Goal: Contribute content: Contribute content

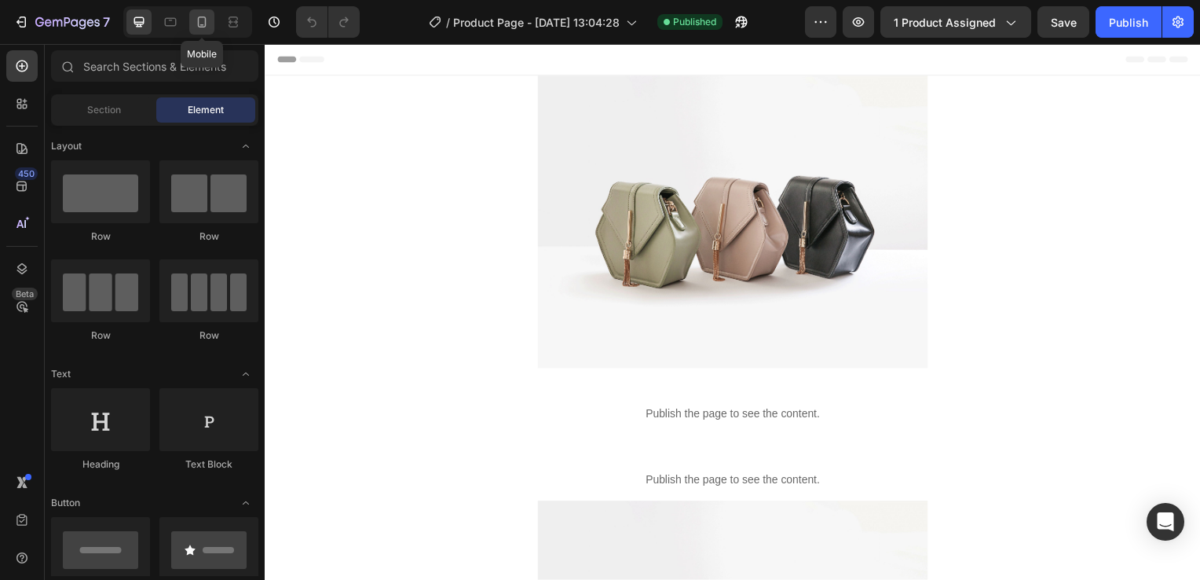
drag, startPoint x: 198, startPoint y: 24, endPoint x: 208, endPoint y: 53, distance: 31.5
click at [198, 24] on icon at bounding box center [202, 21] width 9 height 11
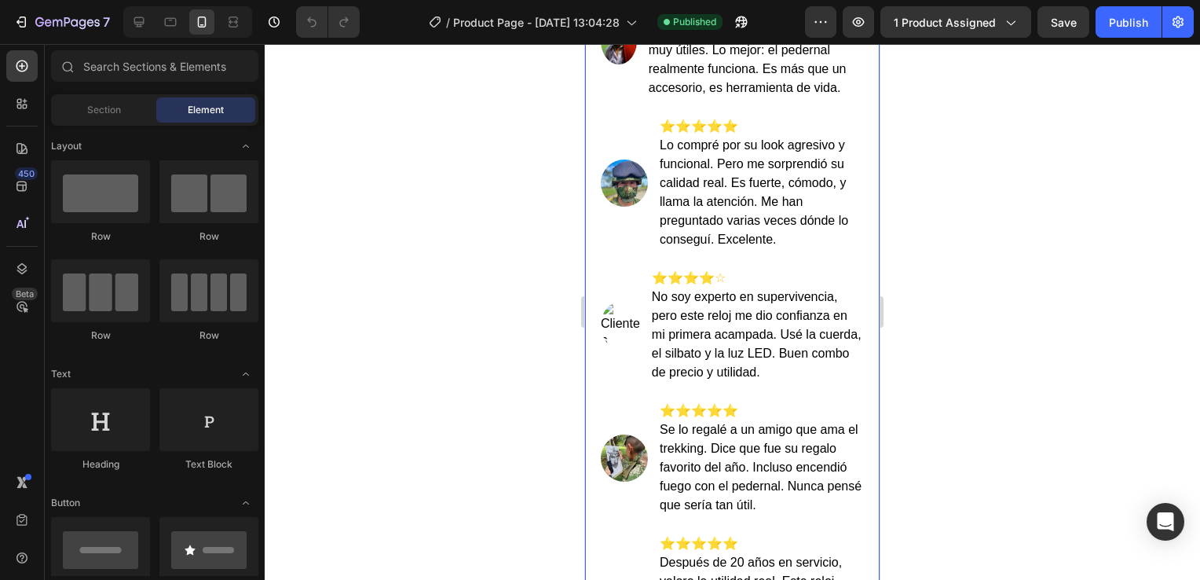
scroll to position [3534, 0]
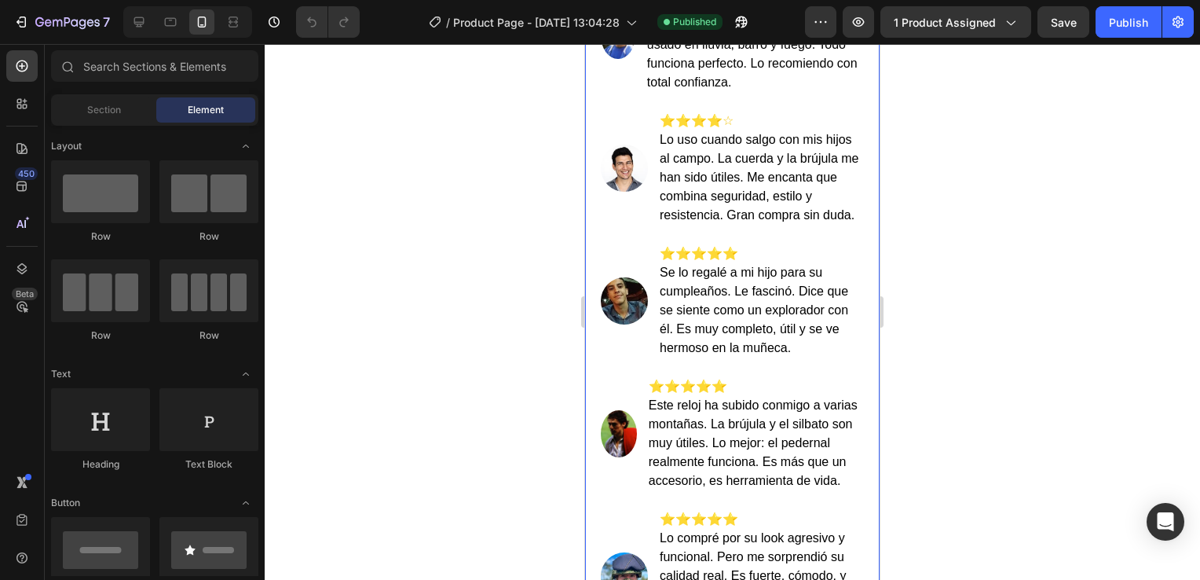
click at [748, 261] on div "Lo que opinan nuestros compradores del Reloj Skmei Táctico 2202 ⭐️⭐️⭐️⭐️⭐️ Salg…" at bounding box center [732, 560] width 295 height 1410
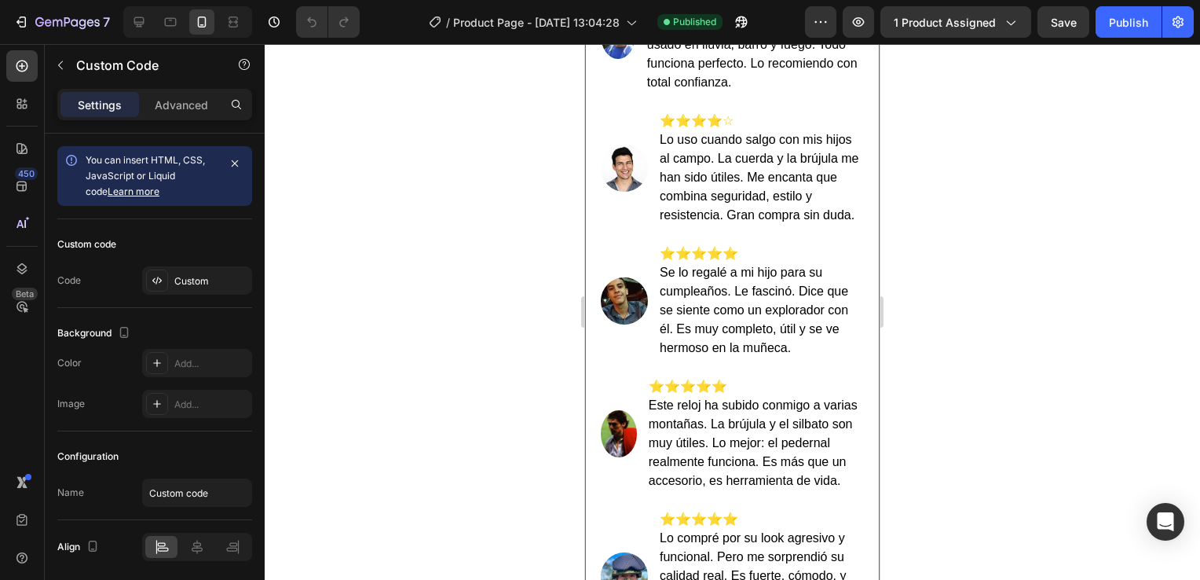
click at [748, 261] on div "Lo que opinan nuestros compradores del Reloj Skmei Táctico 2202 ⭐️⭐️⭐️⭐️⭐️ Salg…" at bounding box center [732, 560] width 295 height 1410
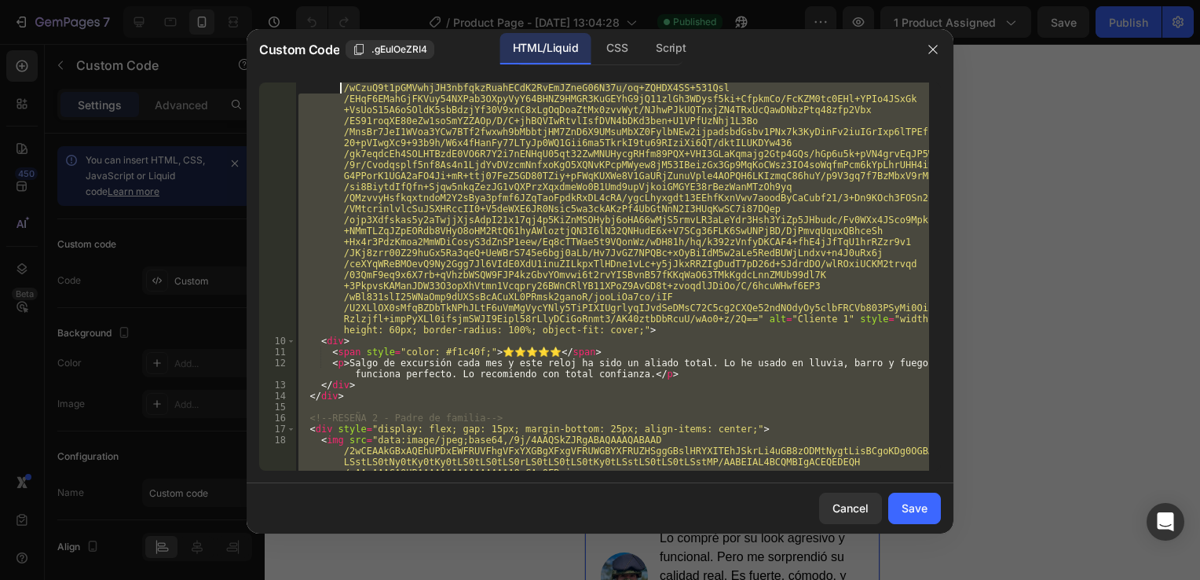
scroll to position [0, 0]
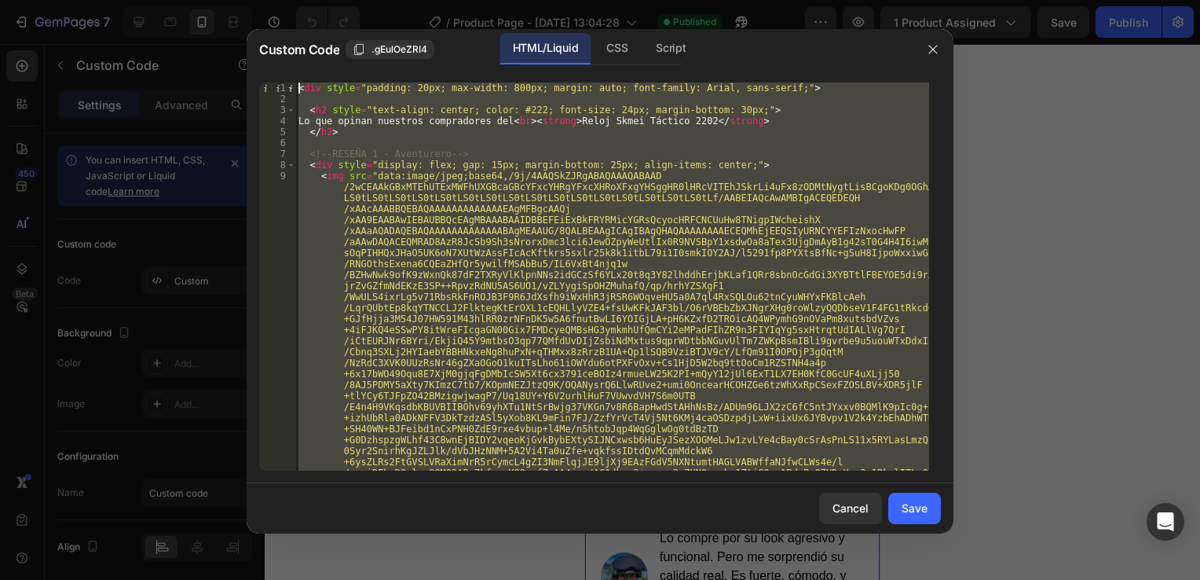
drag, startPoint x: 368, startPoint y: 441, endPoint x: 243, endPoint y: 48, distance: 412.6
click at [243, 48] on div "Custom Code .gEulOeZRI4 HTML/Liquid CSS Script </div> 1 2 3 4 5 6 7 8 9 < div s…" at bounding box center [600, 290] width 1200 height 580
type textarea "<div style="padding: 20px; max-width: 800px; margin: auto; font-family: Arial, …"
click at [936, 52] on icon "button" at bounding box center [933, 49] width 13 height 13
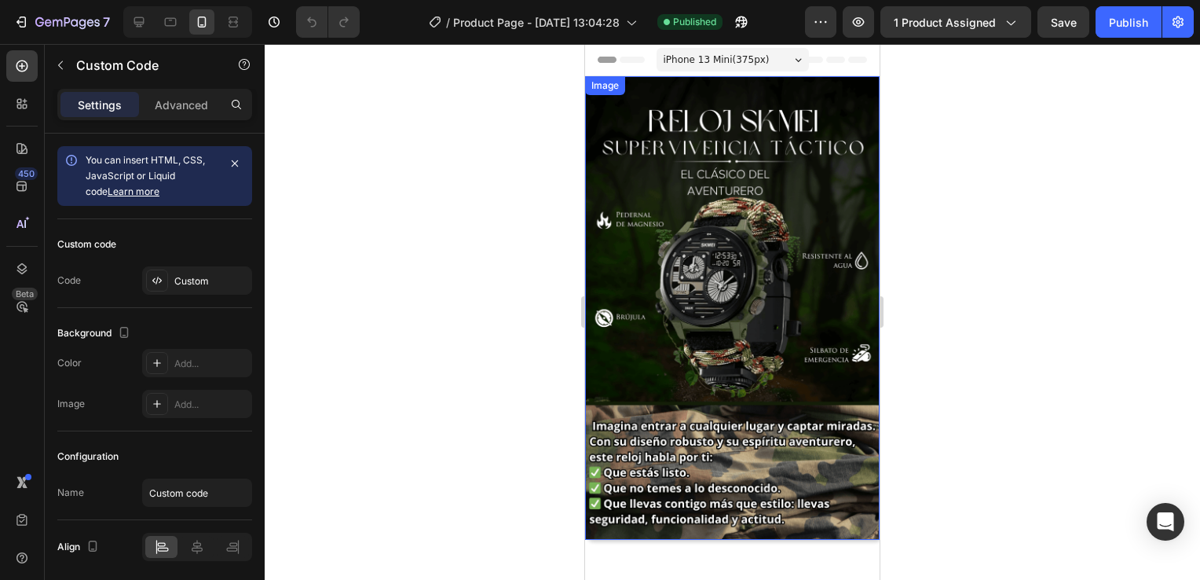
click at [752, 215] on img at bounding box center [732, 307] width 295 height 463
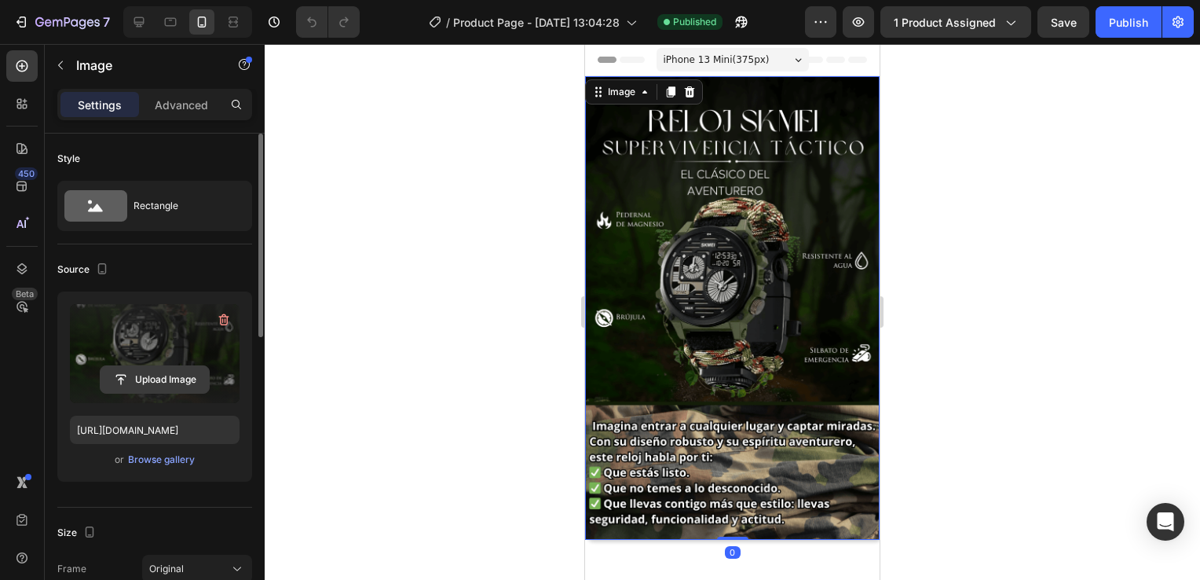
click at [131, 377] on input "file" at bounding box center [155, 379] width 108 height 27
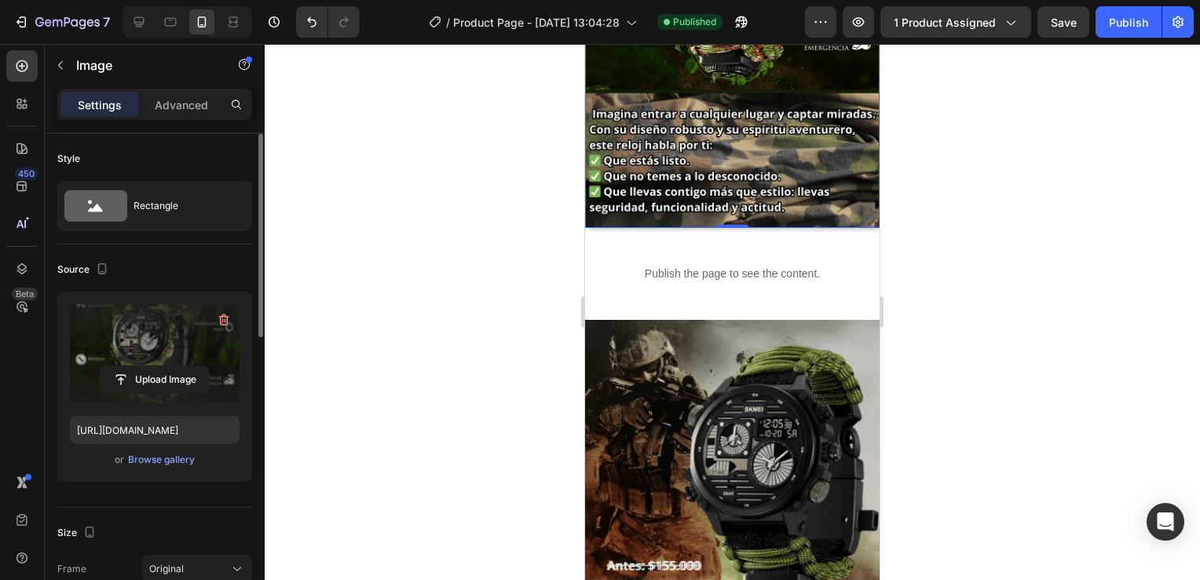
scroll to position [314, 0]
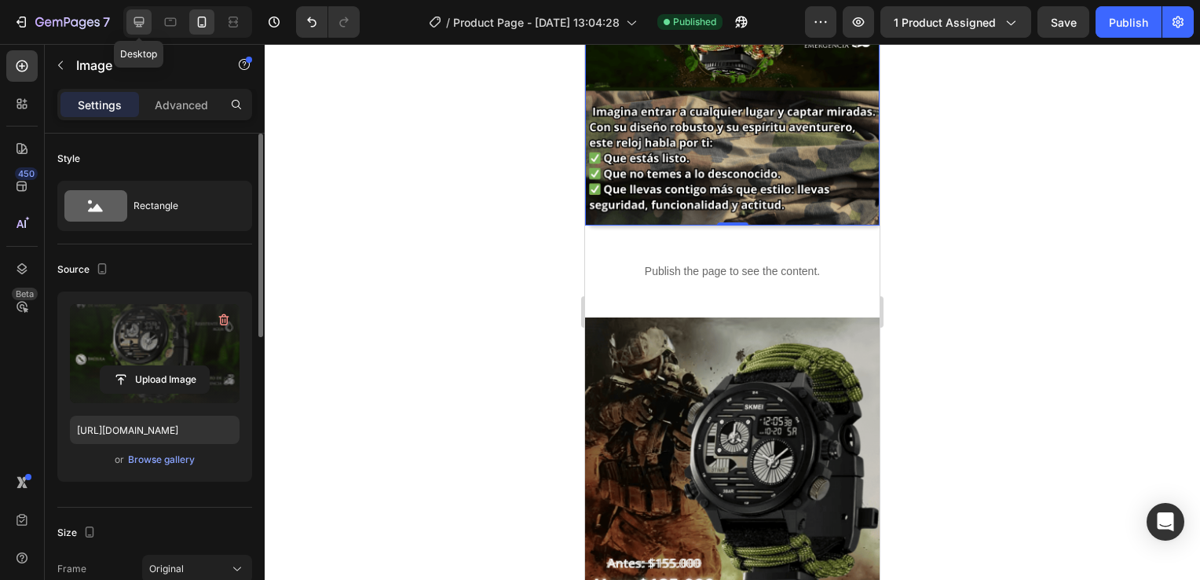
click at [136, 11] on div at bounding box center [138, 21] width 25 height 25
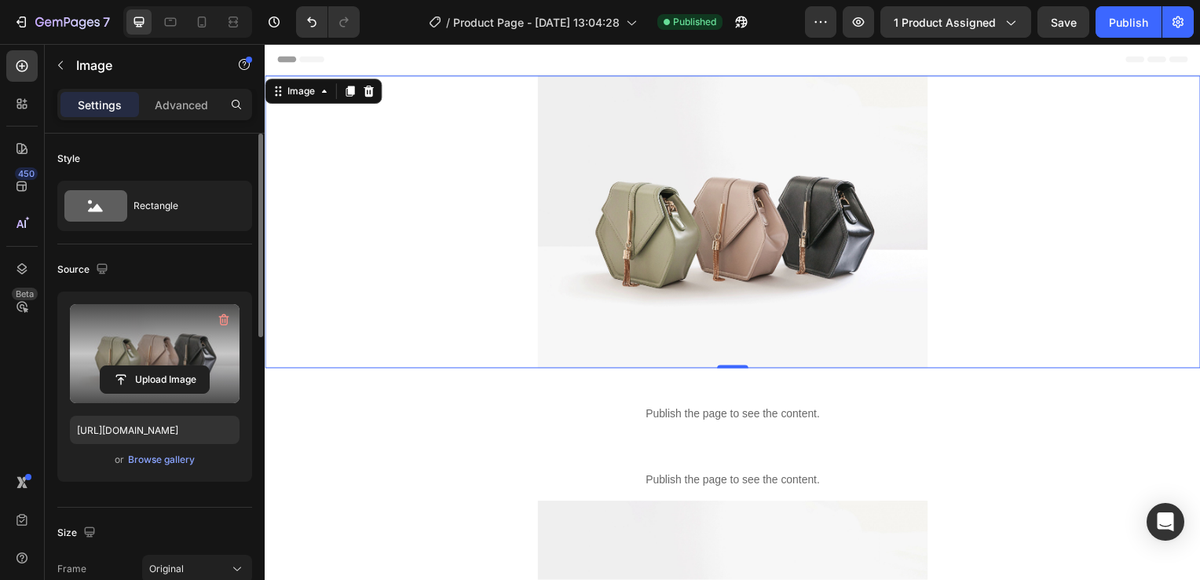
click at [747, 216] on img at bounding box center [736, 223] width 393 height 295
drag, startPoint x: 203, startPoint y: 20, endPoint x: 96, endPoint y: 39, distance: 109.4
click at [203, 20] on icon at bounding box center [202, 22] width 16 height 16
type input "[URL][DOMAIN_NAME]"
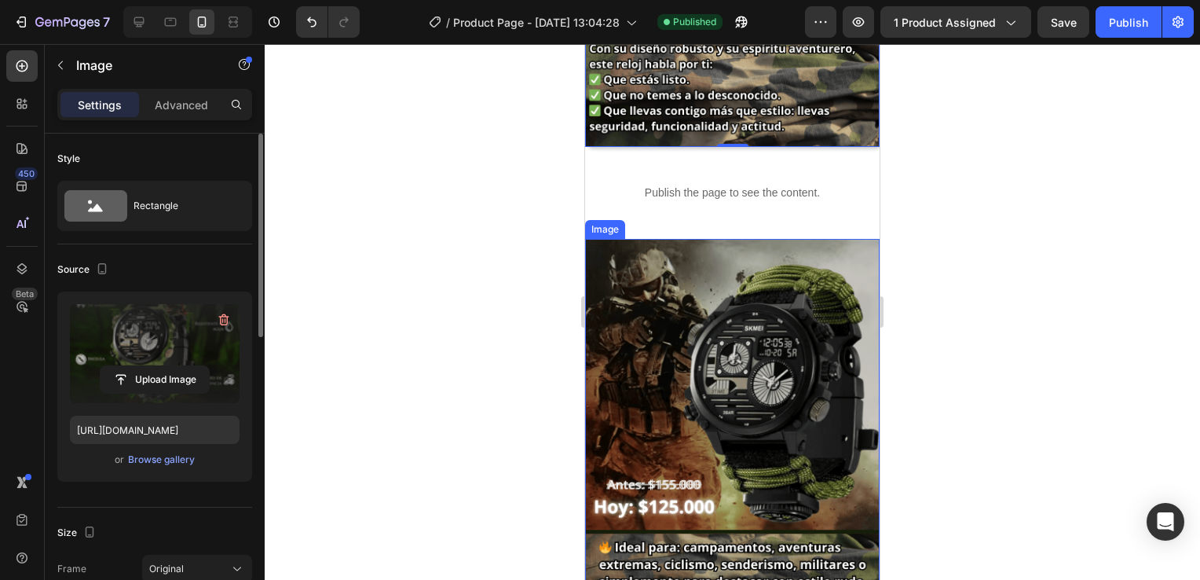
scroll to position [550, 0]
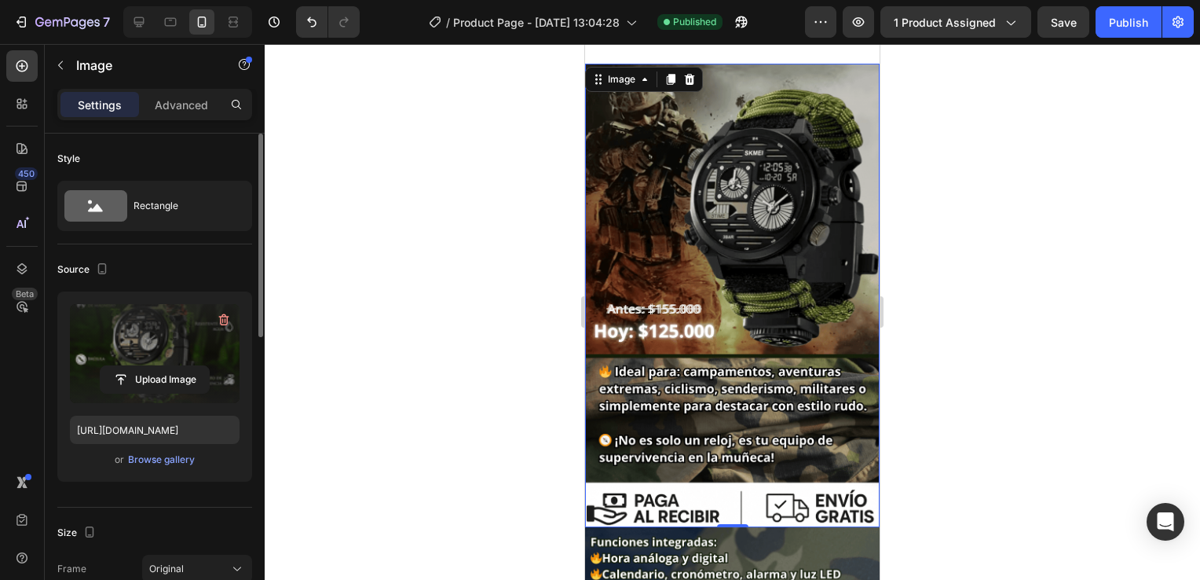
click at [748, 265] on img at bounding box center [732, 295] width 295 height 463
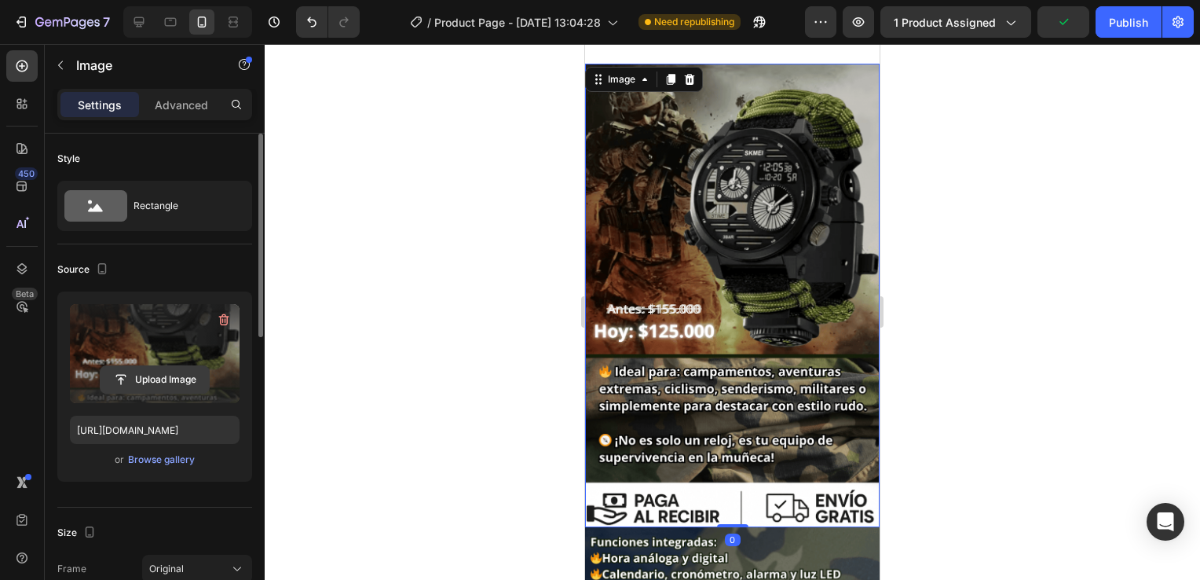
click at [148, 388] on input "file" at bounding box center [155, 379] width 108 height 27
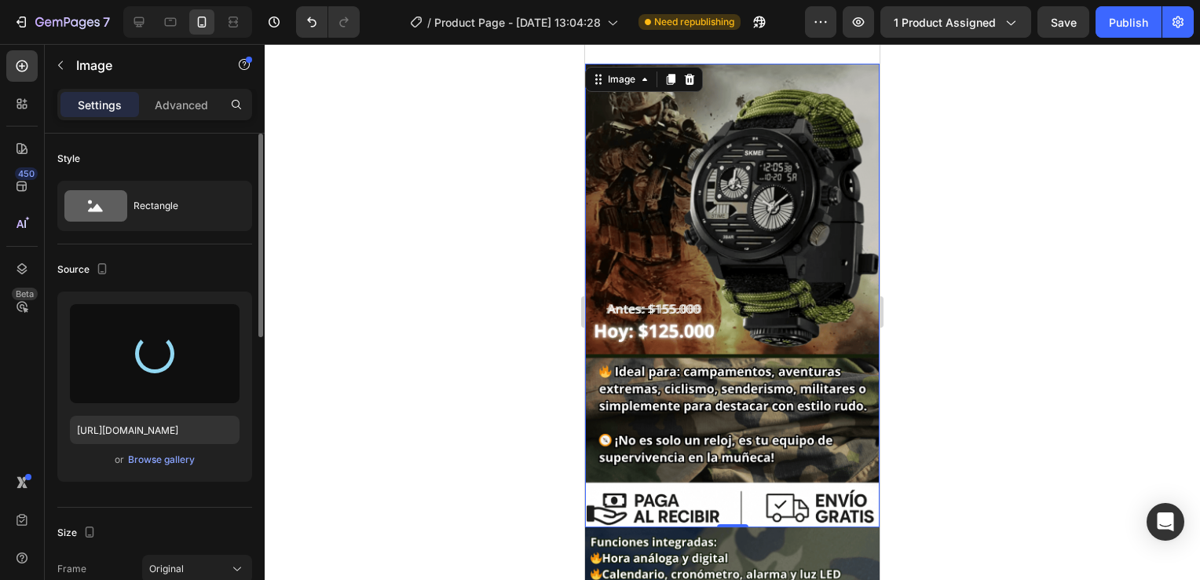
type input "[URL][DOMAIN_NAME]"
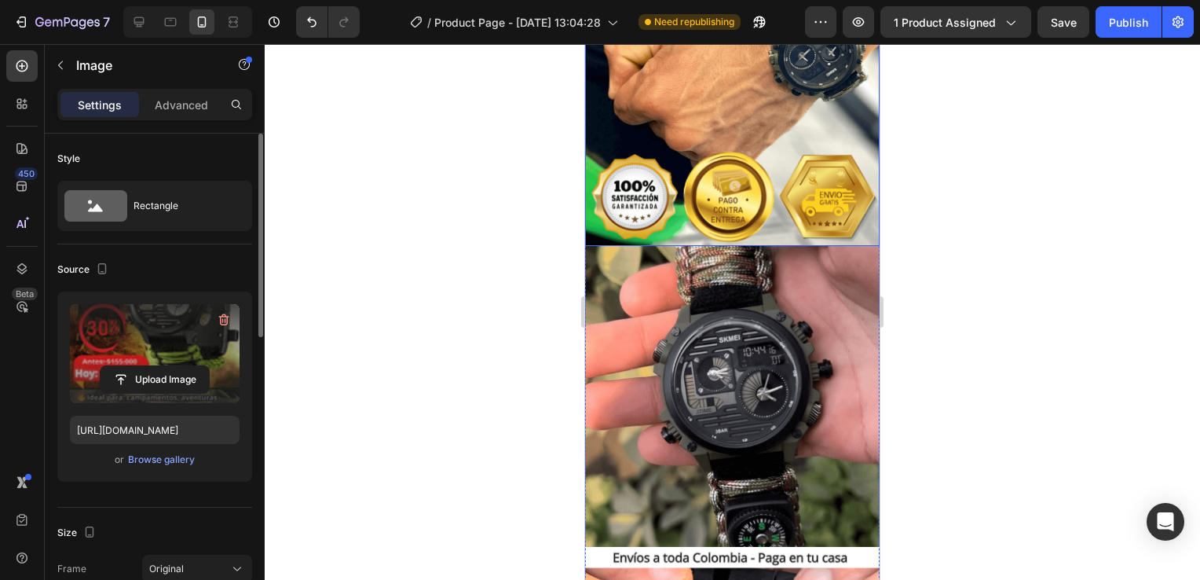
scroll to position [1257, 0]
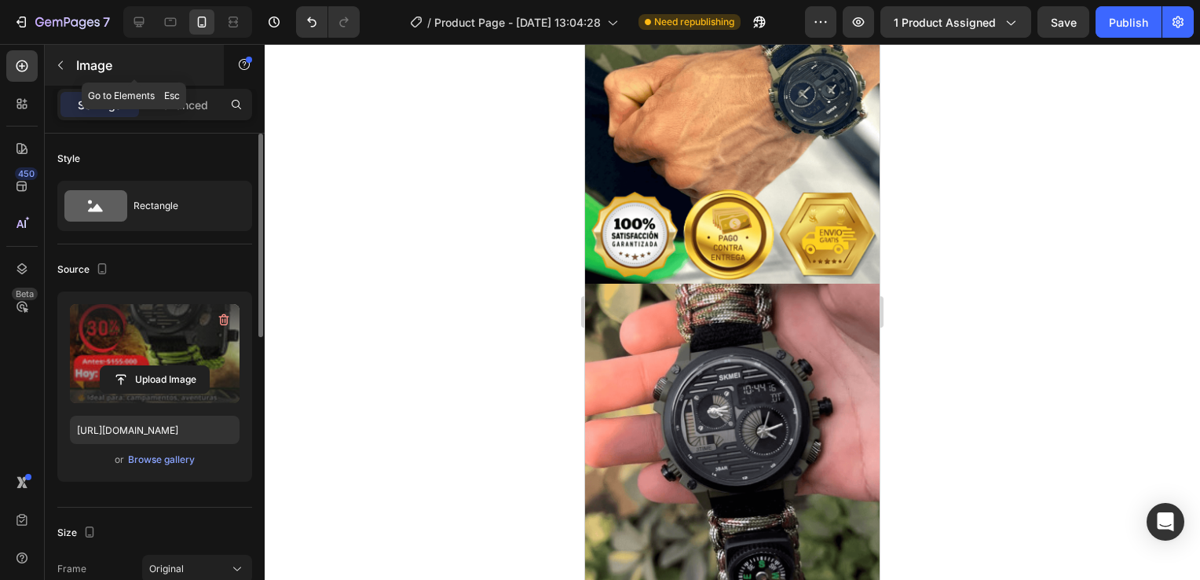
click at [60, 61] on icon "button" at bounding box center [60, 65] width 13 height 13
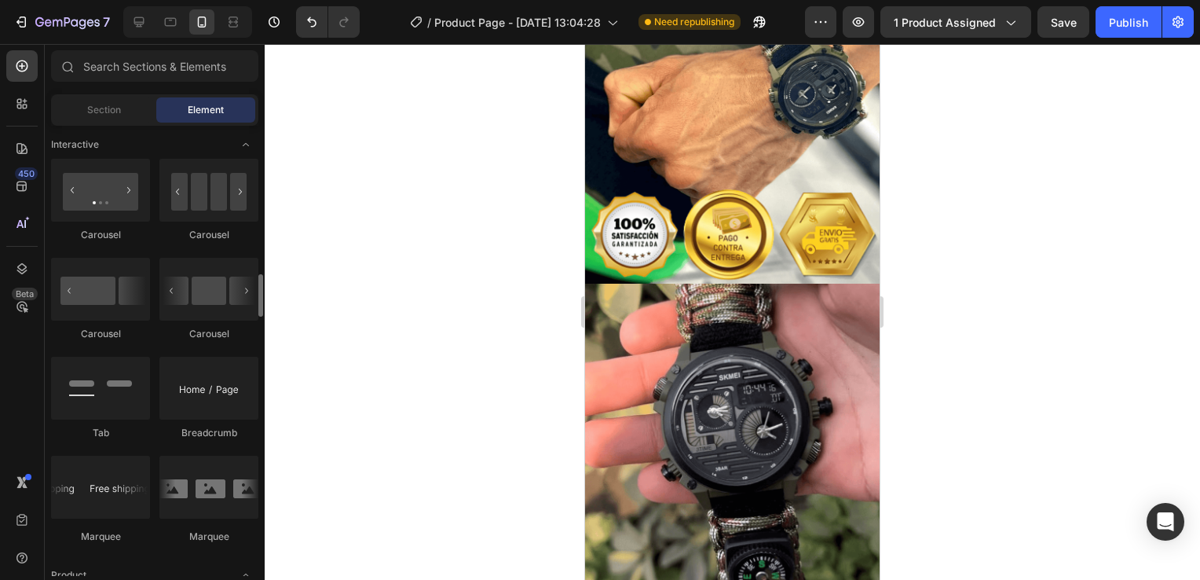
scroll to position [1649, 0]
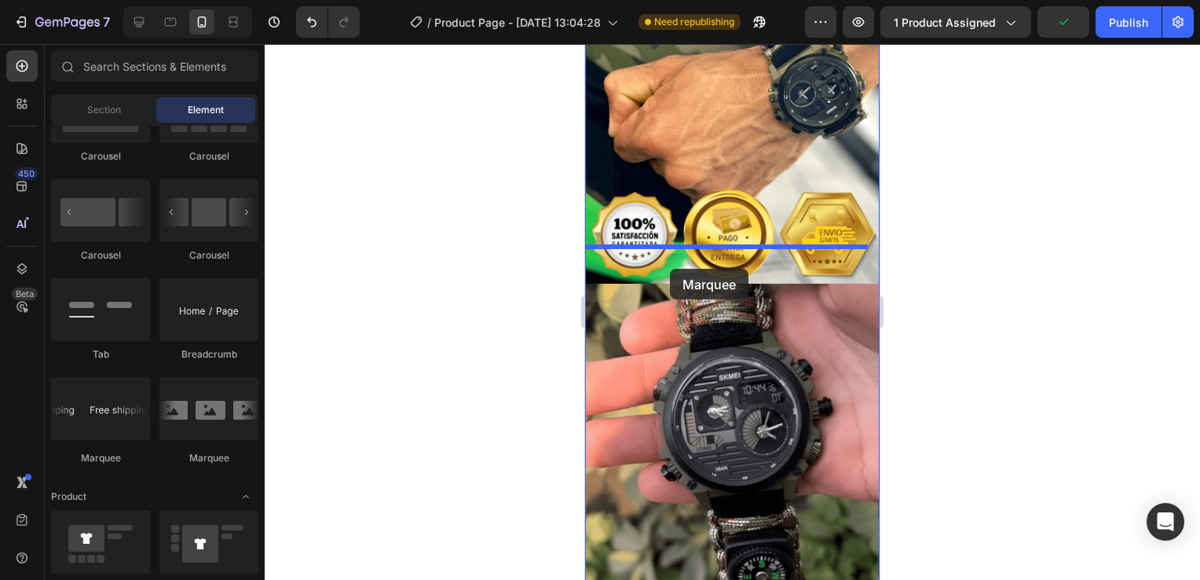
drag, startPoint x: 796, startPoint y: 459, endPoint x: 670, endPoint y: 269, distance: 227.8
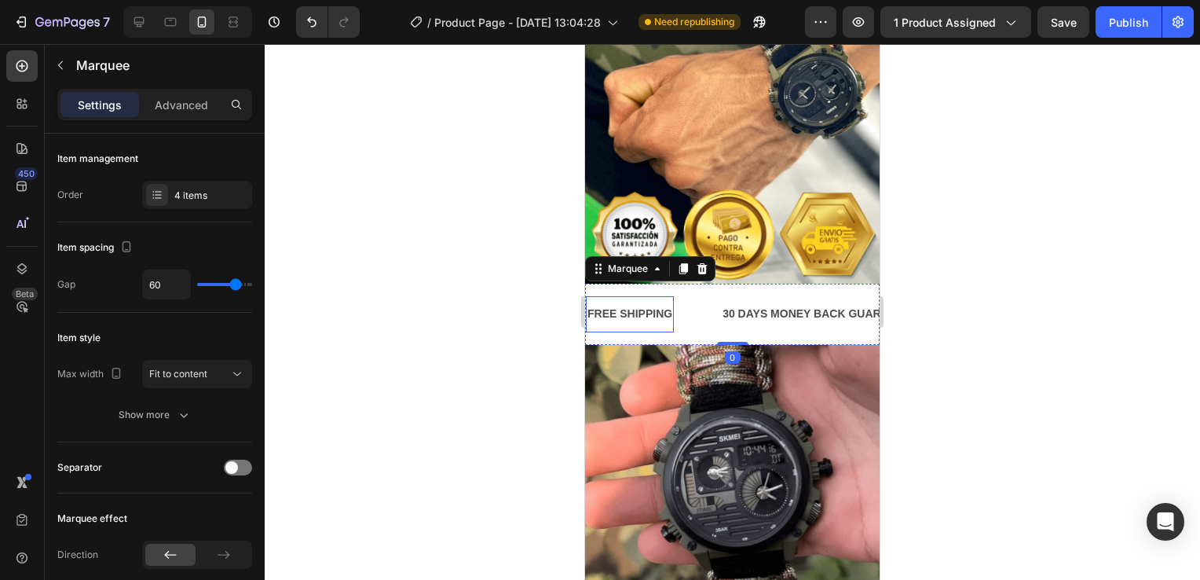
click at [620, 302] on div "FREE SHIPPING" at bounding box center [630, 313] width 88 height 23
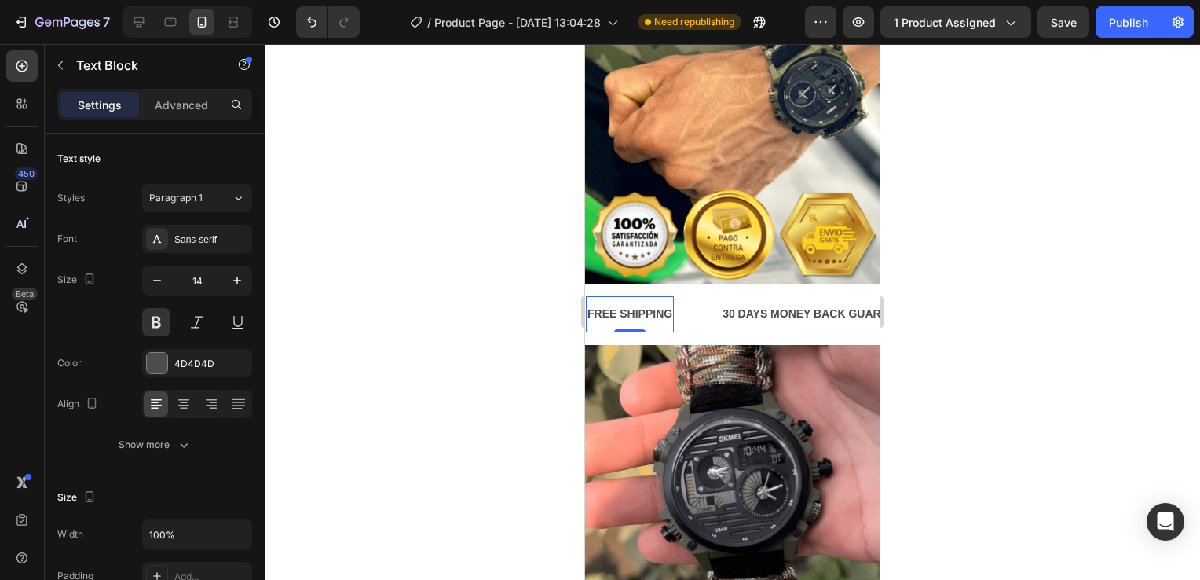
click at [620, 302] on div "FREE SHIPPING" at bounding box center [630, 313] width 88 height 23
click at [620, 304] on p "FREE SHIPPING" at bounding box center [629, 314] width 85 height 20
click at [735, 302] on div "30 DAYS MONEY BACK GUARANTEE" at bounding box center [818, 313] width 199 height 23
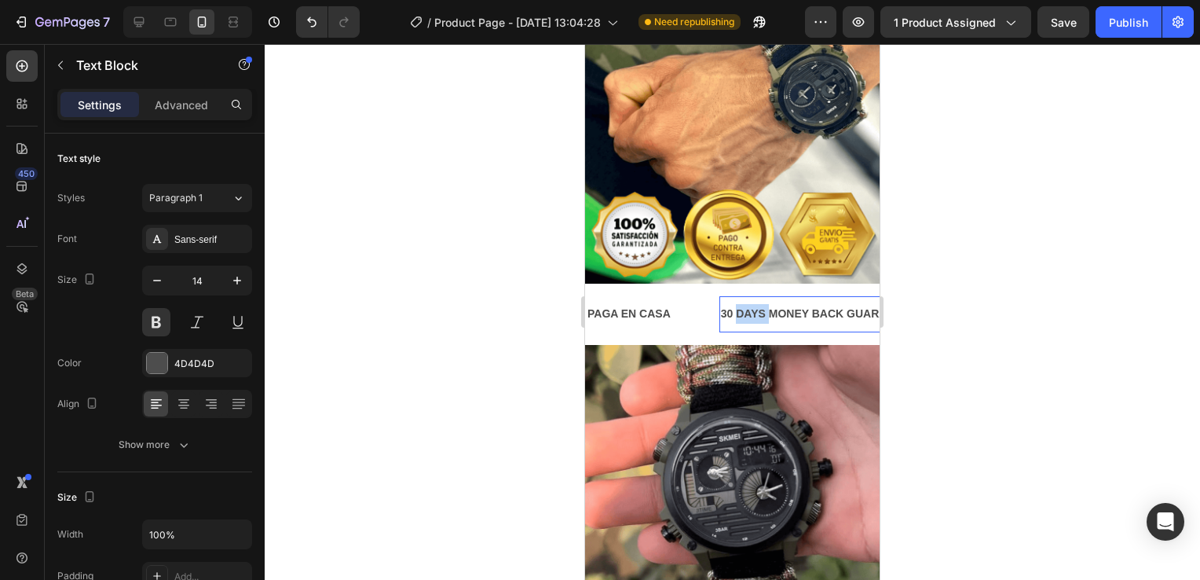
click at [735, 304] on p "30 DAYS MONEY BACK GUARANTEE" at bounding box center [819, 314] width 196 height 20
click at [859, 302] on div "LIMITED TIME 50% OFF SALE" at bounding box center [926, 313] width 159 height 23
click at [859, 304] on p "LIMITED TIME 50% OFF SALE" at bounding box center [927, 314] width 156 height 20
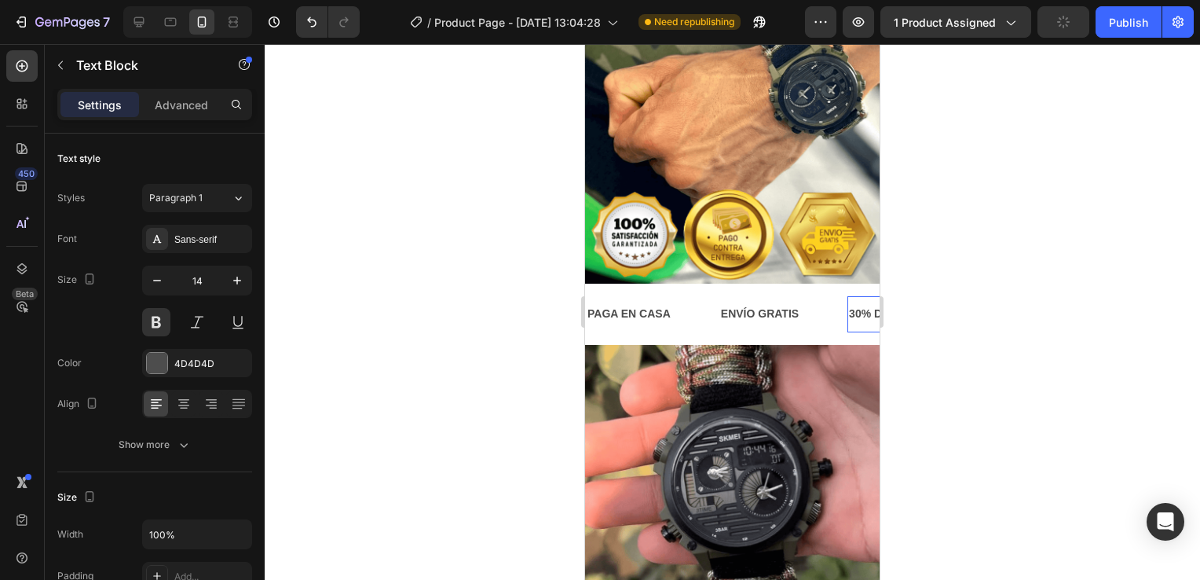
click at [382, 208] on div at bounding box center [732, 312] width 935 height 536
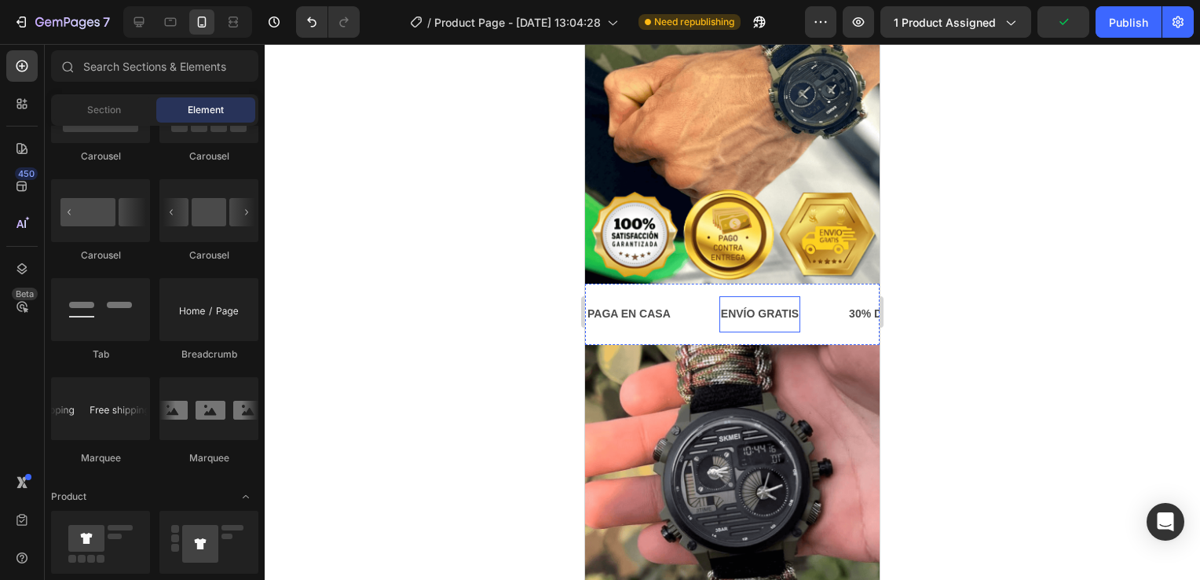
click at [758, 296] on div "ENVÍO GRATIS Text Block" at bounding box center [759, 313] width 81 height 35
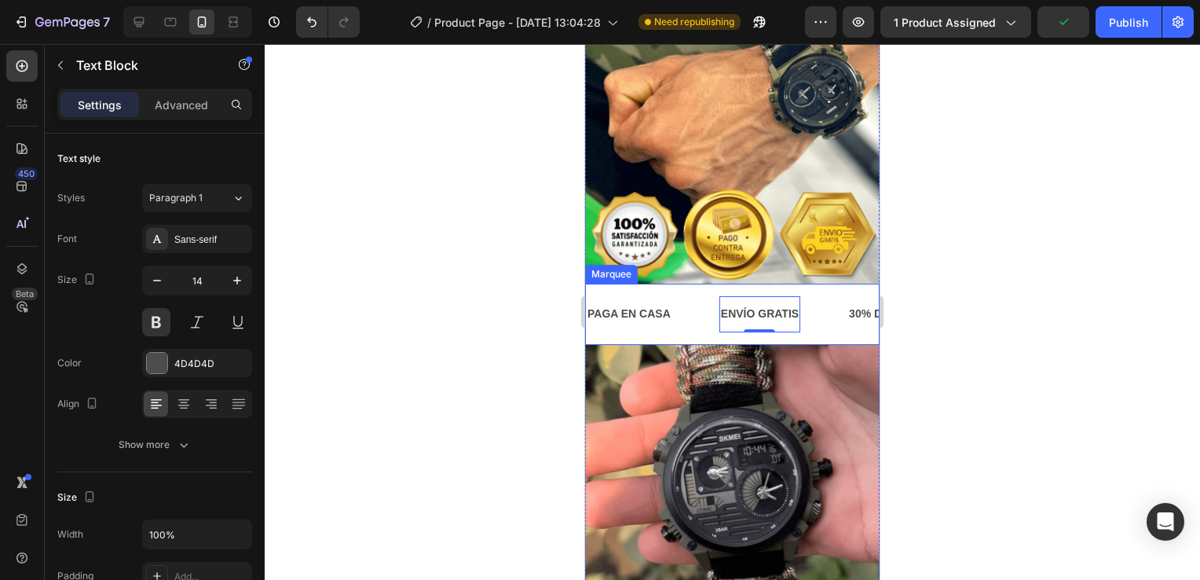
click at [688, 296] on div "PAGA EN CASA Text Block" at bounding box center [653, 313] width 134 height 35
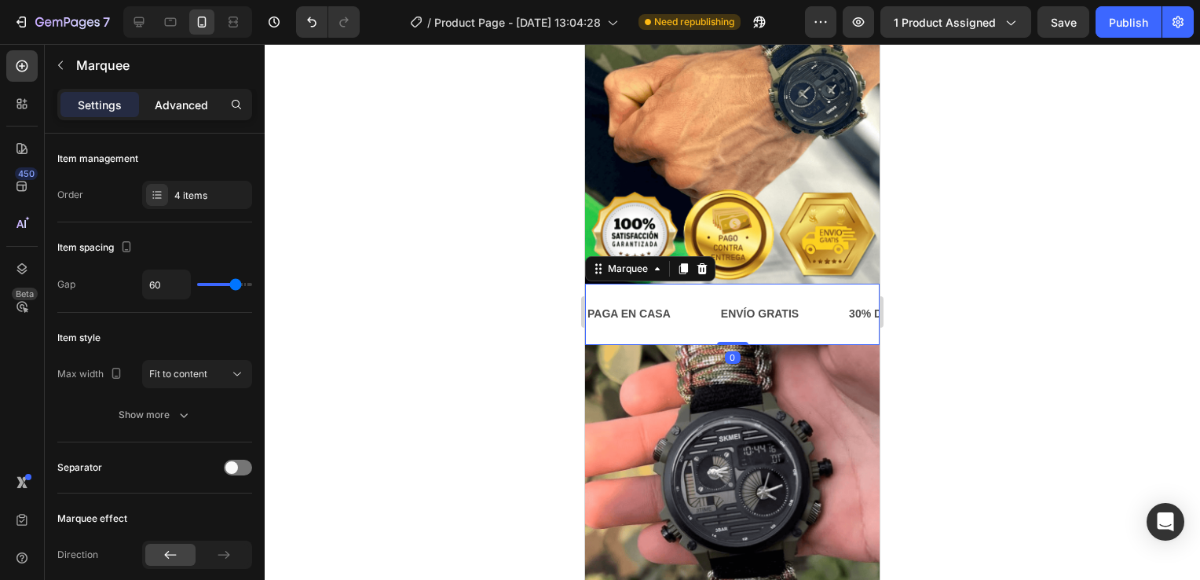
click at [171, 92] on div "Advanced" at bounding box center [181, 104] width 79 height 25
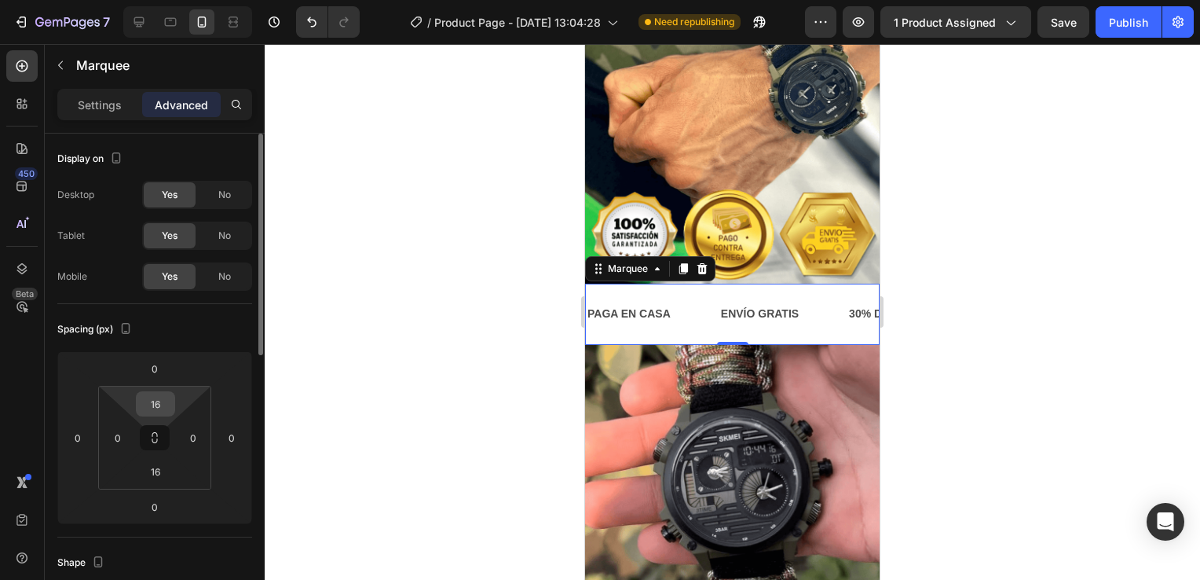
click at [166, 404] on input "16" at bounding box center [155, 404] width 31 height 24
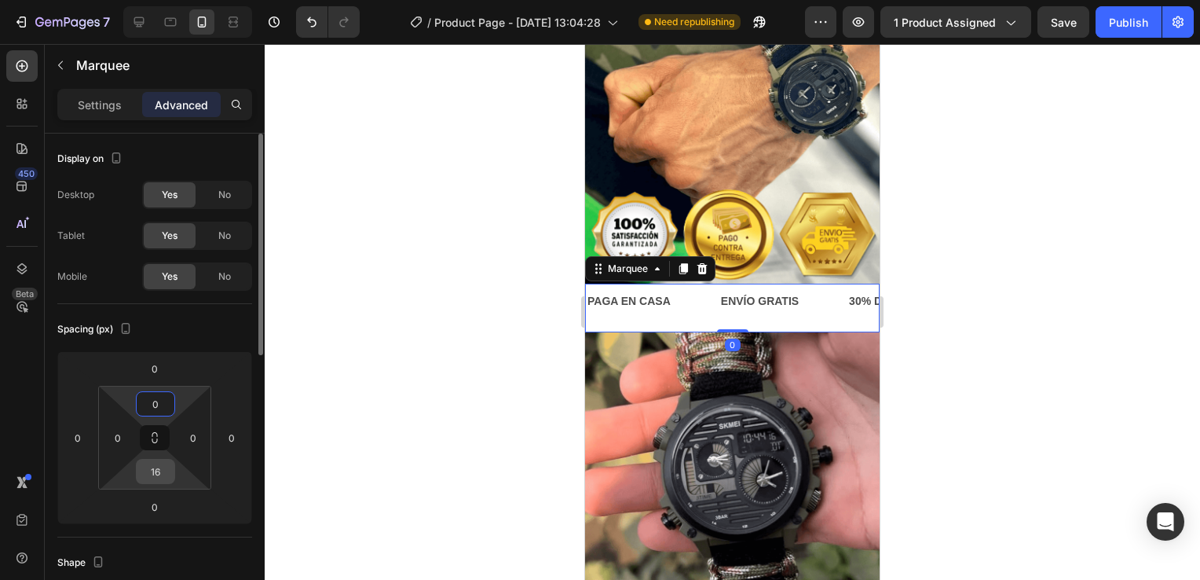
type input "0"
click at [162, 472] on input "16" at bounding box center [155, 471] width 31 height 24
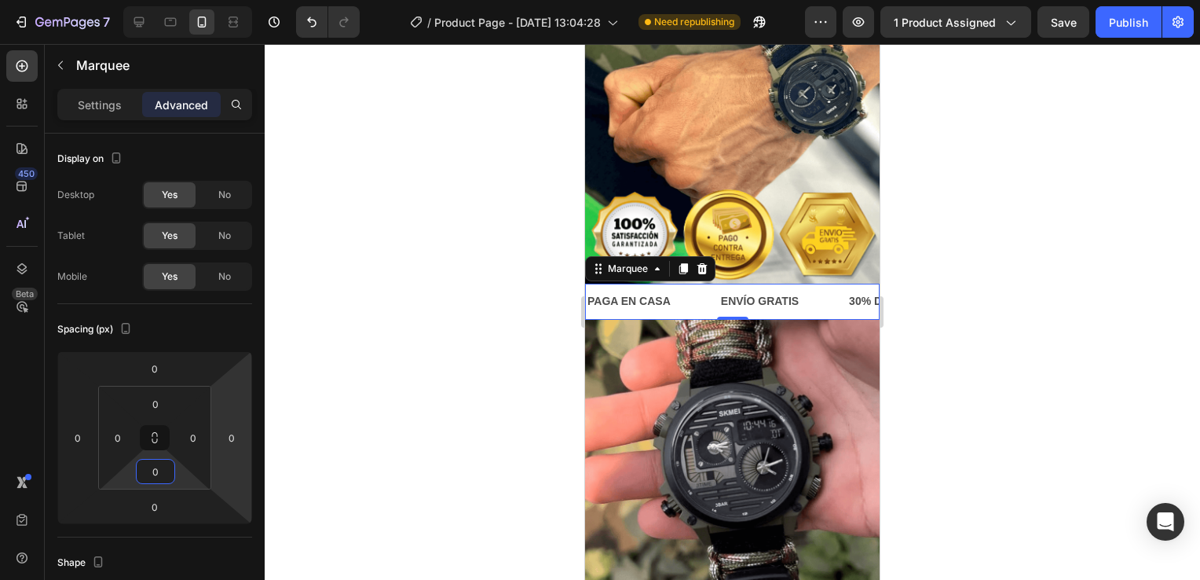
type input "0"
click at [406, 240] on div at bounding box center [732, 312] width 935 height 536
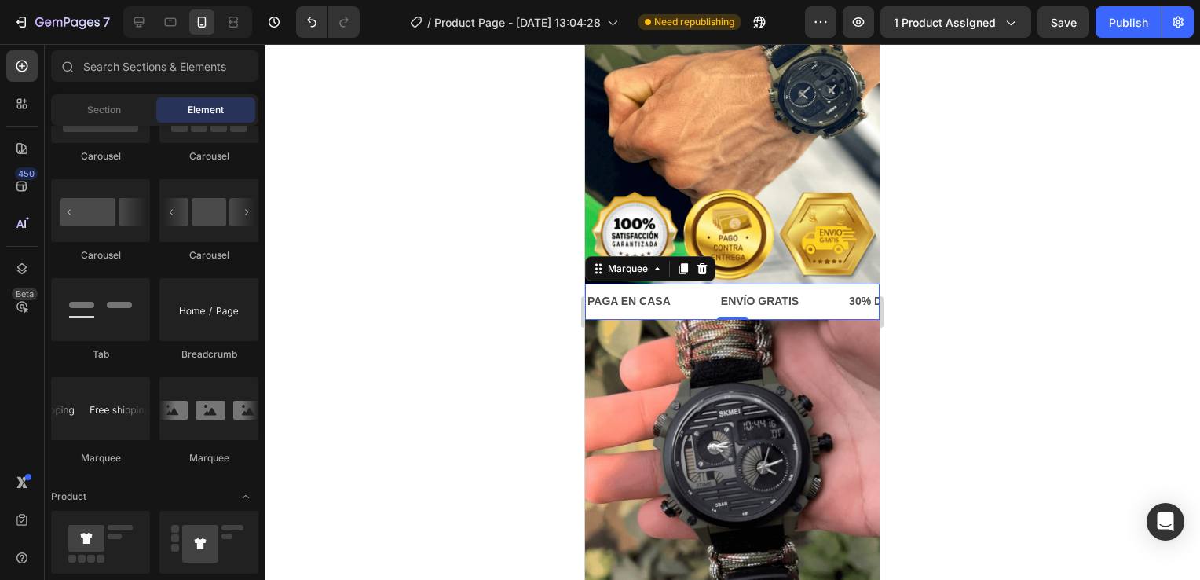
click at [704, 284] on div "PAGA EN CASA Text Block" at bounding box center [653, 301] width 134 height 35
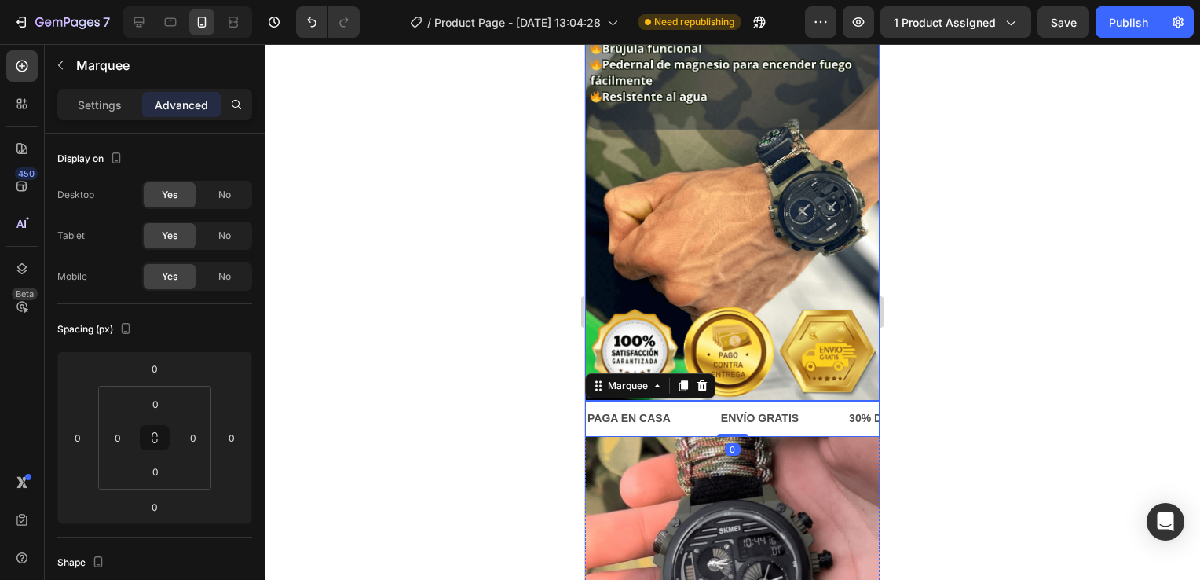
scroll to position [1100, 0]
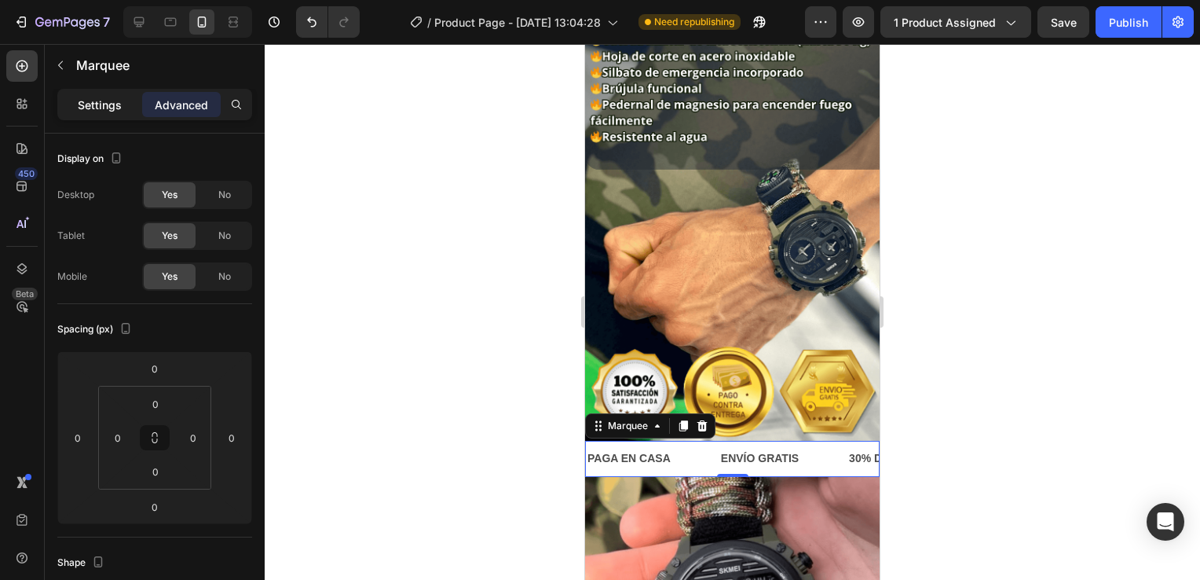
click at [81, 108] on p "Settings" at bounding box center [100, 105] width 44 height 16
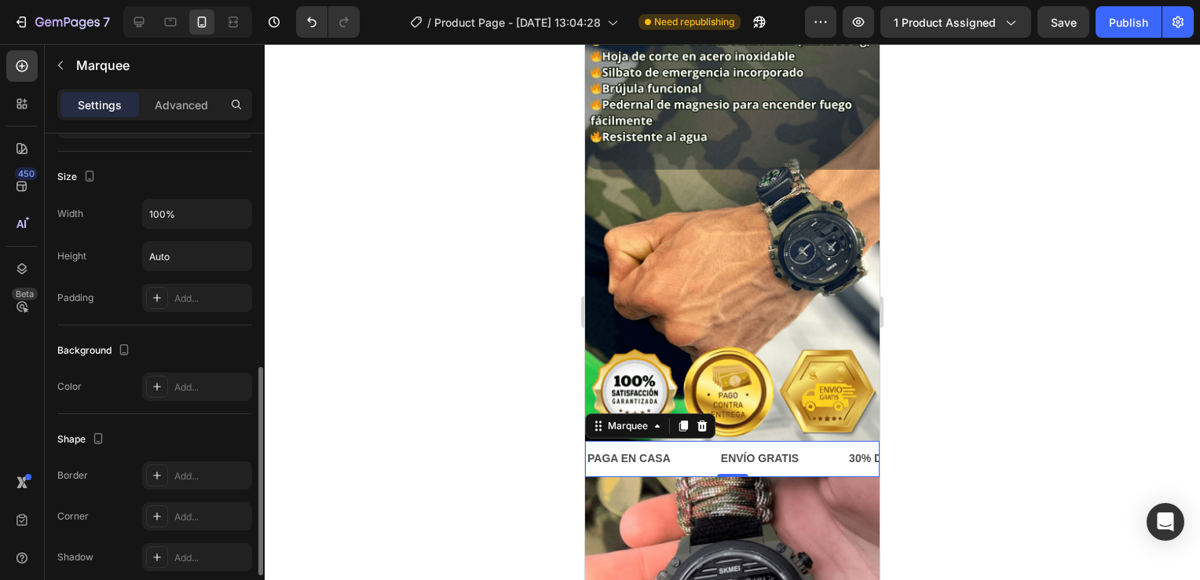
scroll to position [628, 0]
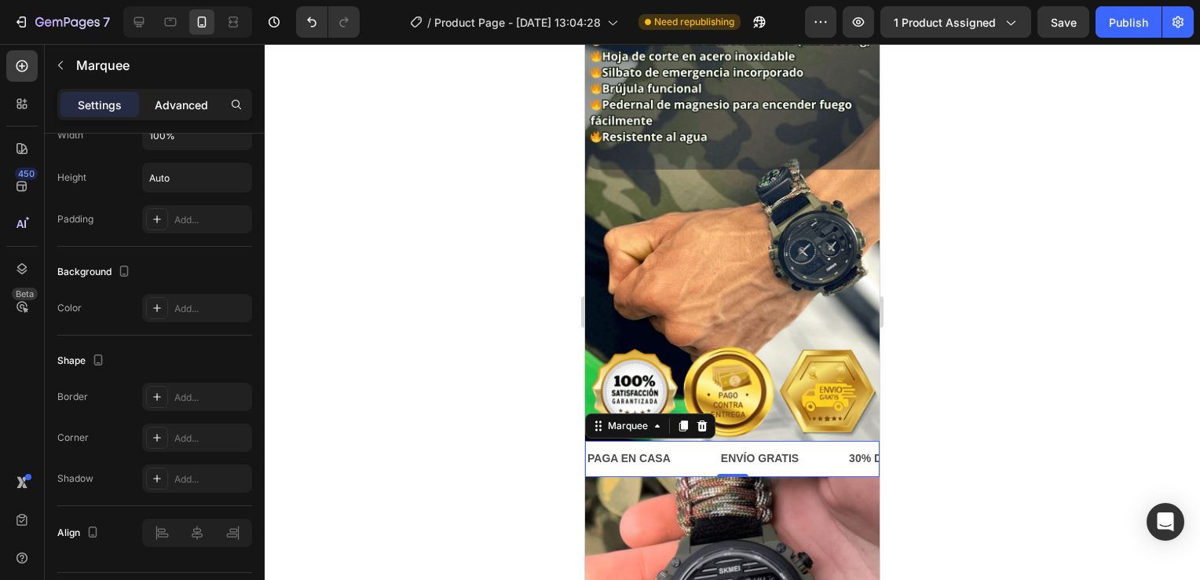
click at [174, 98] on p "Advanced" at bounding box center [181, 105] width 53 height 16
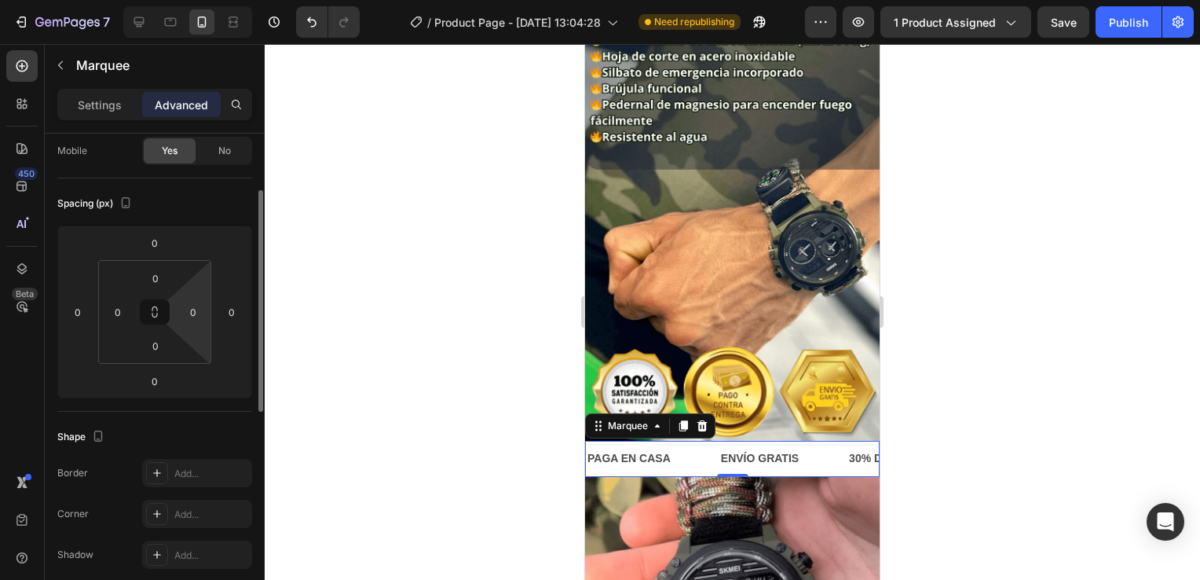
scroll to position [0, 0]
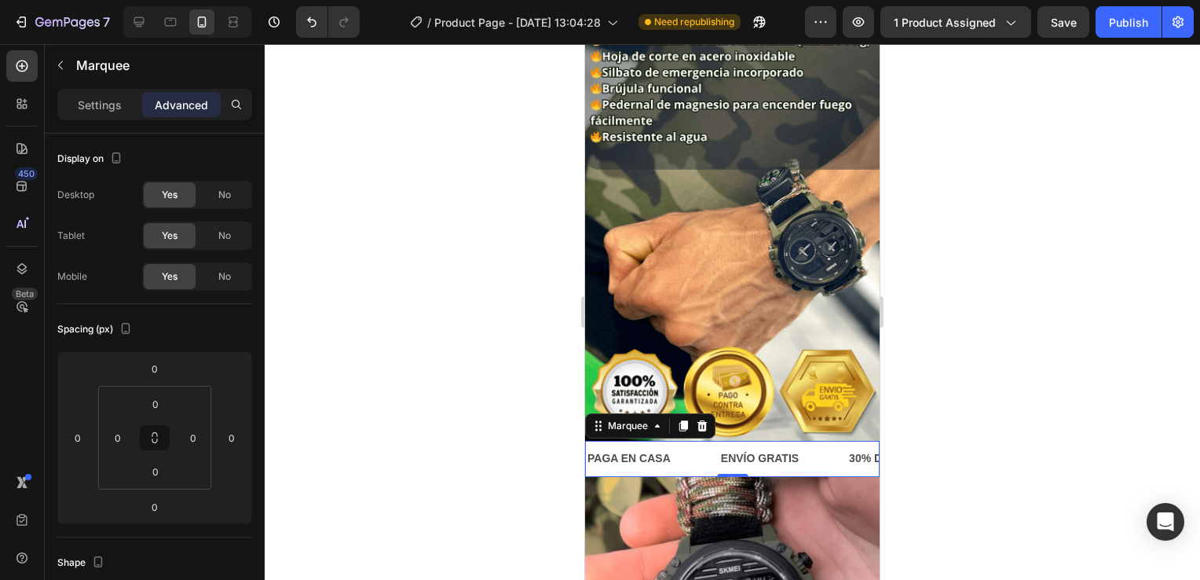
click at [101, 90] on div "Settings Advanced" at bounding box center [154, 104] width 195 height 31
click at [97, 101] on p "Settings" at bounding box center [100, 105] width 44 height 16
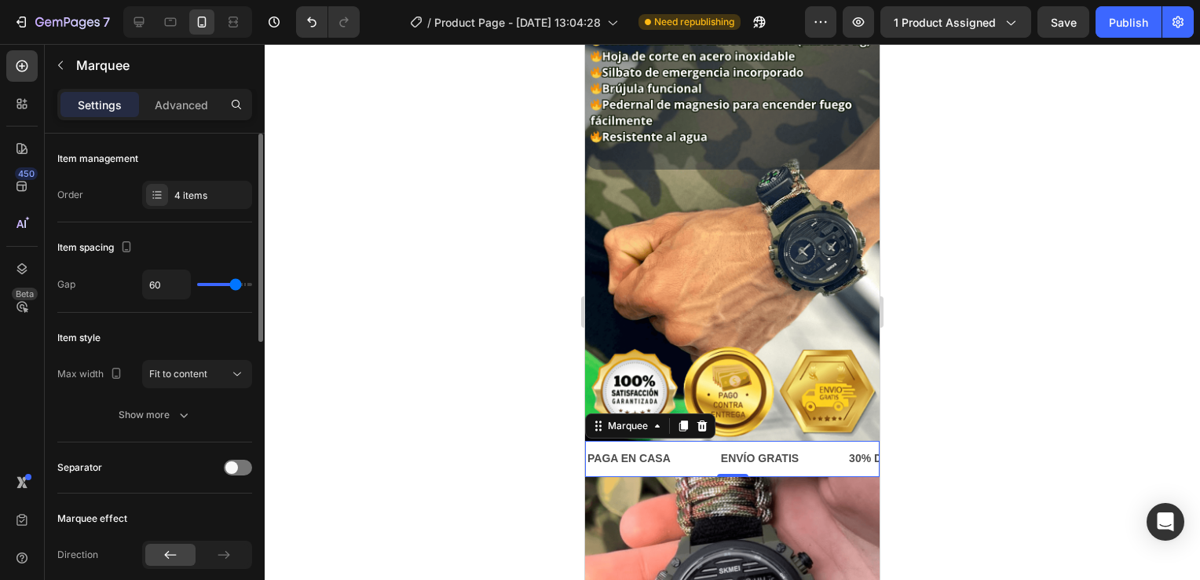
scroll to position [79, 0]
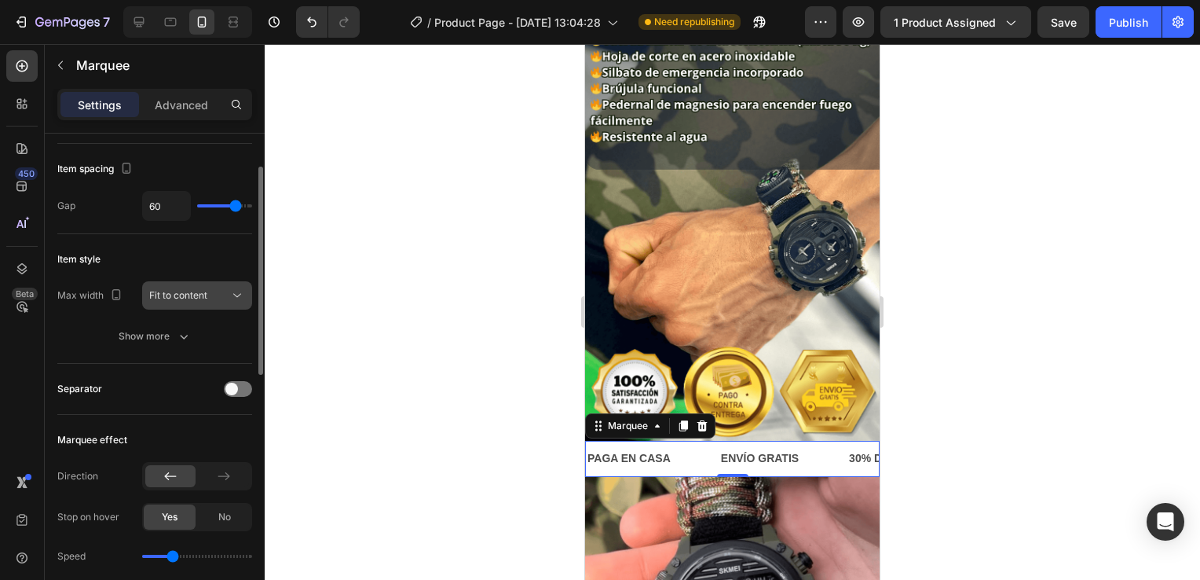
click at [240, 296] on icon at bounding box center [237, 295] width 16 height 16
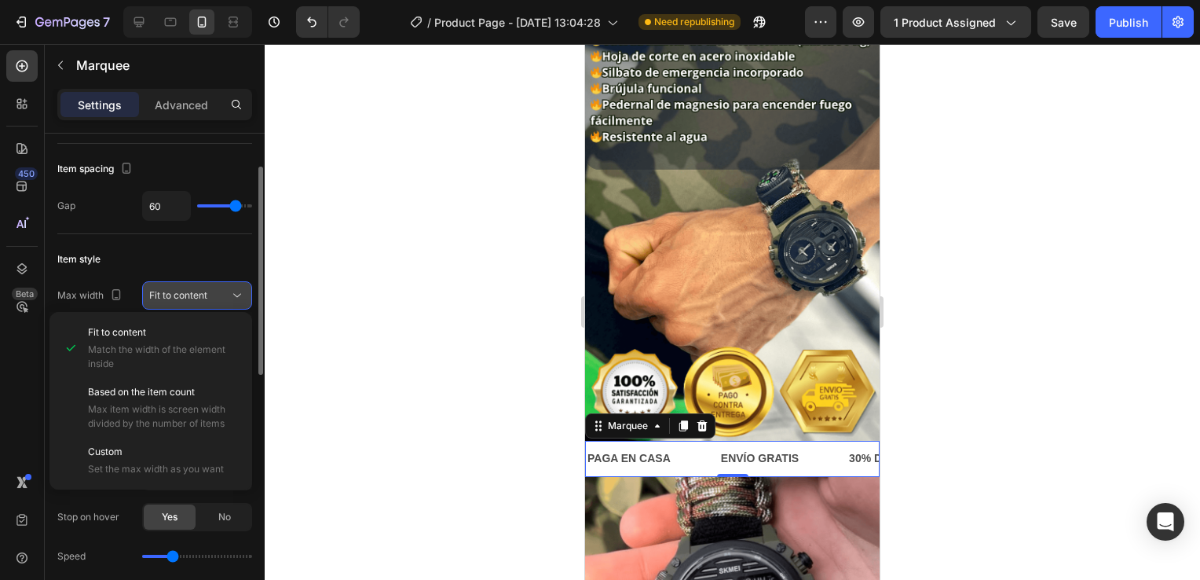
click at [240, 296] on icon at bounding box center [237, 295] width 16 height 16
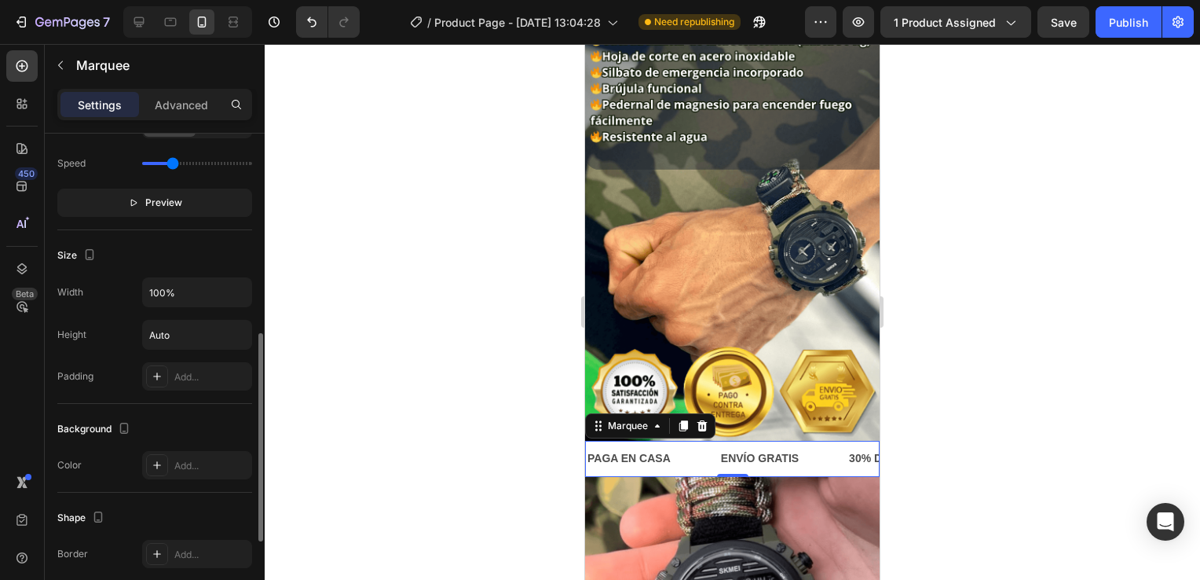
scroll to position [550, 0]
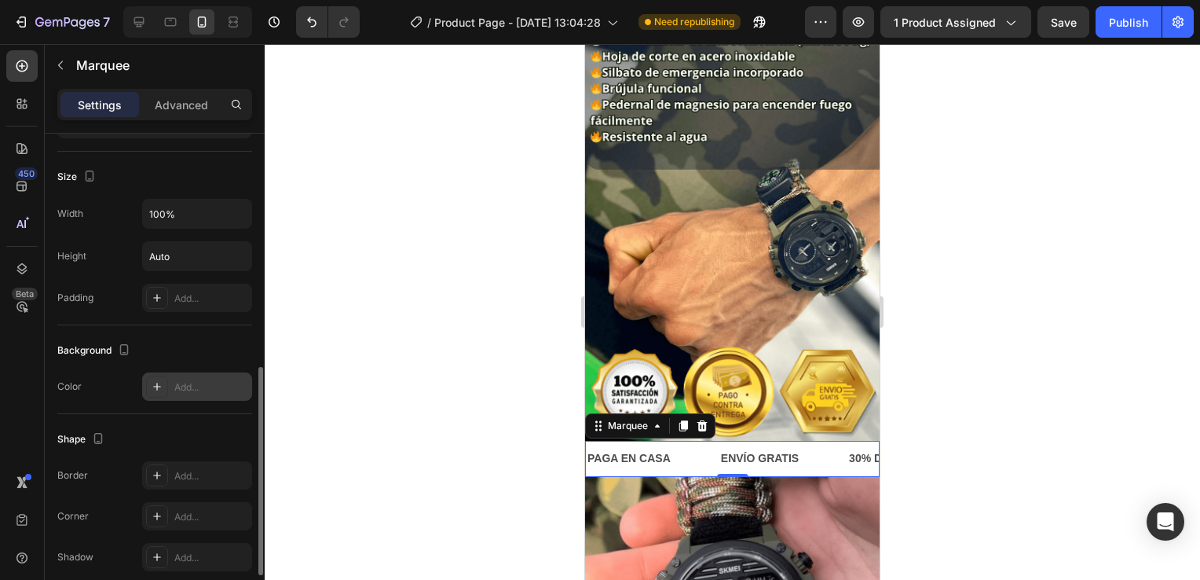
click at [156, 380] on icon at bounding box center [157, 386] width 13 height 13
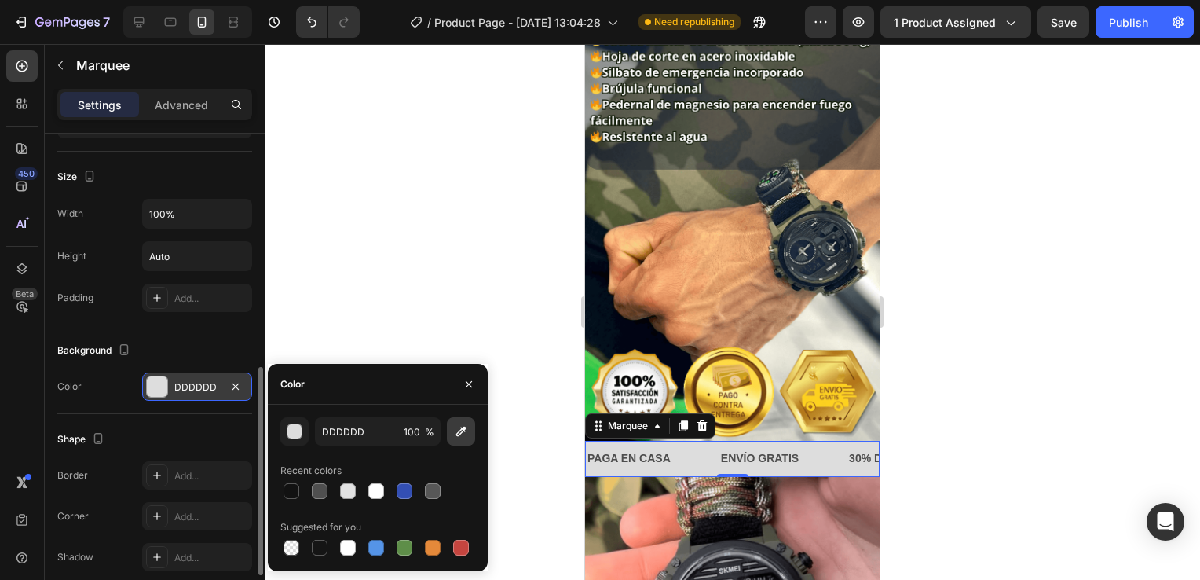
click at [465, 421] on button "button" at bounding box center [461, 431] width 28 height 28
type input "3B3E3B"
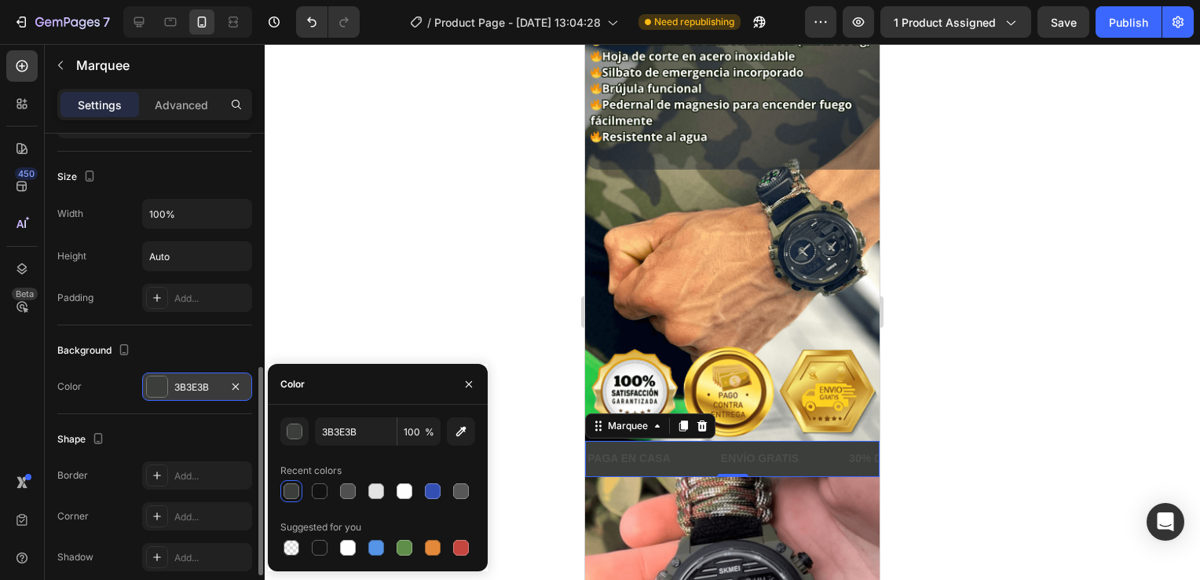
click at [461, 247] on div at bounding box center [732, 312] width 935 height 536
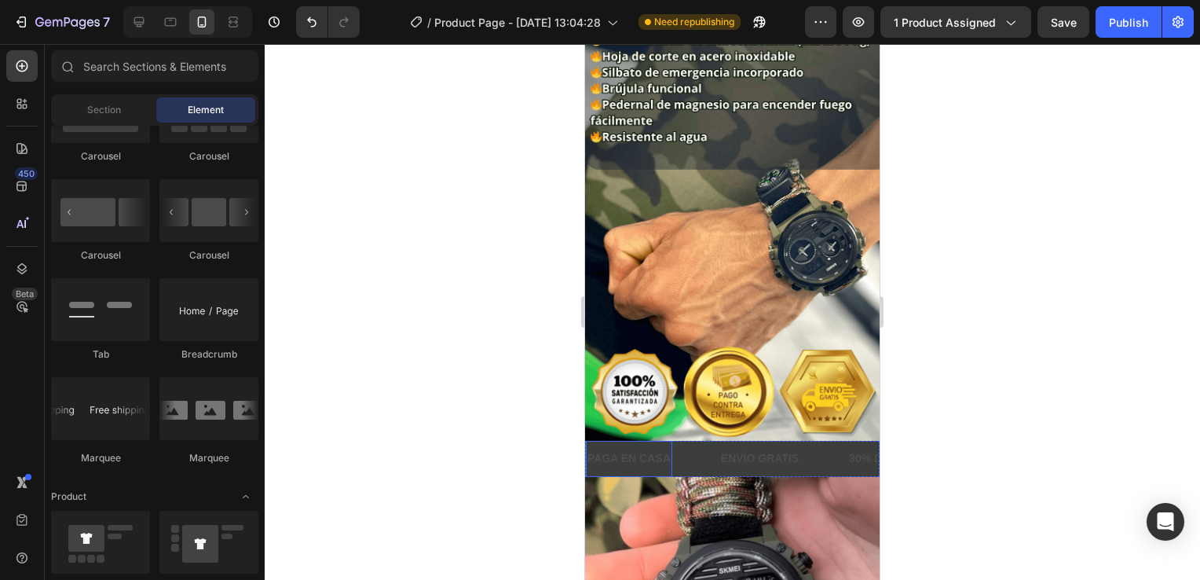
click at [620, 448] on p "PAGA EN CASA" at bounding box center [628, 458] width 83 height 20
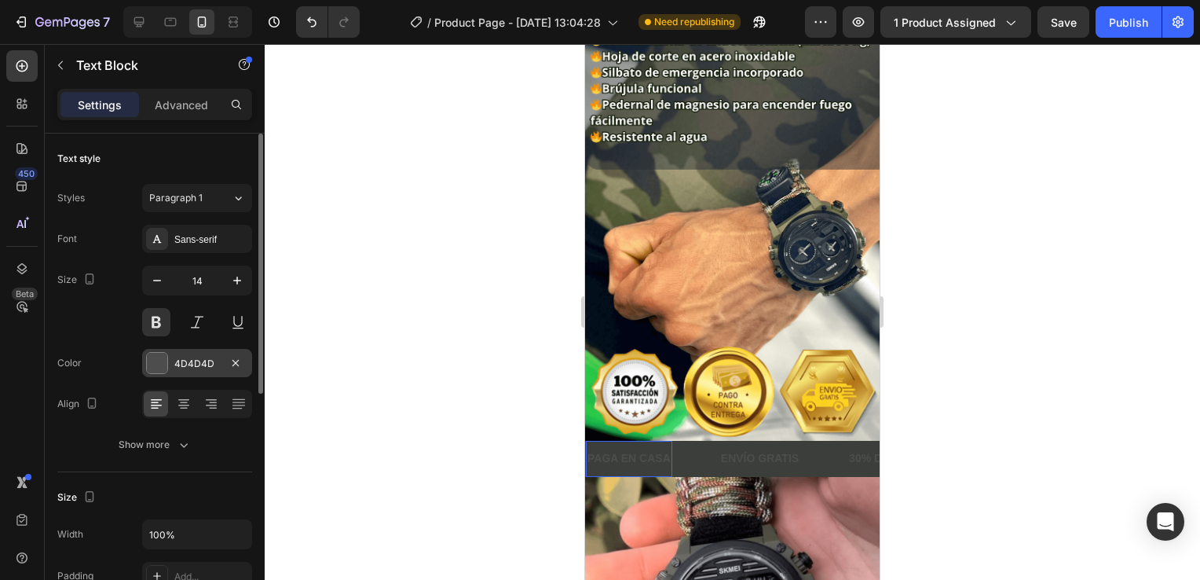
click at [185, 364] on div "4D4D4D" at bounding box center [197, 364] width 46 height 14
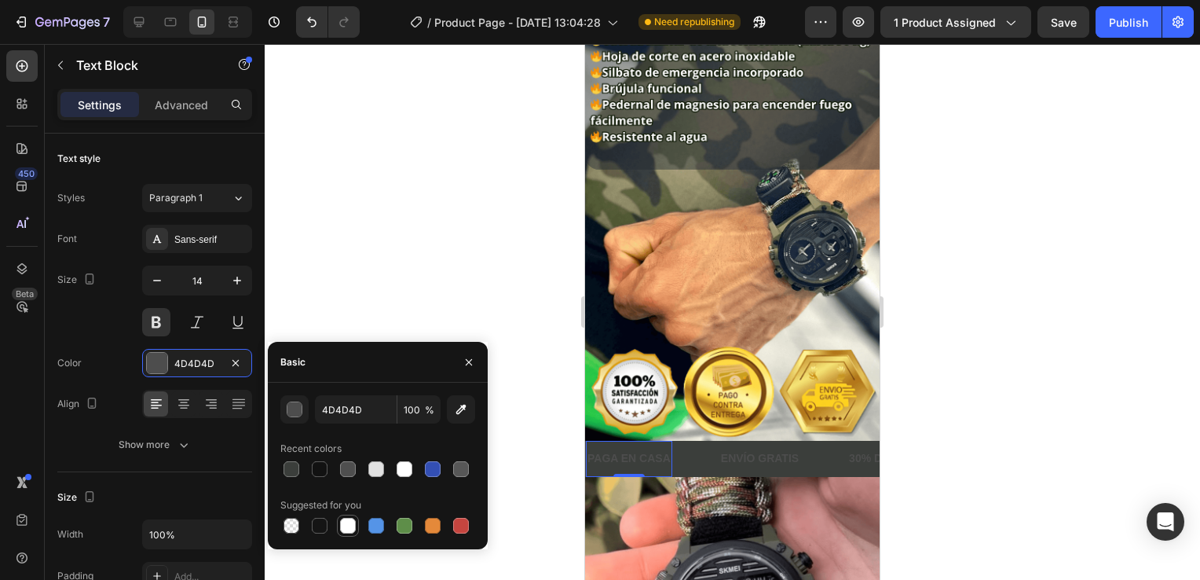
click at [349, 522] on div at bounding box center [348, 526] width 16 height 16
type input "FFFFFF"
click at [749, 448] on p "ENVÍO GRATIS" at bounding box center [760, 458] width 78 height 20
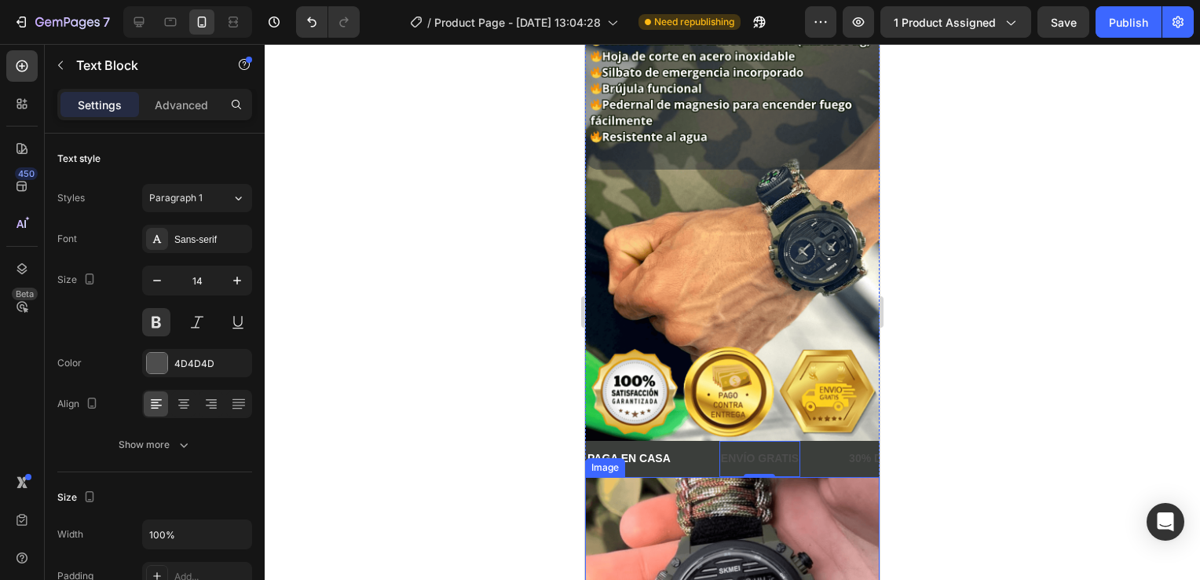
scroll to position [437, 0]
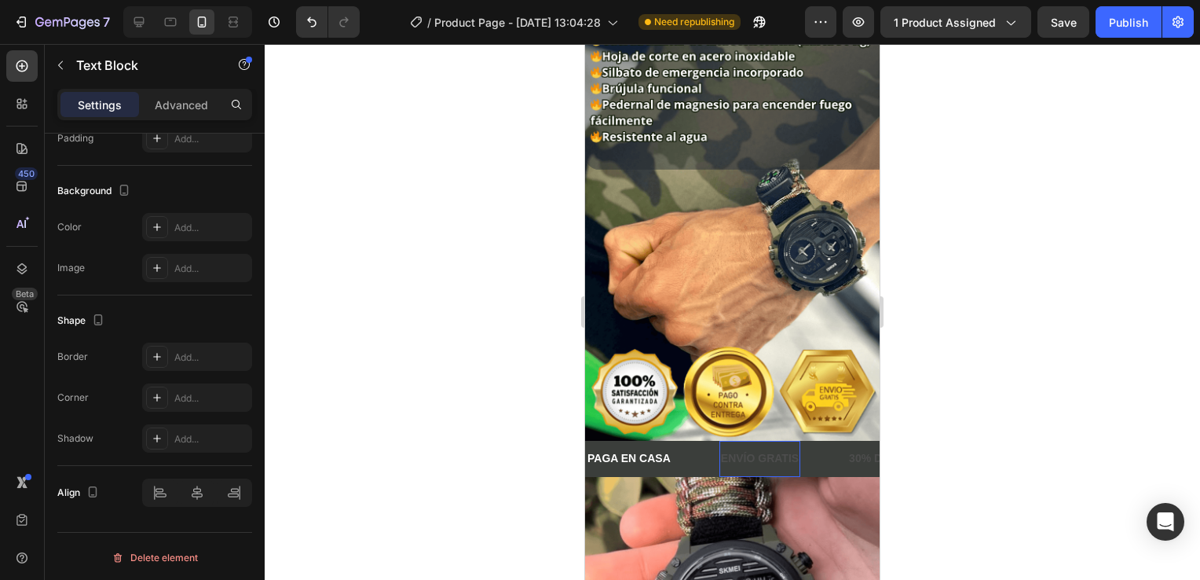
click at [779, 448] on p "ENVÍO GRATIS" at bounding box center [760, 458] width 78 height 20
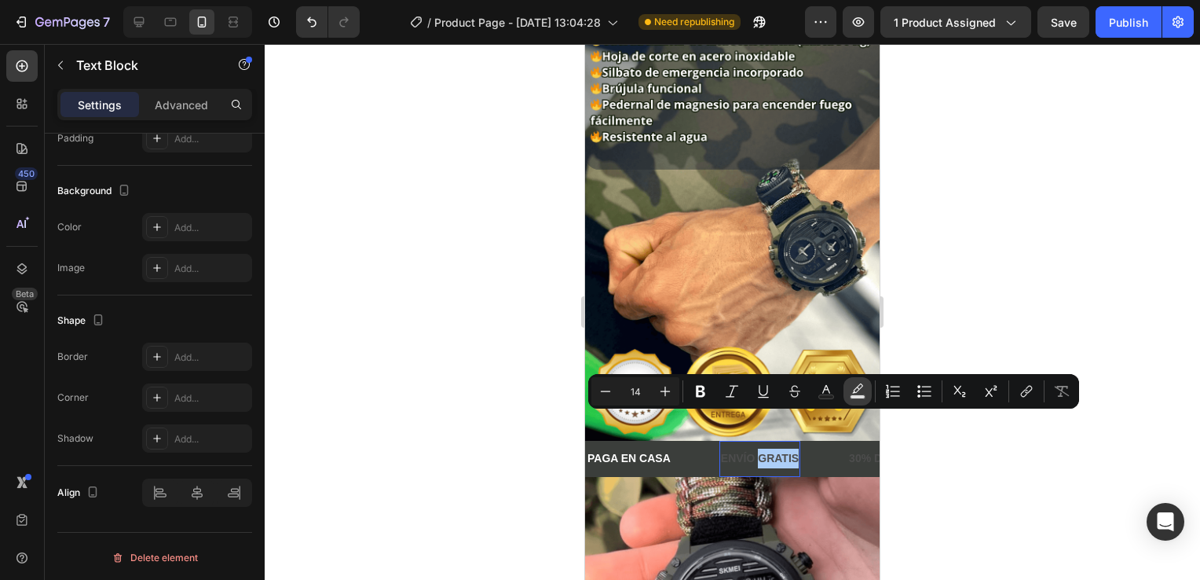
click at [869, 396] on button "Text Background Color" at bounding box center [857, 391] width 28 height 28
type input "000000"
type input "77"
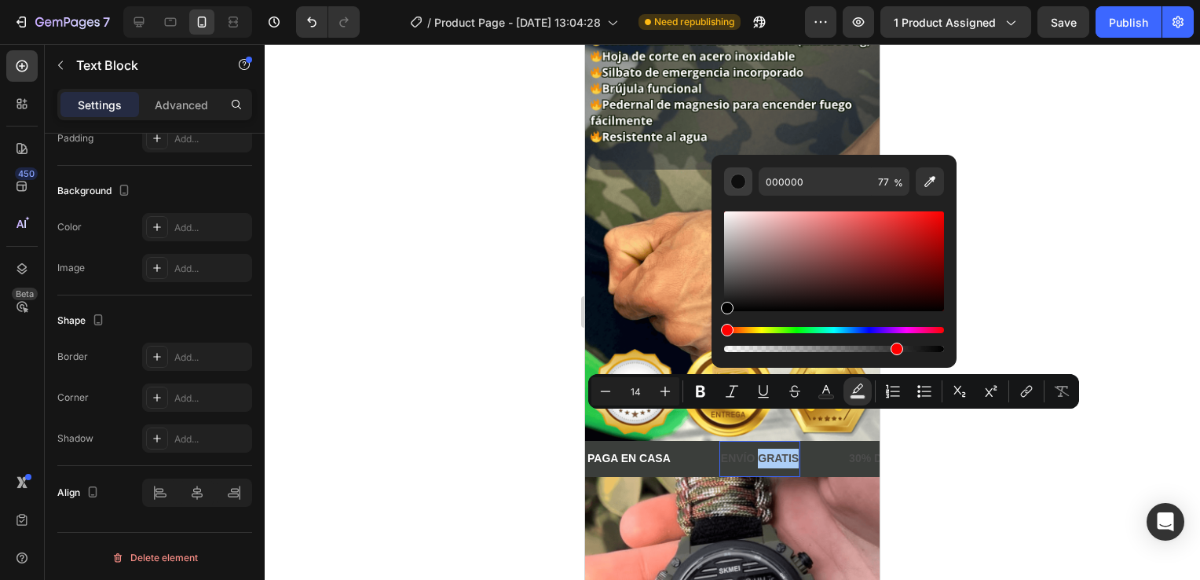
click at [734, 185] on div "Editor contextual toolbar" at bounding box center [738, 182] width 16 height 16
click at [798, 182] on input "000000" at bounding box center [815, 181] width 113 height 28
click at [482, 322] on div at bounding box center [732, 312] width 935 height 536
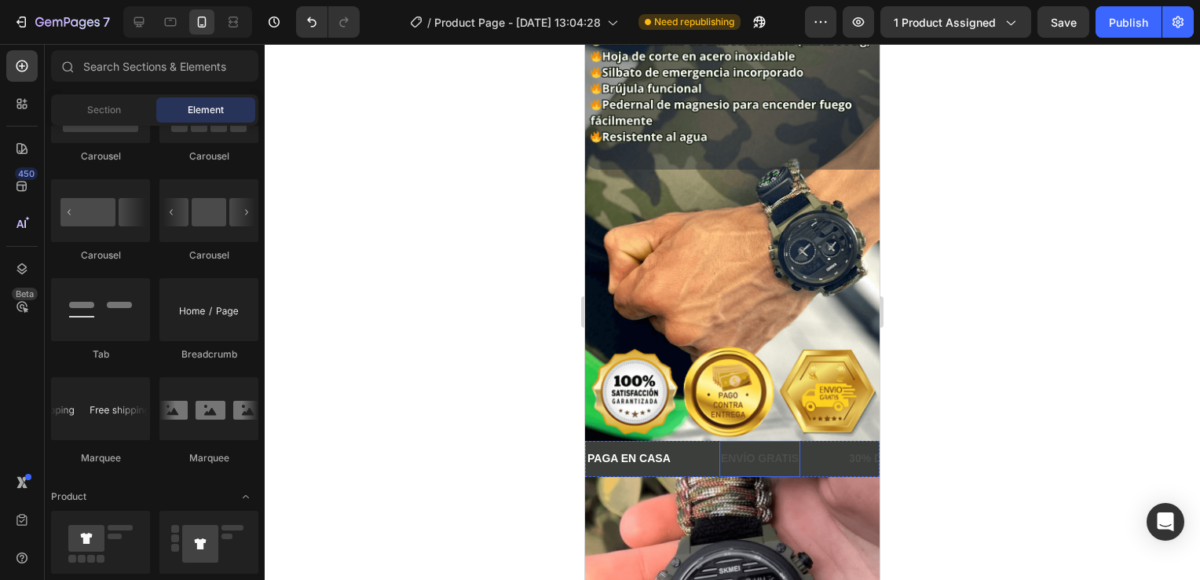
click at [738, 448] on p "ENVÍO GRATIS" at bounding box center [760, 458] width 78 height 20
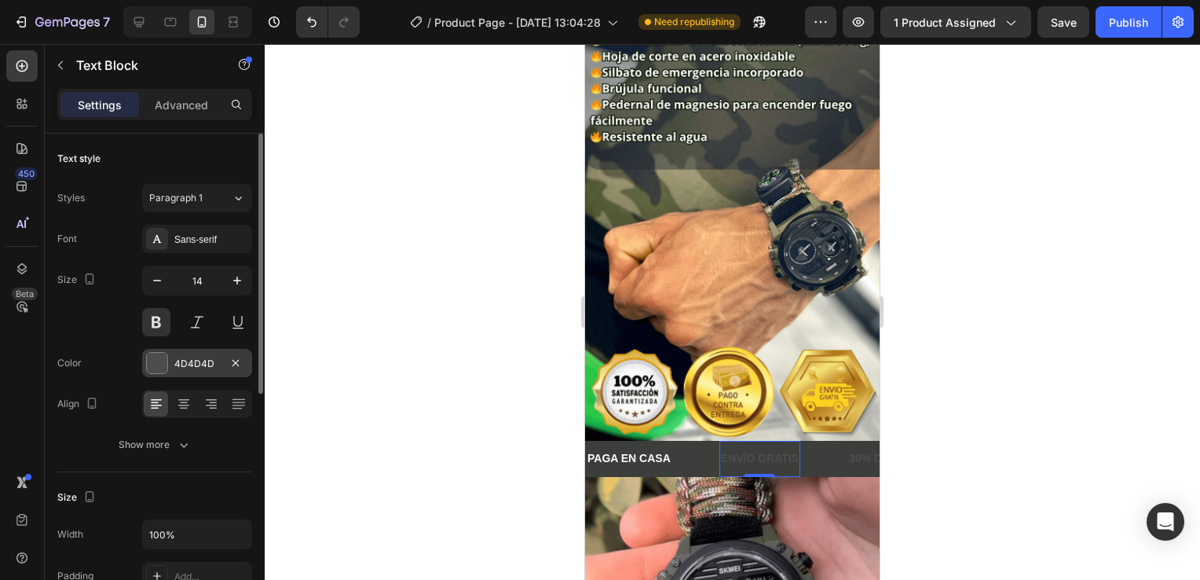
click at [204, 353] on div "4D4D4D" at bounding box center [197, 363] width 110 height 28
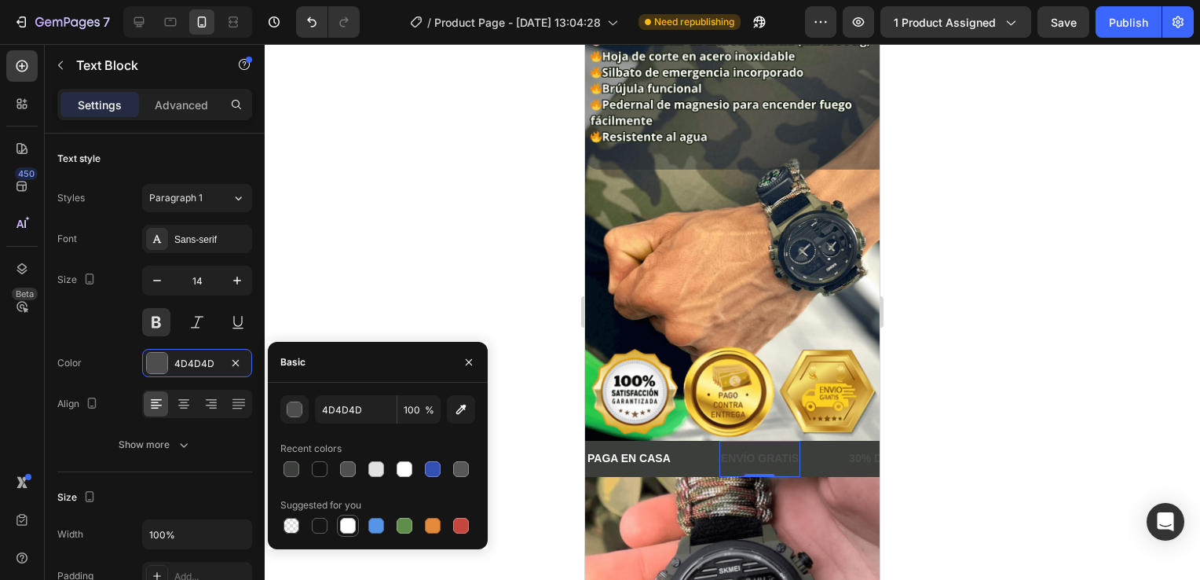
click at [346, 520] on div at bounding box center [348, 526] width 16 height 16
type input "FFFFFF"
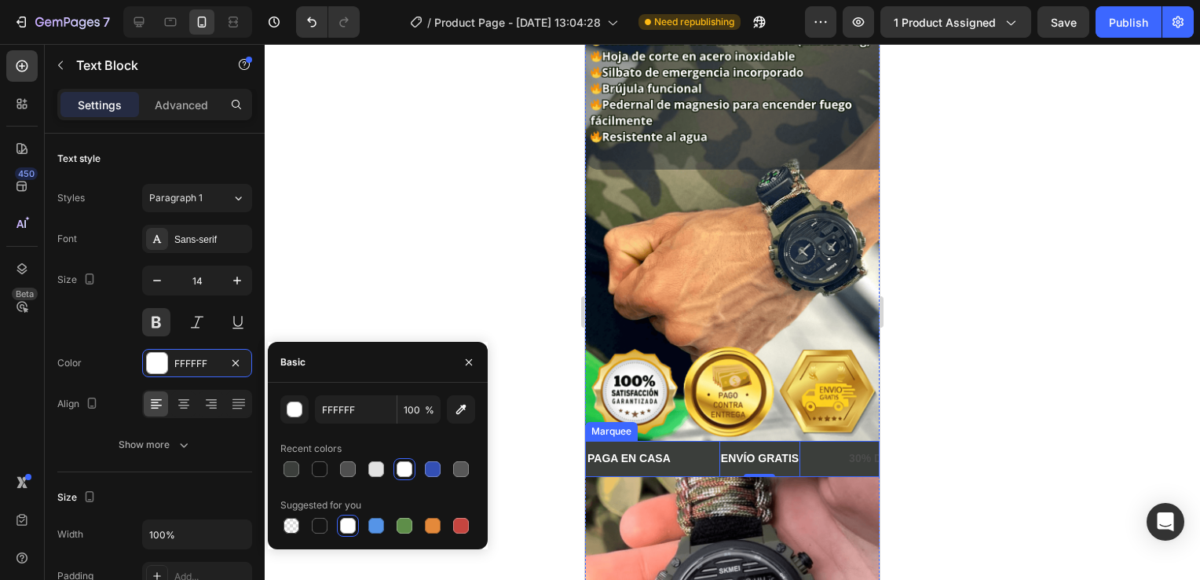
click at [836, 441] on div "ENVÍO GRATIS Text Block 0" at bounding box center [783, 458] width 128 height 35
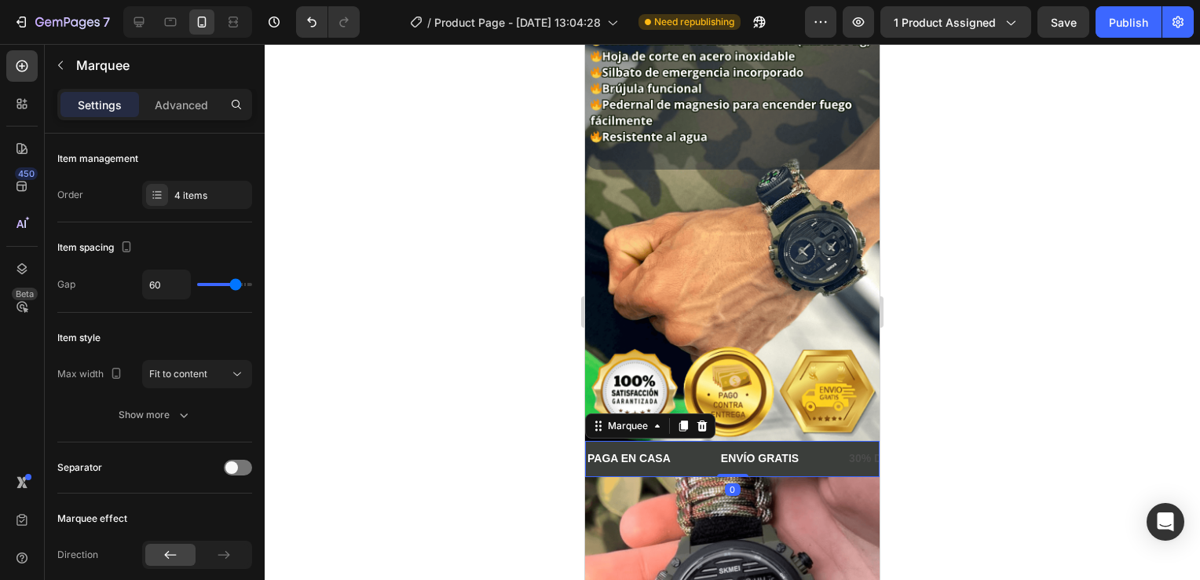
click at [844, 441] on div "ENVÍO GRATIS Text Block" at bounding box center [783, 458] width 128 height 35
click at [178, 199] on div "4 items" at bounding box center [211, 195] width 74 height 14
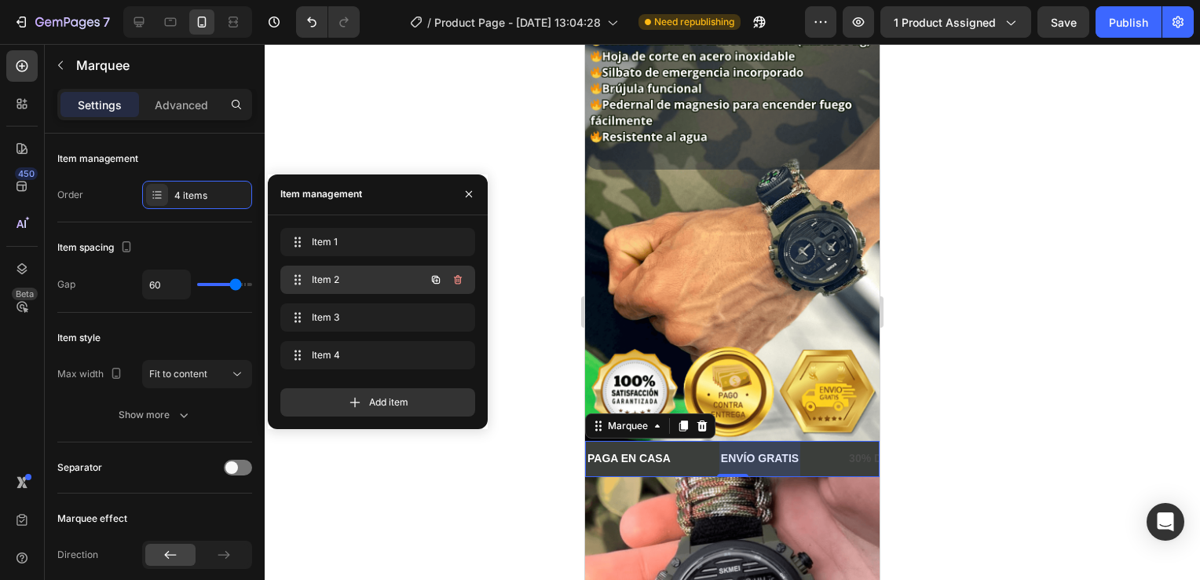
click at [345, 271] on div "Item 2 Item 2" at bounding box center [356, 280] width 138 height 22
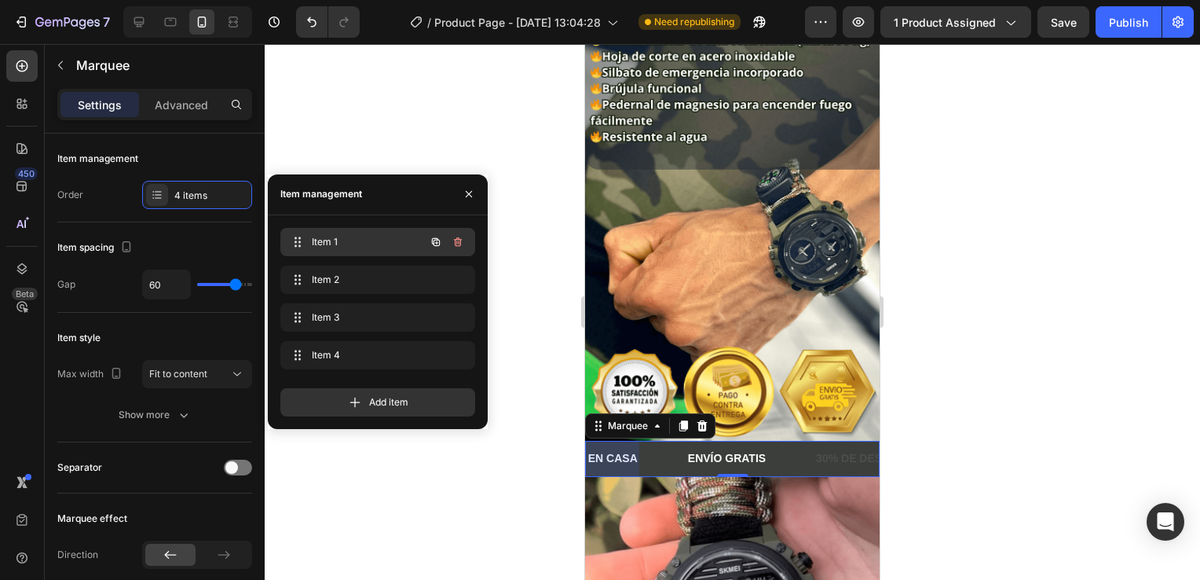
click at [358, 237] on span "Item 1" at bounding box center [356, 242] width 89 height 14
click at [358, 331] on div "Item 3 Item 3" at bounding box center [377, 320] width 195 height 35
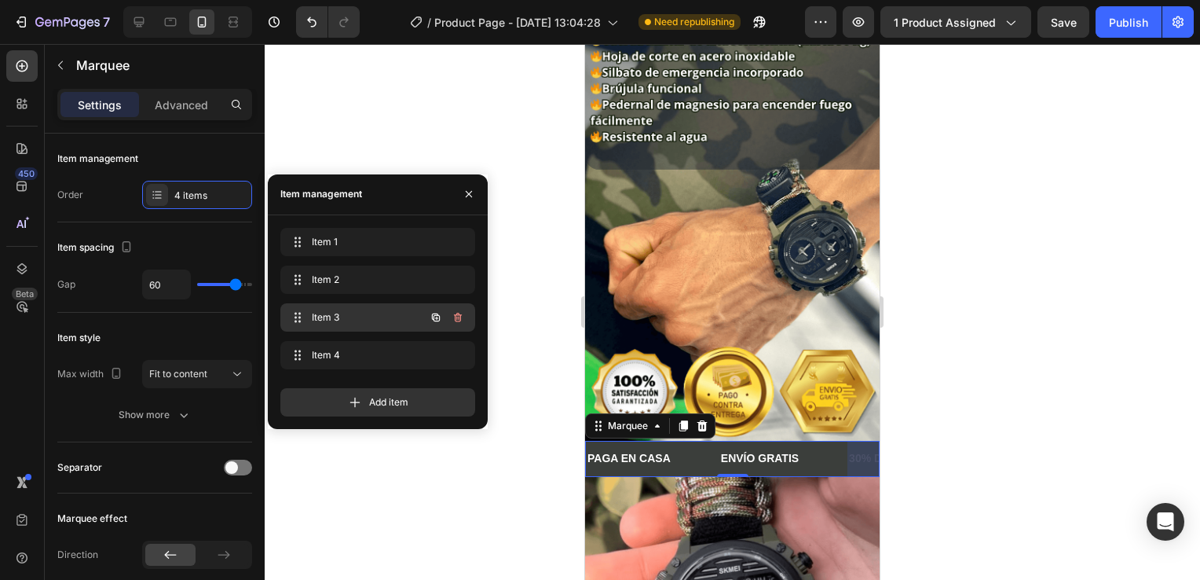
click at [357, 319] on span "Item 3" at bounding box center [356, 317] width 89 height 14
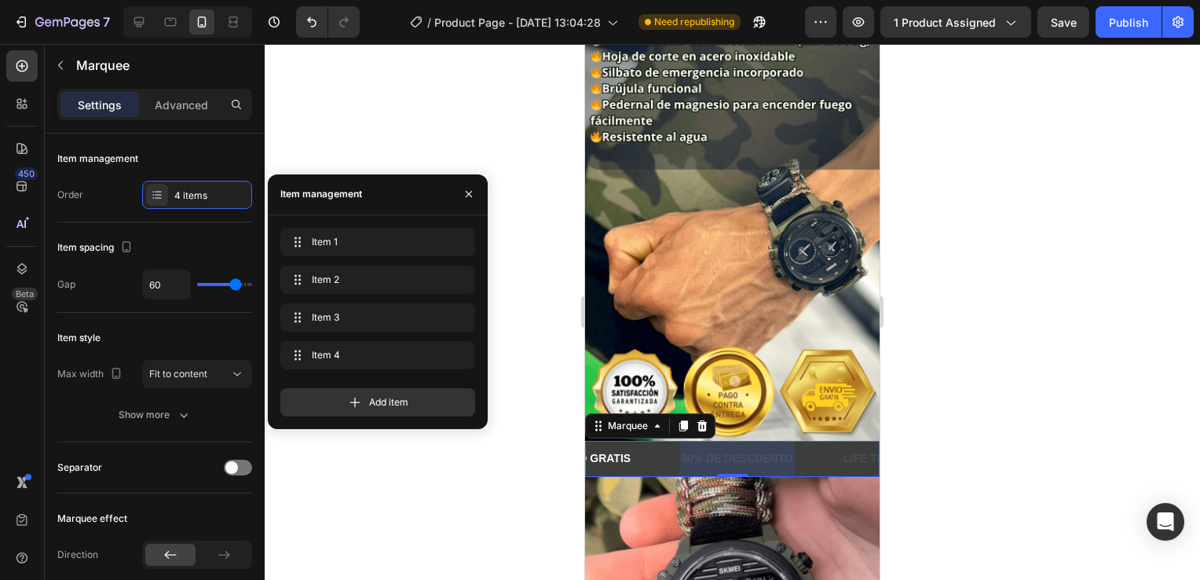
scroll to position [0, 178]
click at [730, 448] on p "30% DE DESCUENTO" at bounding box center [727, 458] width 112 height 20
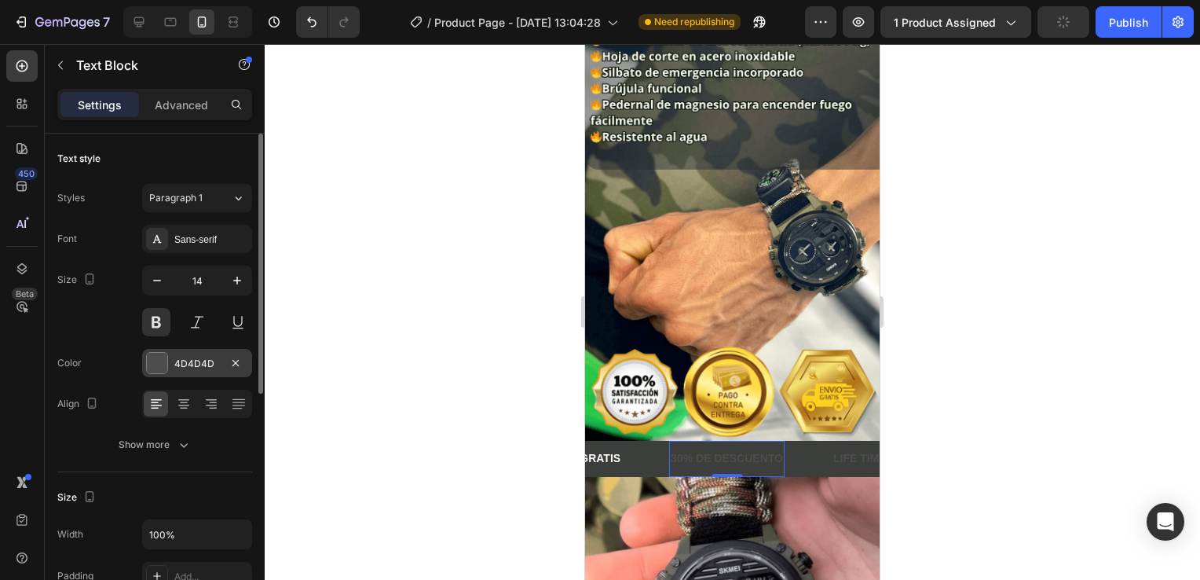
click at [158, 353] on div at bounding box center [157, 363] width 20 height 20
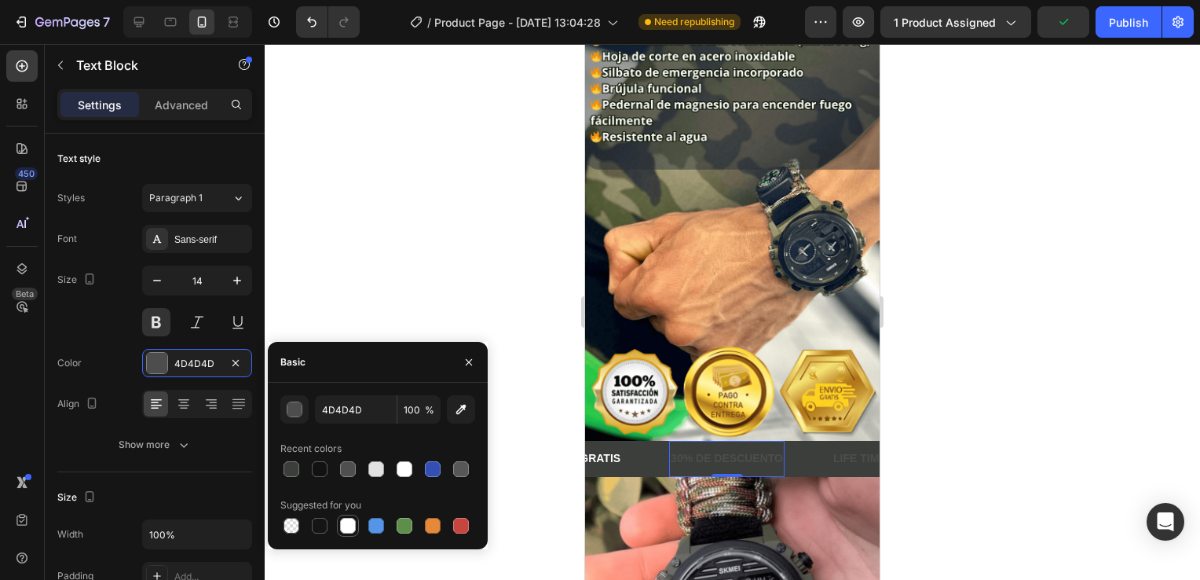
click at [345, 529] on div at bounding box center [348, 526] width 16 height 16
type input "FFFFFF"
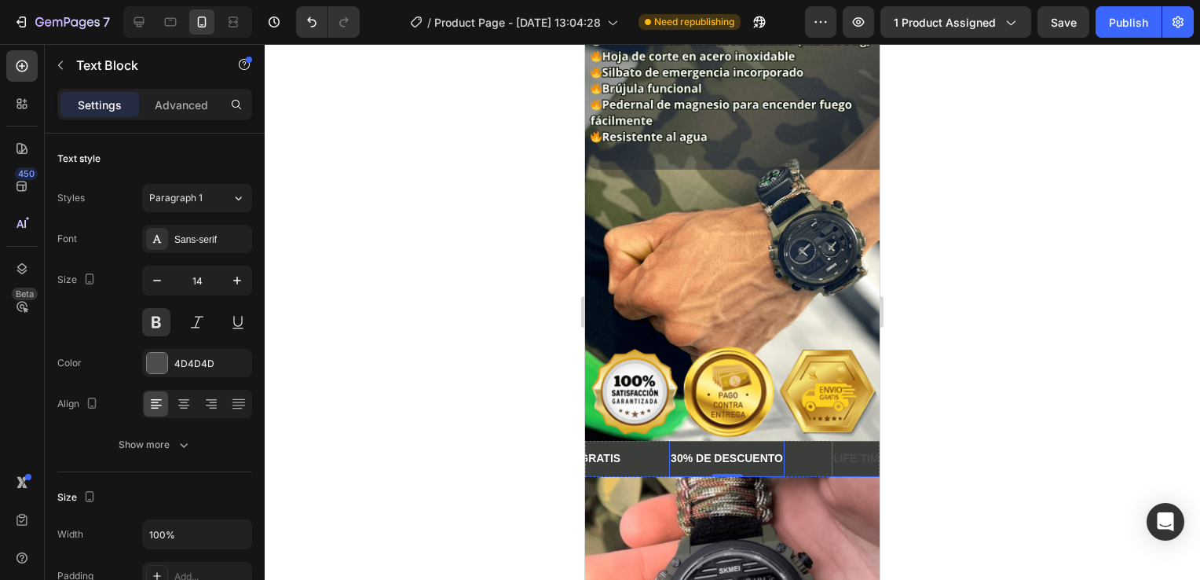
click at [850, 447] on div "LIFE TIME WARRANTY" at bounding box center [893, 458] width 123 height 23
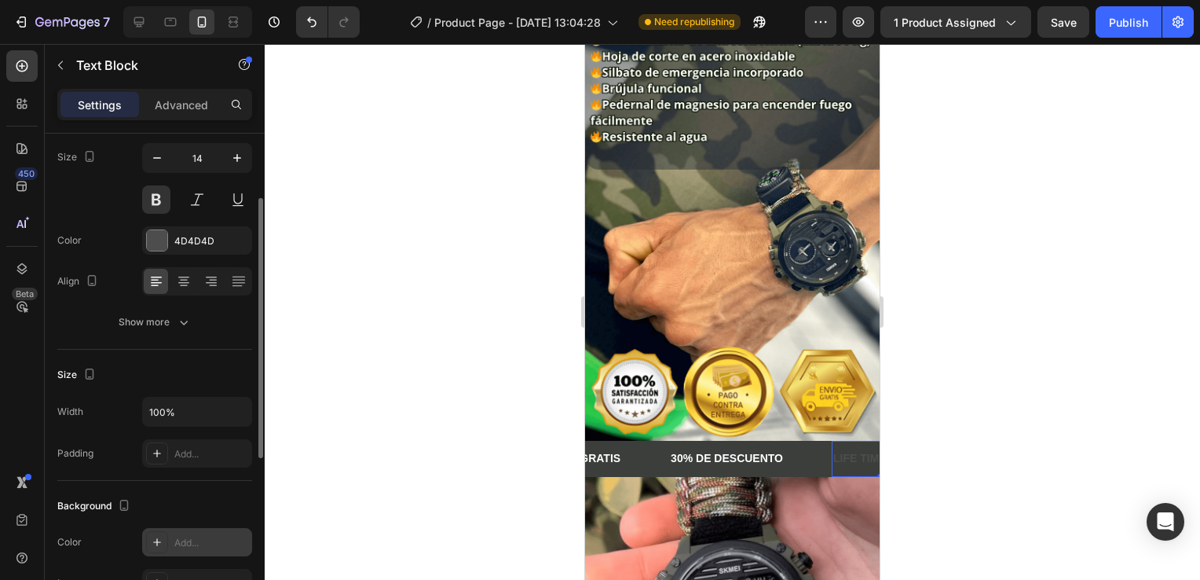
scroll to position [44, 0]
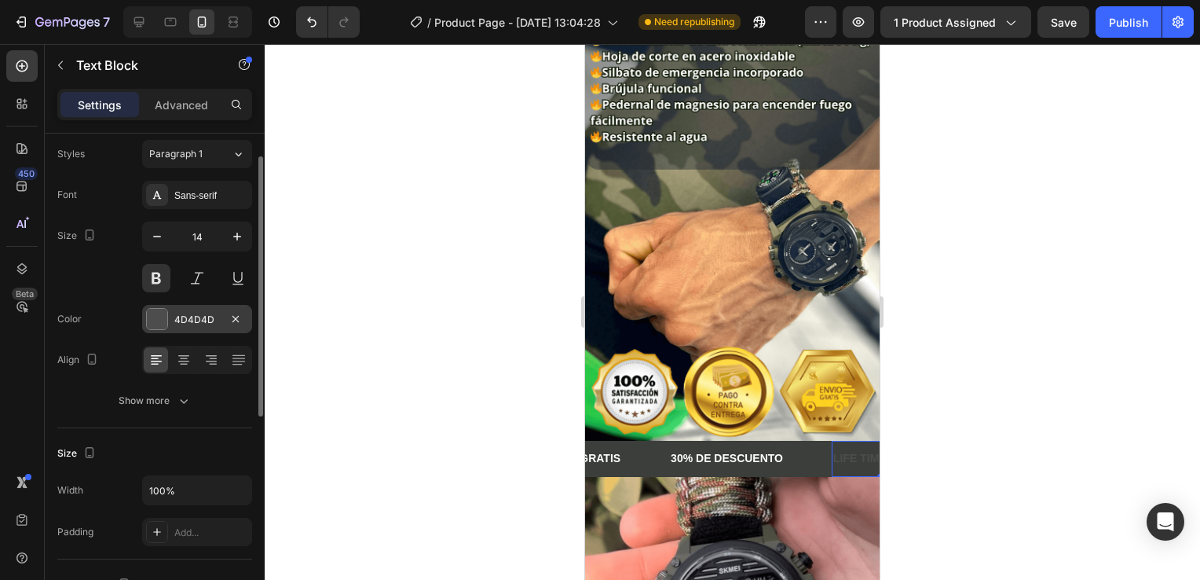
click at [179, 319] on div "4D4D4D" at bounding box center [197, 320] width 46 height 14
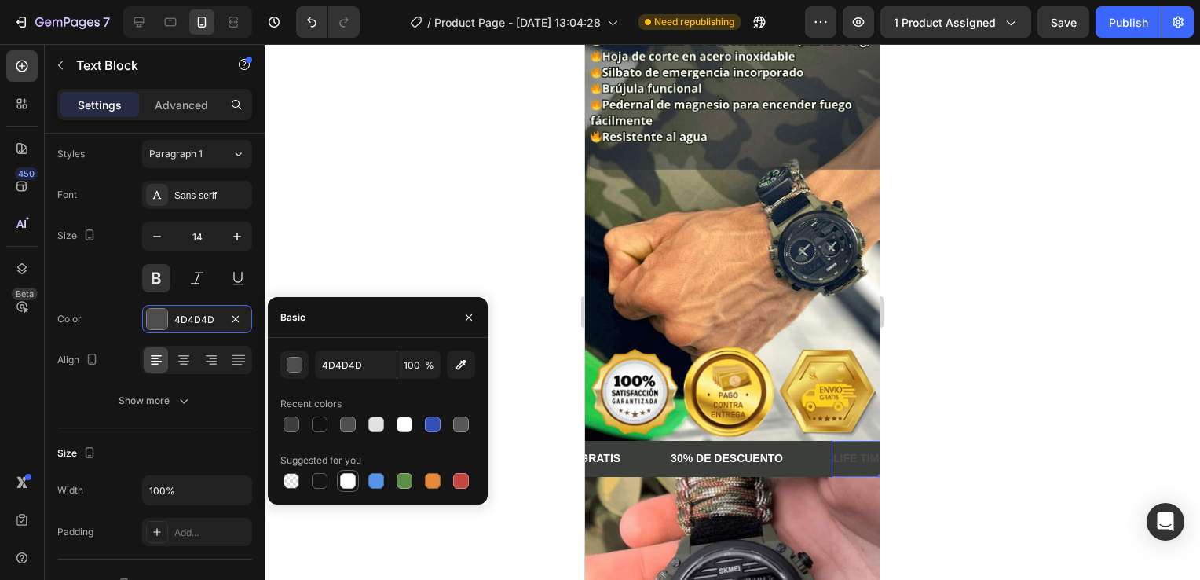
click at [352, 479] on div at bounding box center [348, 481] width 16 height 16
type input "FFFFFF"
click at [403, 184] on div at bounding box center [732, 312] width 935 height 536
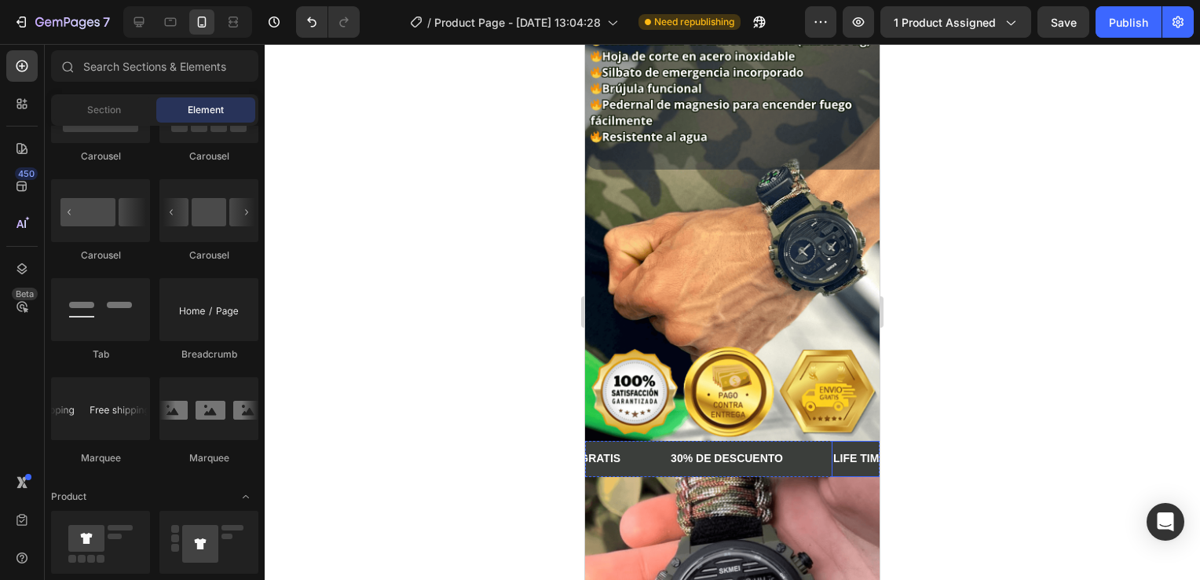
click at [854, 447] on div "LIFE TIME WARRANTY" at bounding box center [893, 458] width 123 height 23
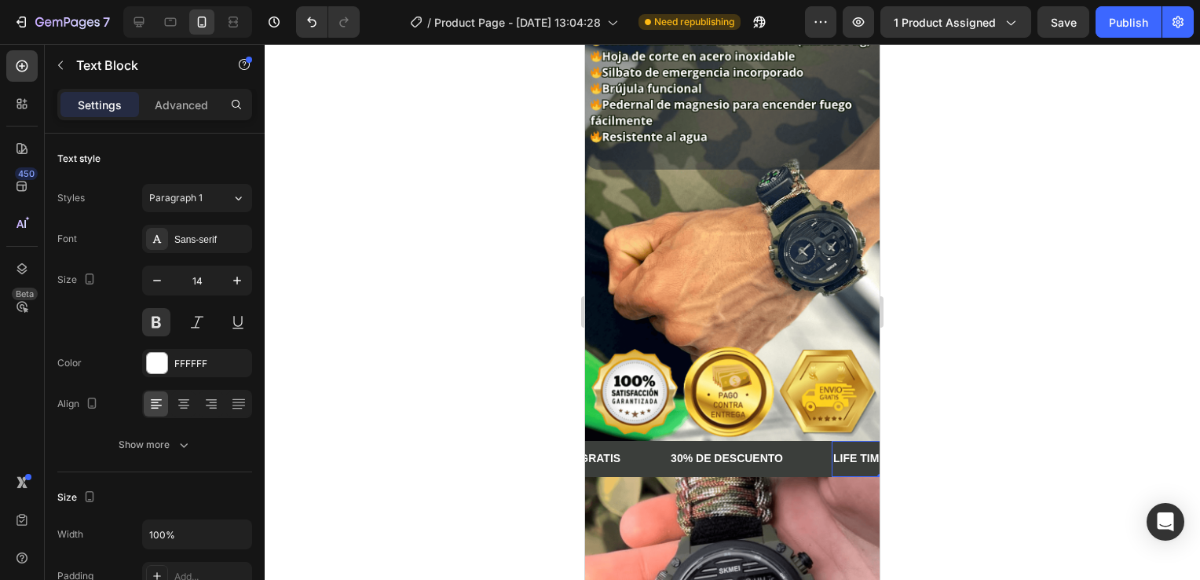
click at [854, 447] on div "LIFE TIME WARRANTY" at bounding box center [893, 458] width 123 height 23
click at [854, 448] on p "LIFE TIME WARRANTY" at bounding box center [892, 458] width 119 height 20
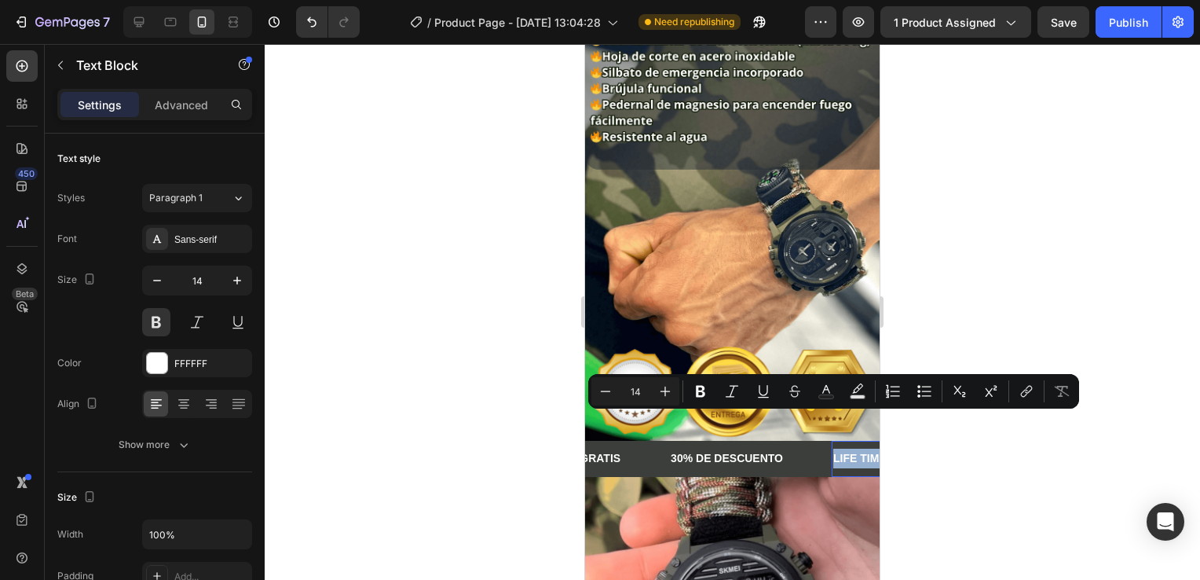
click at [854, 448] on p "LIFE TIME WARRANTY" at bounding box center [892, 458] width 119 height 20
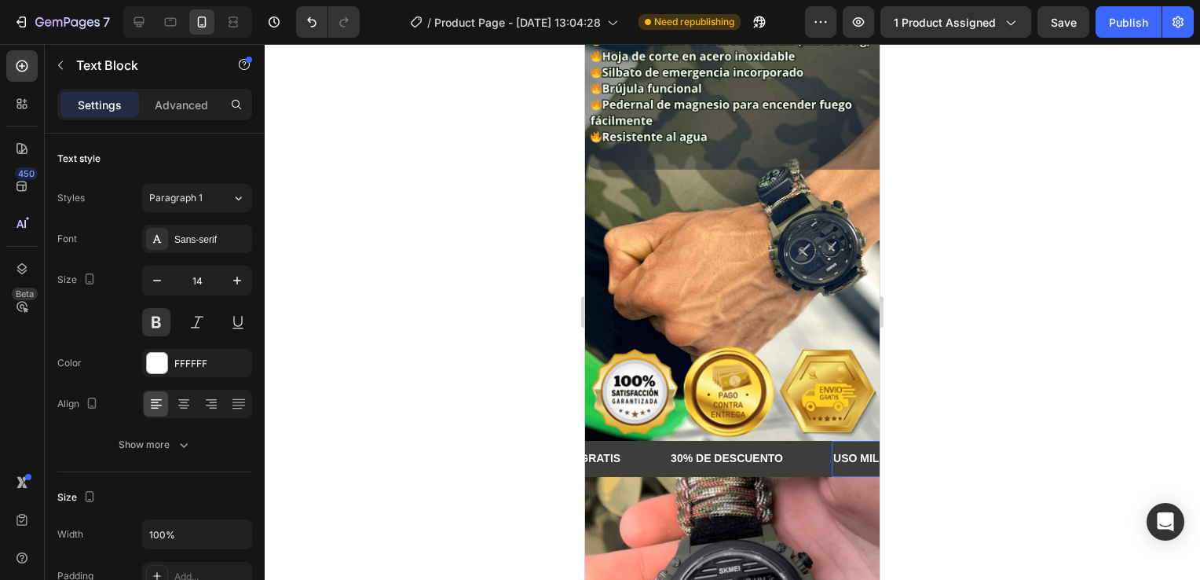
click at [983, 277] on div at bounding box center [732, 312] width 935 height 536
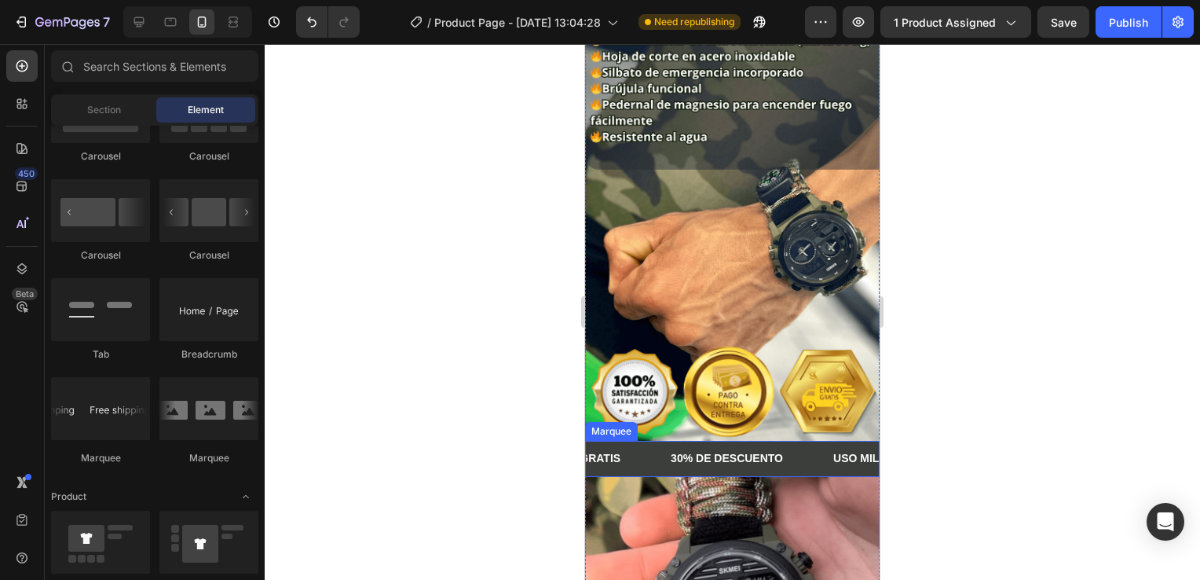
click at [832, 447] on div "USO MILITAR" at bounding box center [869, 458] width 74 height 23
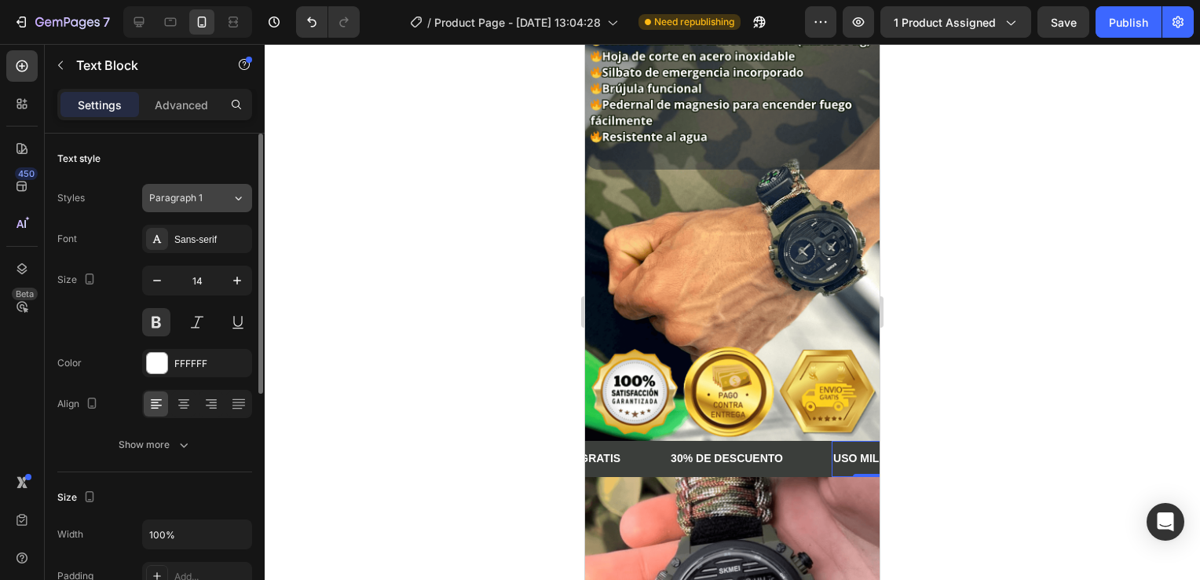
click at [197, 196] on span "Paragraph 1" at bounding box center [175, 198] width 53 height 14
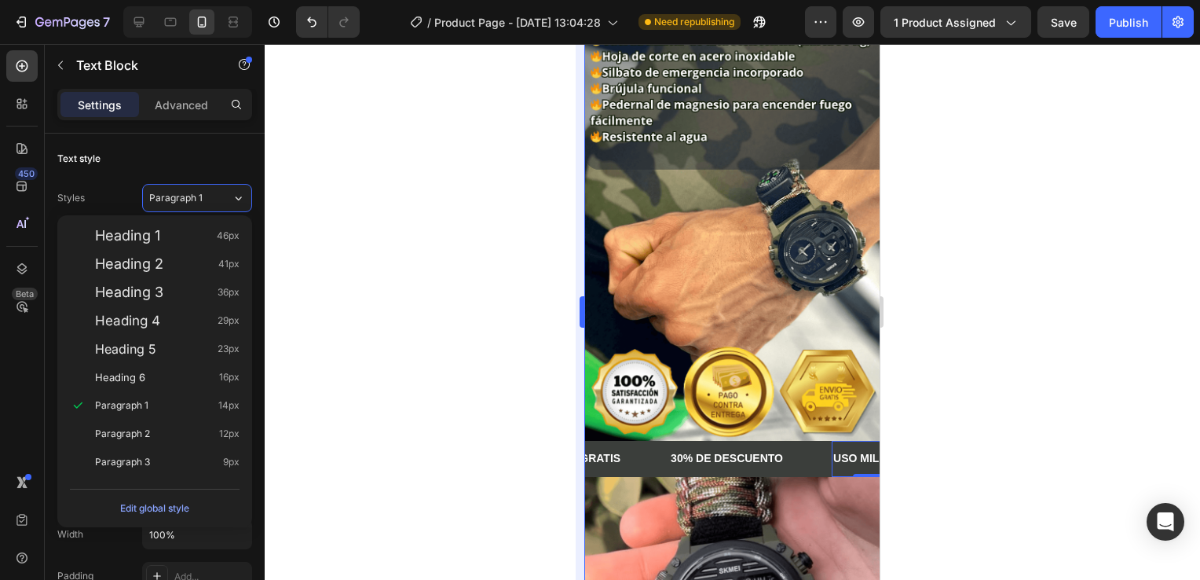
click at [331, 201] on div at bounding box center [732, 312] width 935 height 536
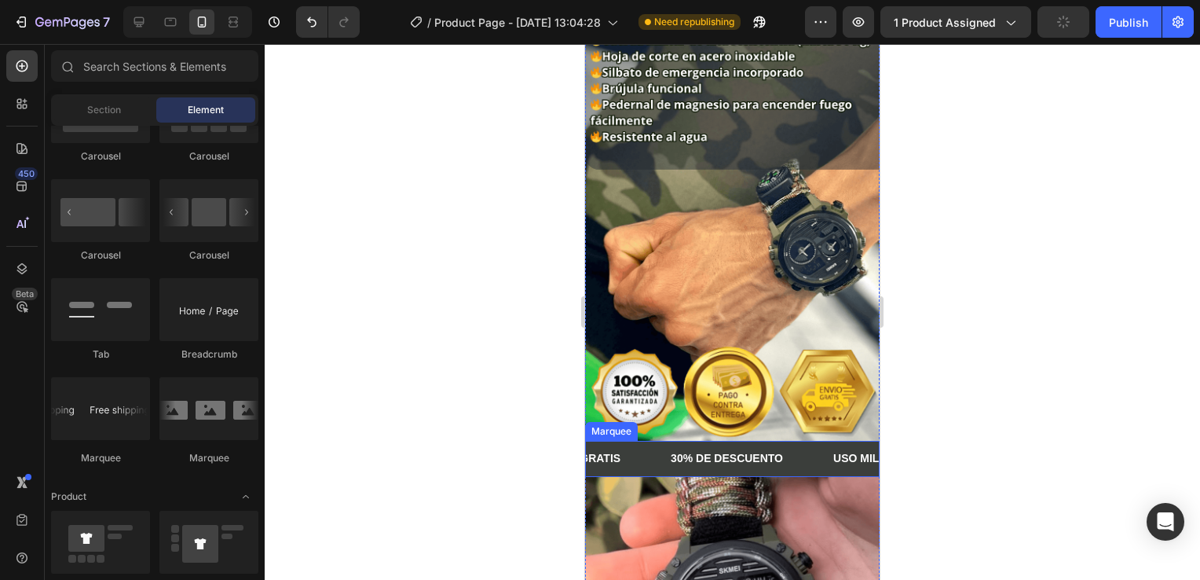
click at [660, 441] on div "ENVÍO GRATIS Text Block" at bounding box center [605, 458] width 128 height 35
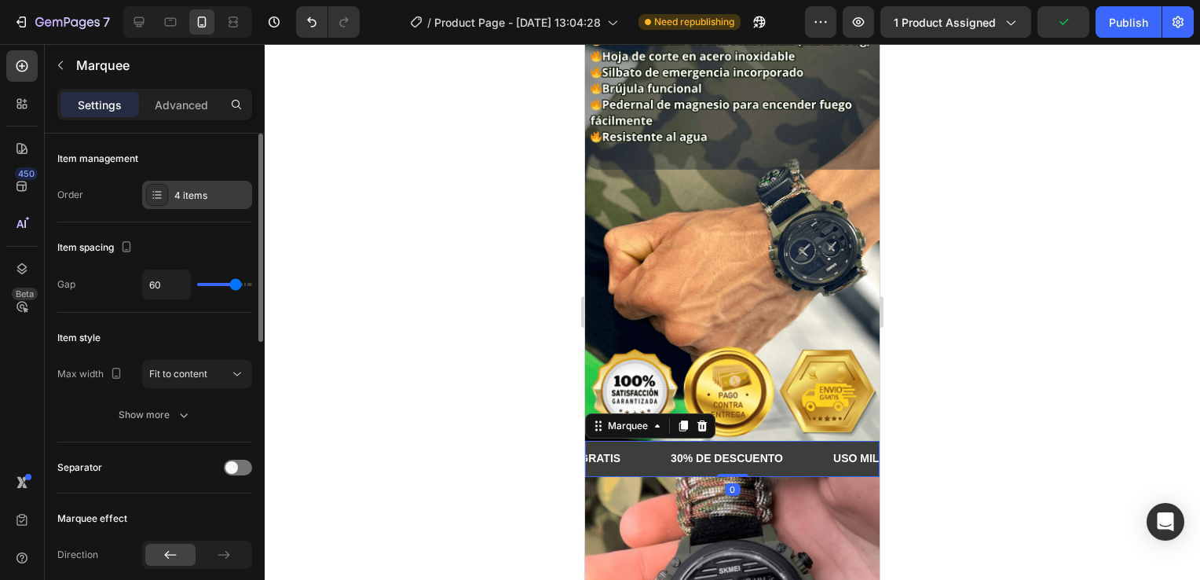
click at [216, 200] on div "4 items" at bounding box center [211, 195] width 74 height 14
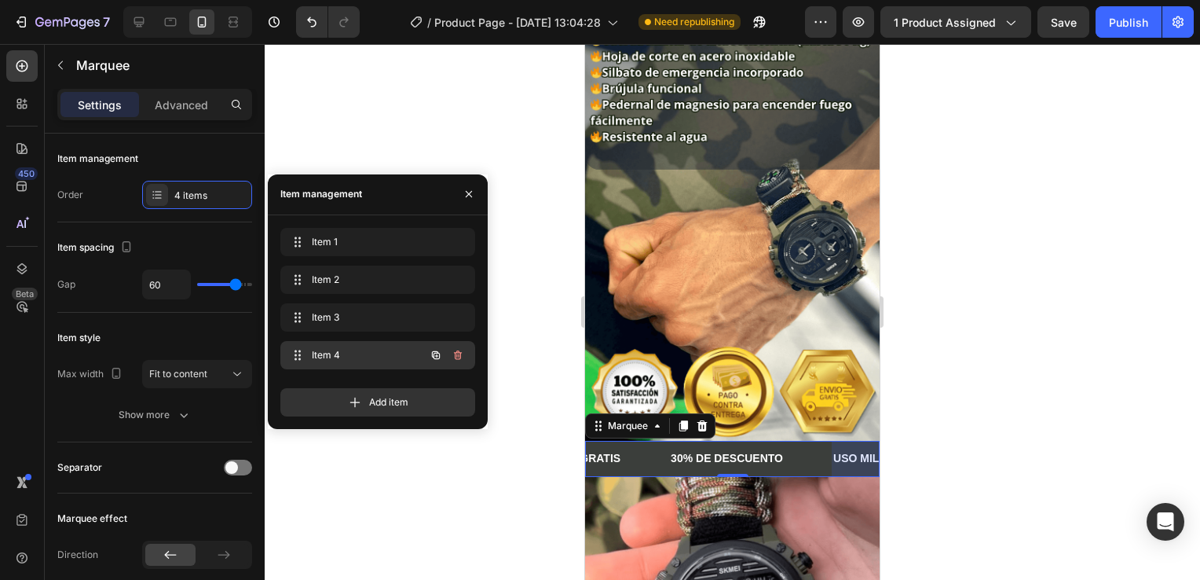
click at [394, 358] on span "Item 4" at bounding box center [356, 355] width 89 height 14
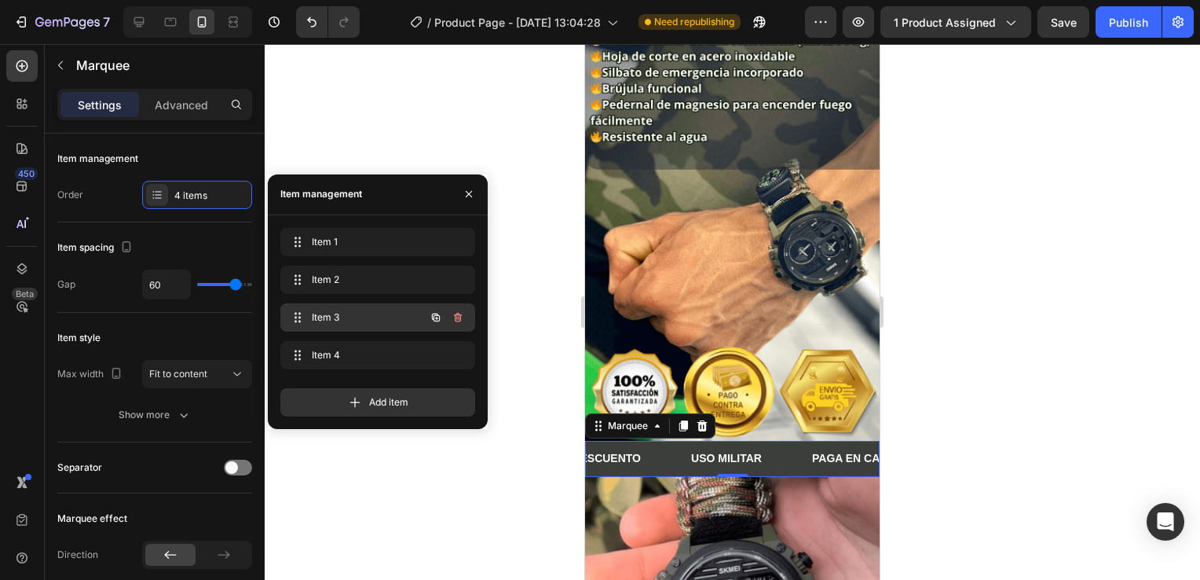
click at [363, 320] on span "Item 3" at bounding box center [356, 317] width 89 height 14
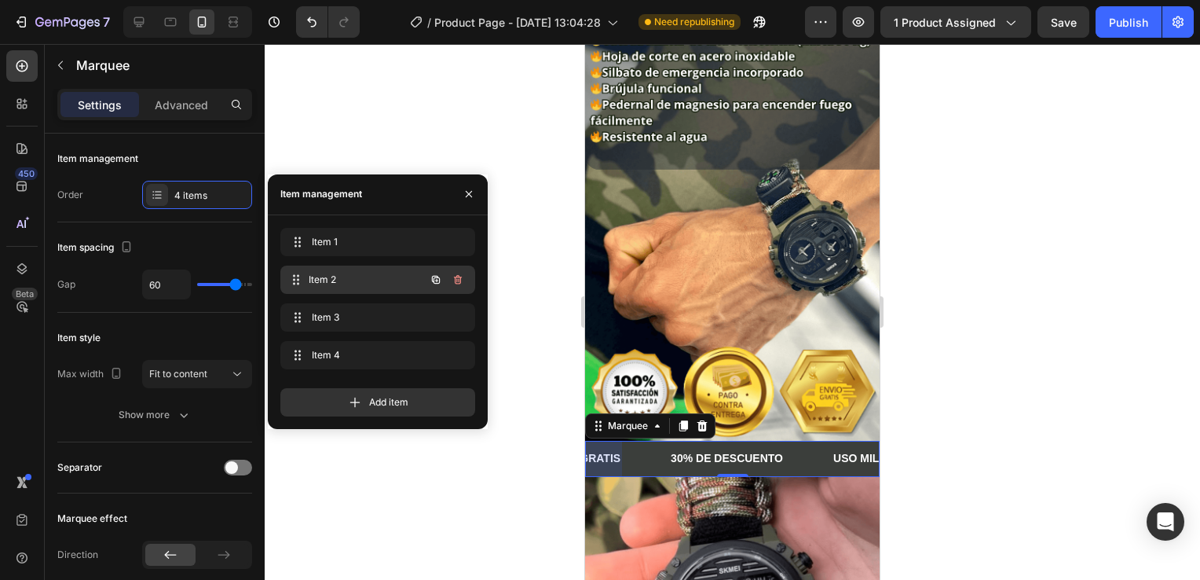
click at [371, 270] on div "Item 2 Item 2" at bounding box center [356, 280] width 138 height 22
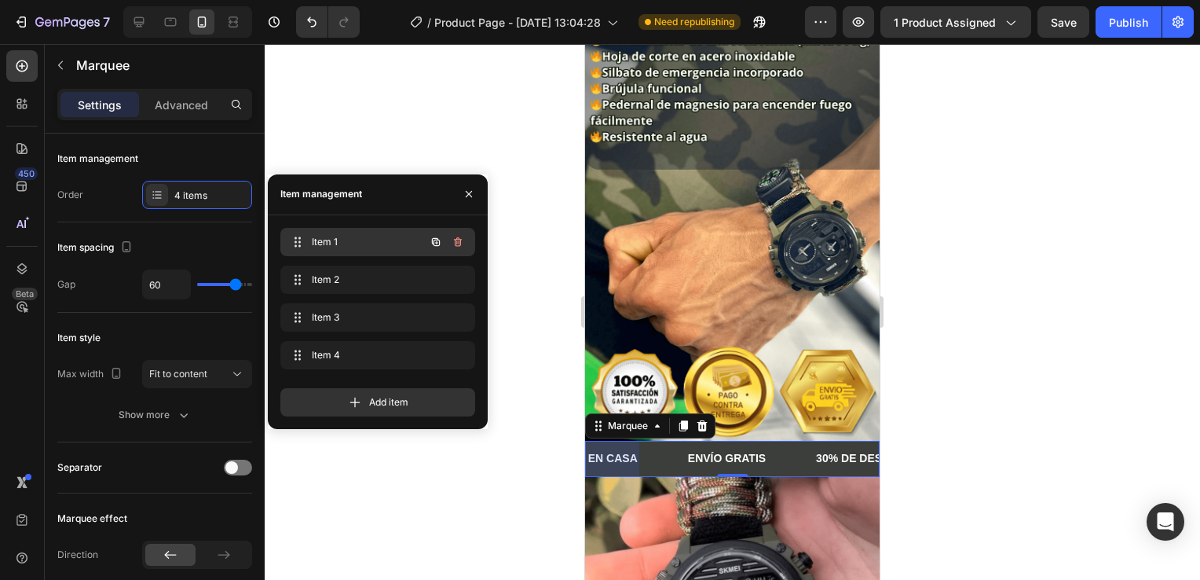
click at [371, 235] on span "Item 1" at bounding box center [356, 242] width 89 height 14
click at [367, 232] on div "Item 1 Item 1" at bounding box center [356, 242] width 138 height 22
click at [1017, 262] on div at bounding box center [732, 312] width 935 height 536
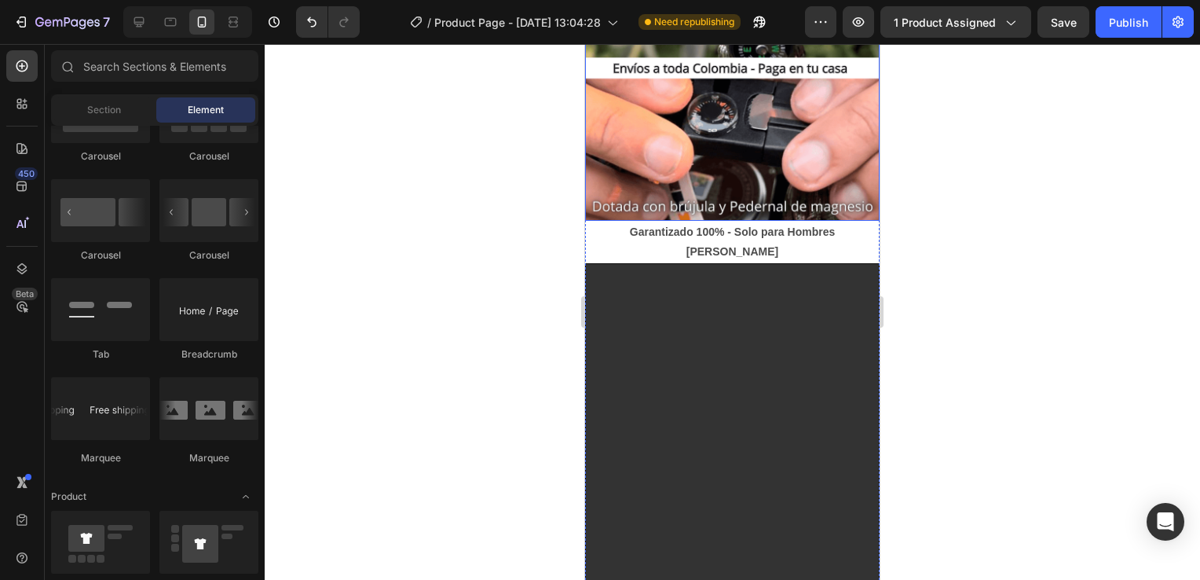
scroll to position [1728, 0]
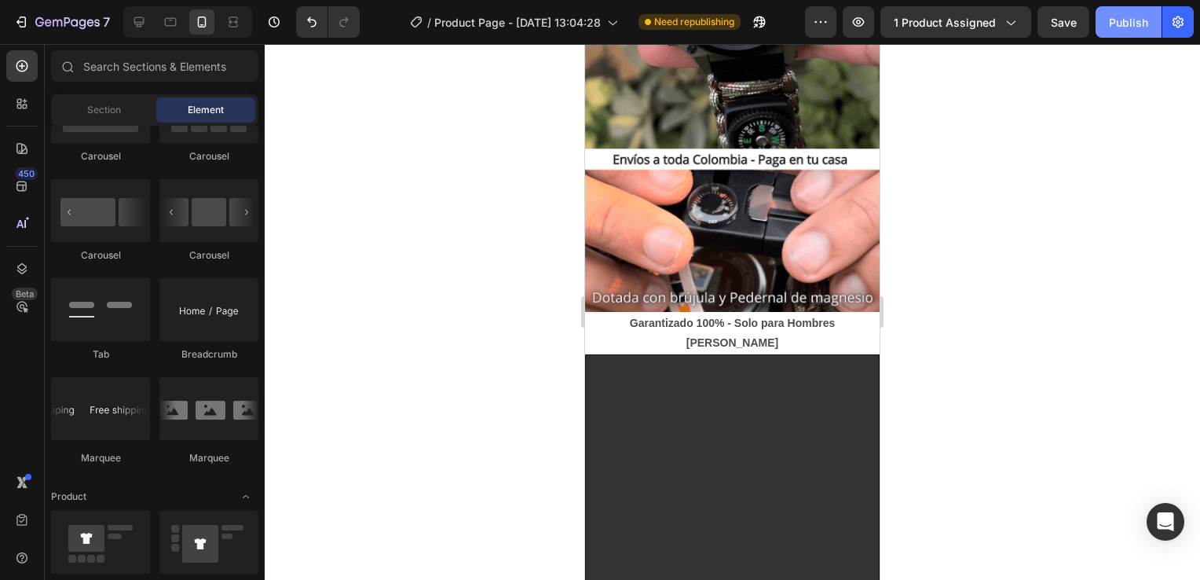
click at [1115, 24] on div "Publish" at bounding box center [1128, 22] width 39 height 16
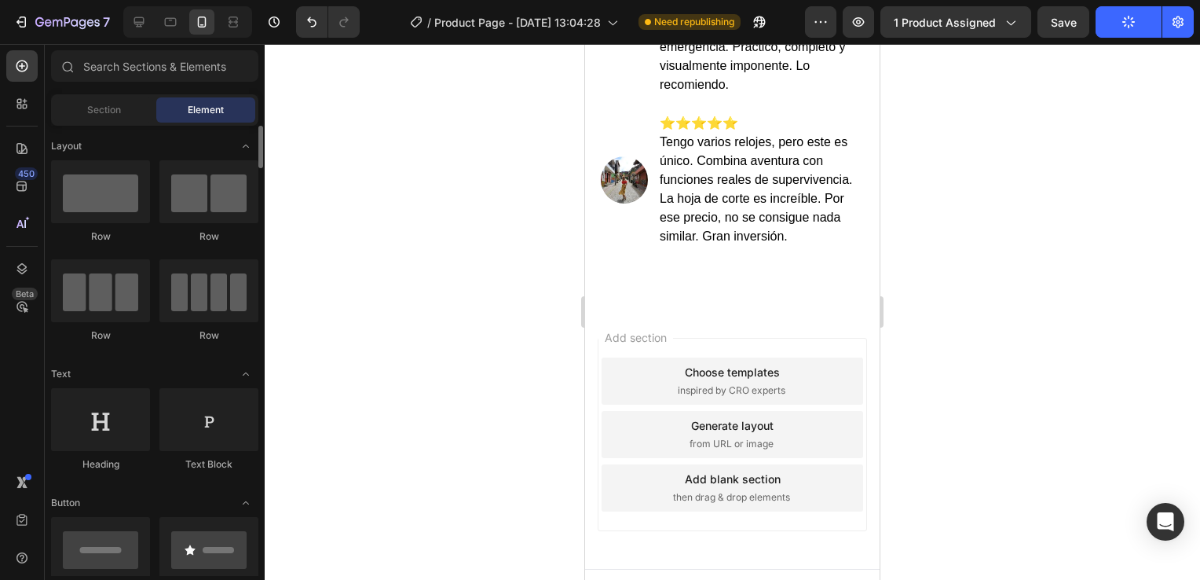
scroll to position [236, 0]
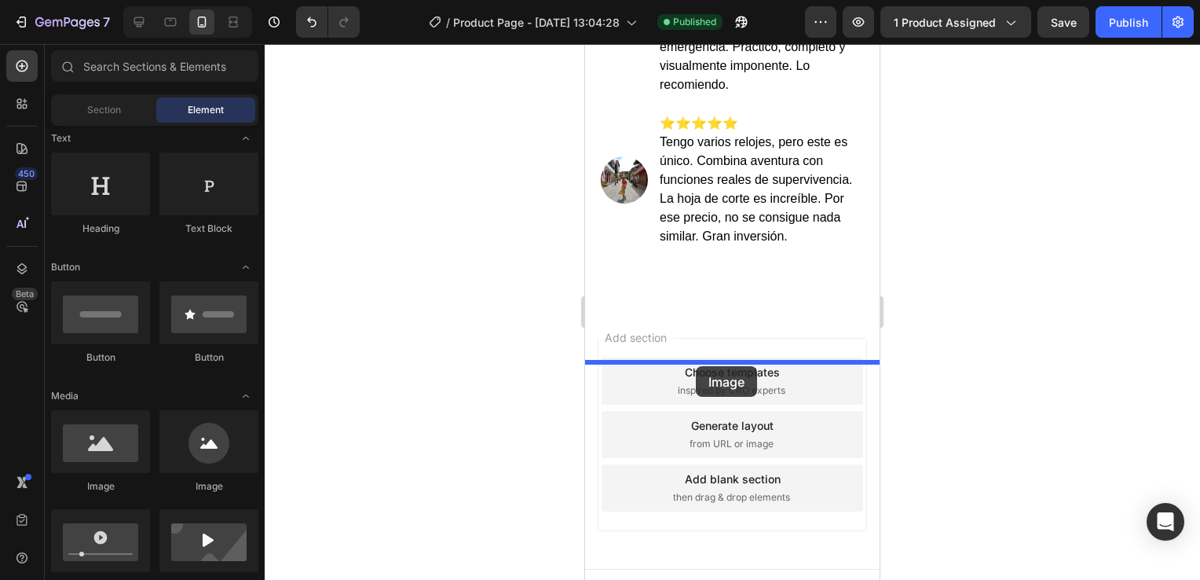
drag, startPoint x: 695, startPoint y: 485, endPoint x: 696, endPoint y: 366, distance: 119.4
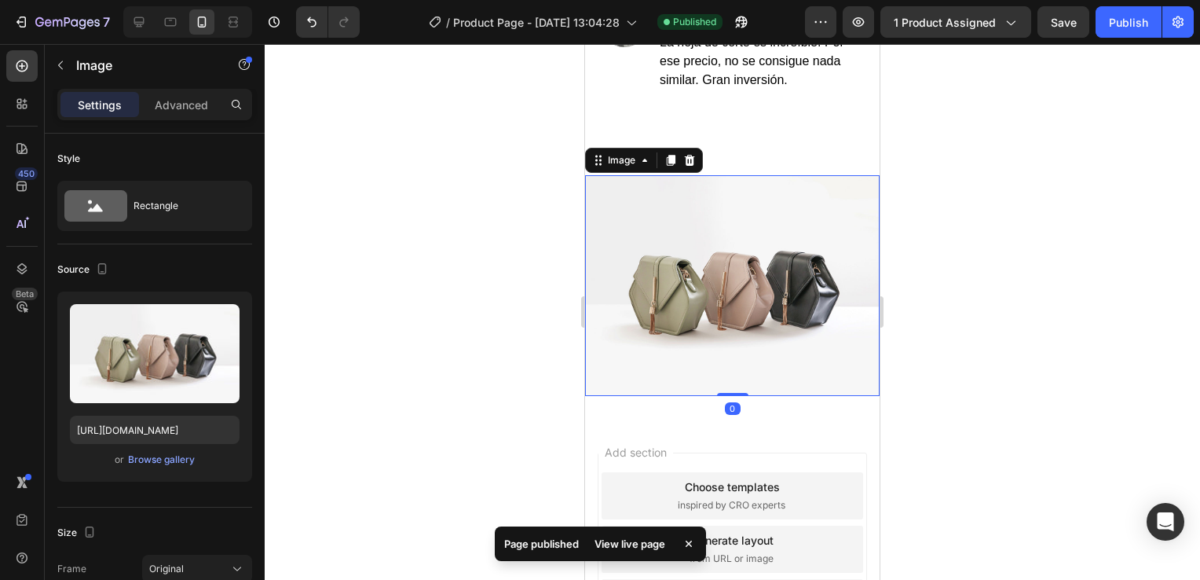
scroll to position [4711, 0]
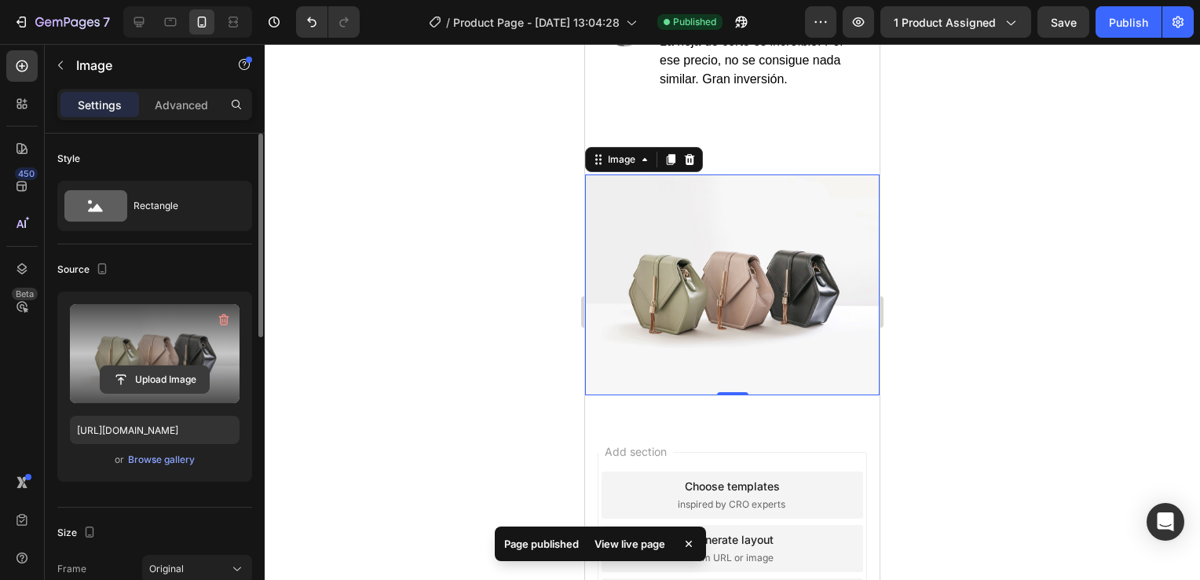
click at [174, 382] on input "file" at bounding box center [155, 379] width 108 height 27
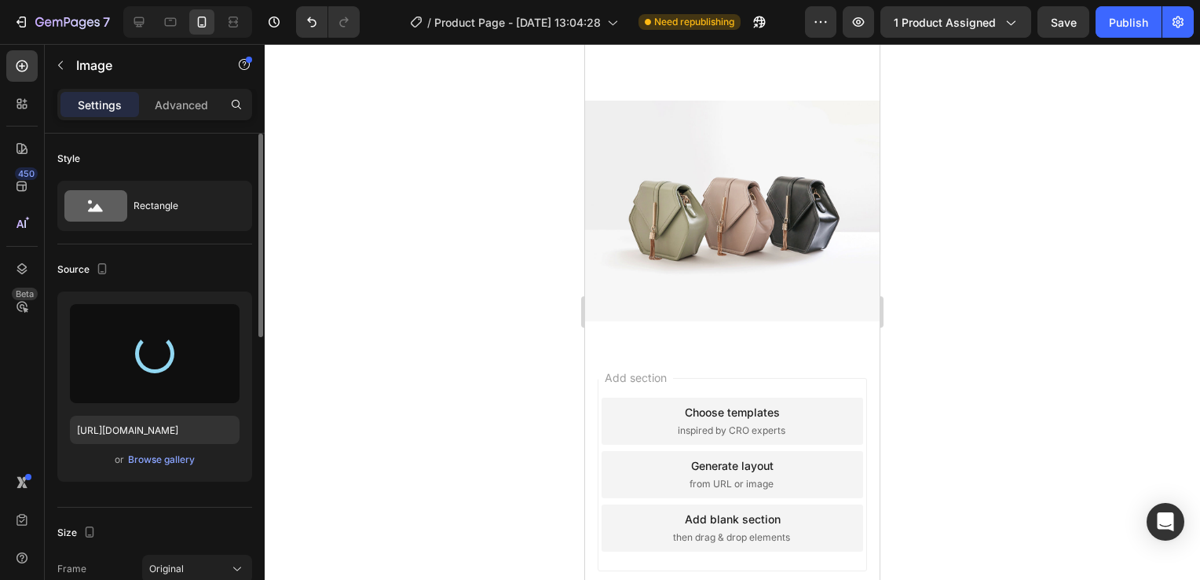
scroll to position [4789, 0]
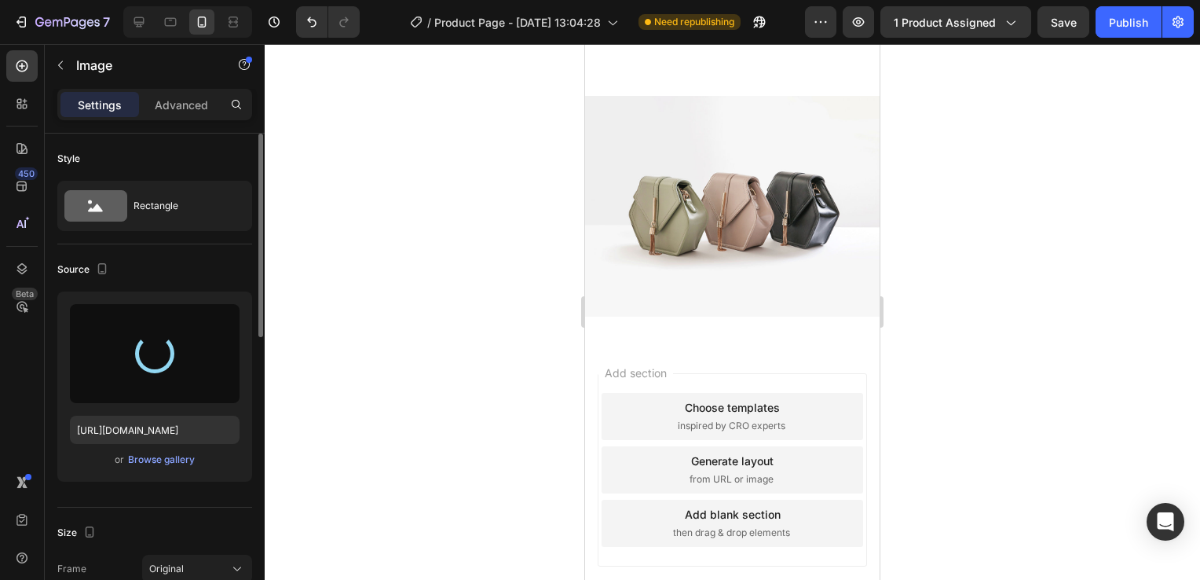
type input "[URL][DOMAIN_NAME]"
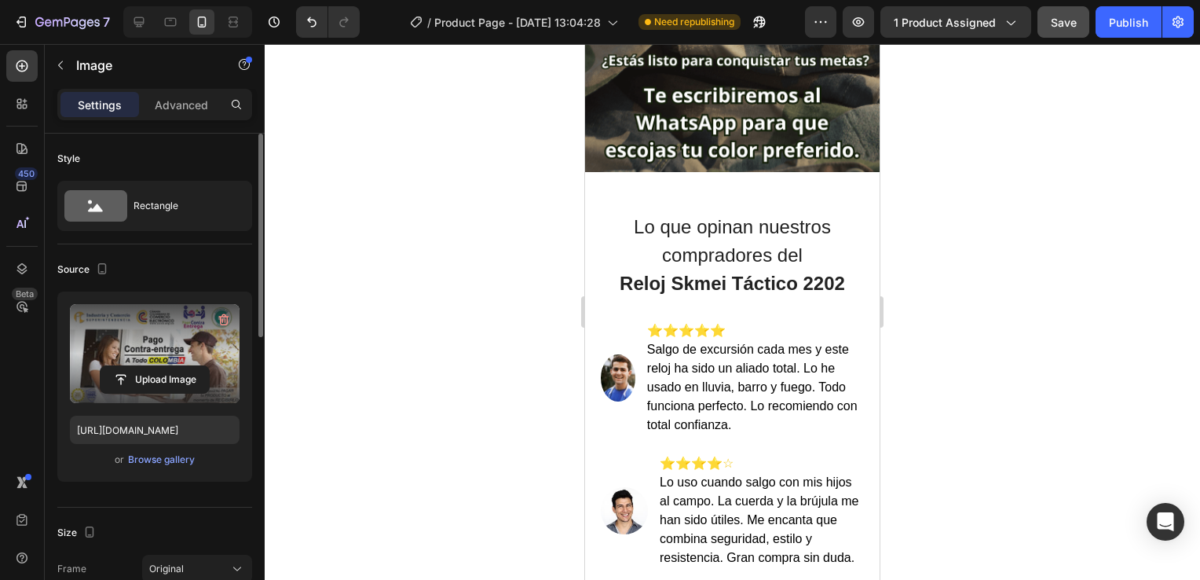
scroll to position [3041, 0]
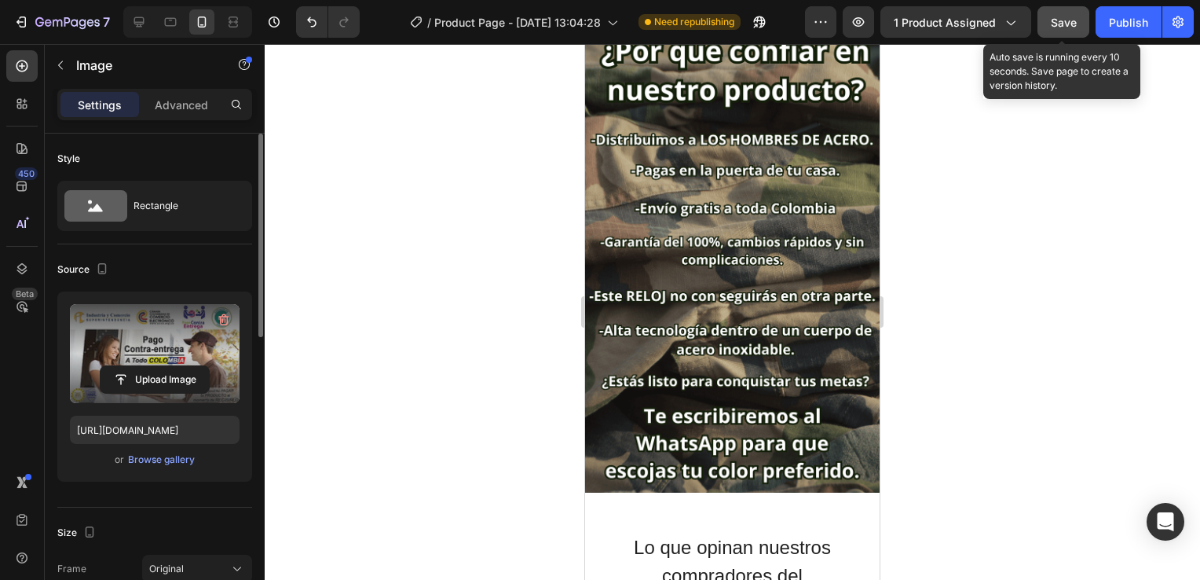
click at [1056, 27] on span "Save" at bounding box center [1064, 22] width 26 height 13
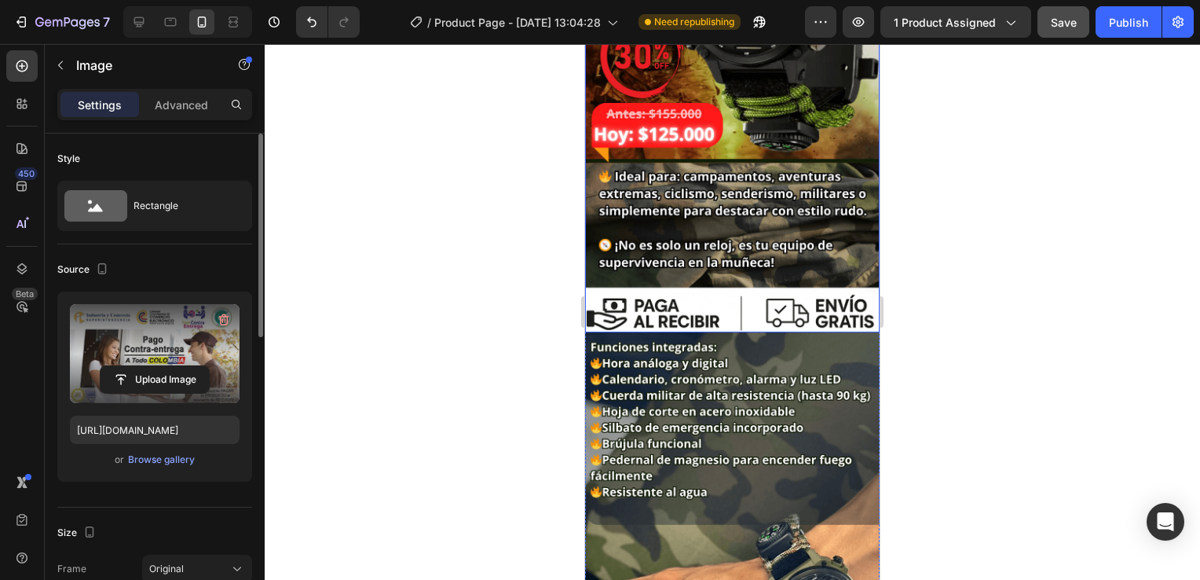
scroll to position [0, 0]
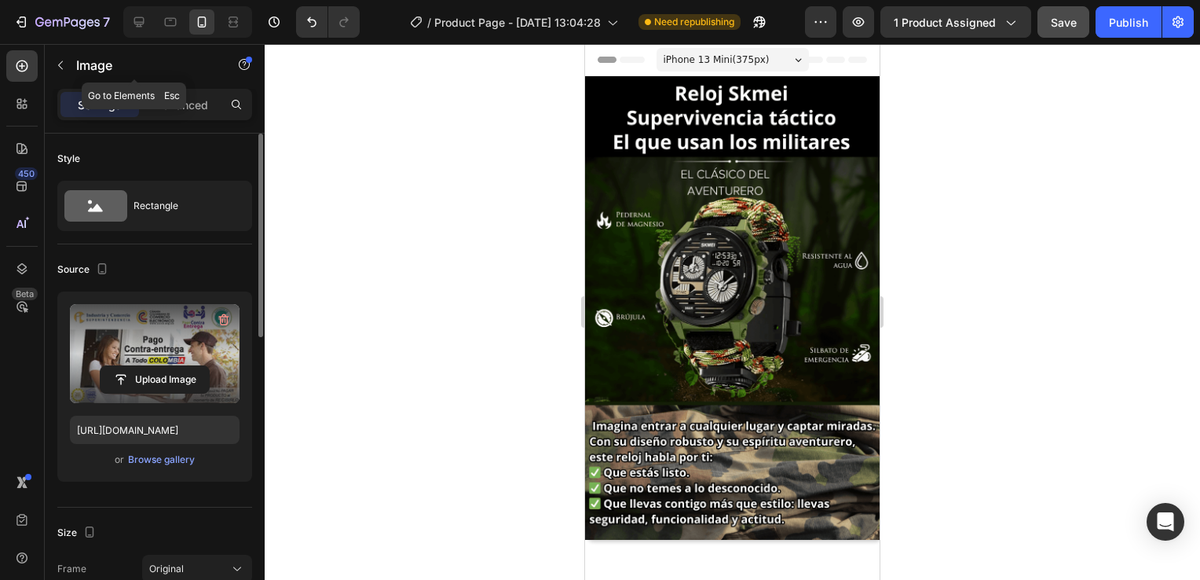
click at [60, 67] on icon "button" at bounding box center [60, 65] width 5 height 9
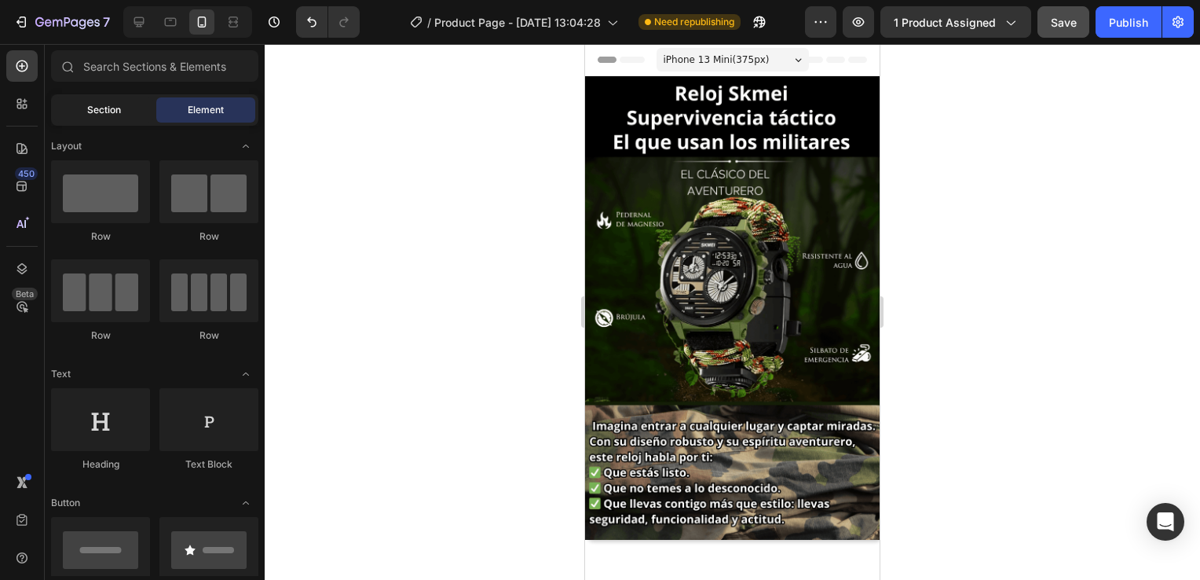
click at [101, 108] on span "Section" at bounding box center [104, 110] width 34 height 14
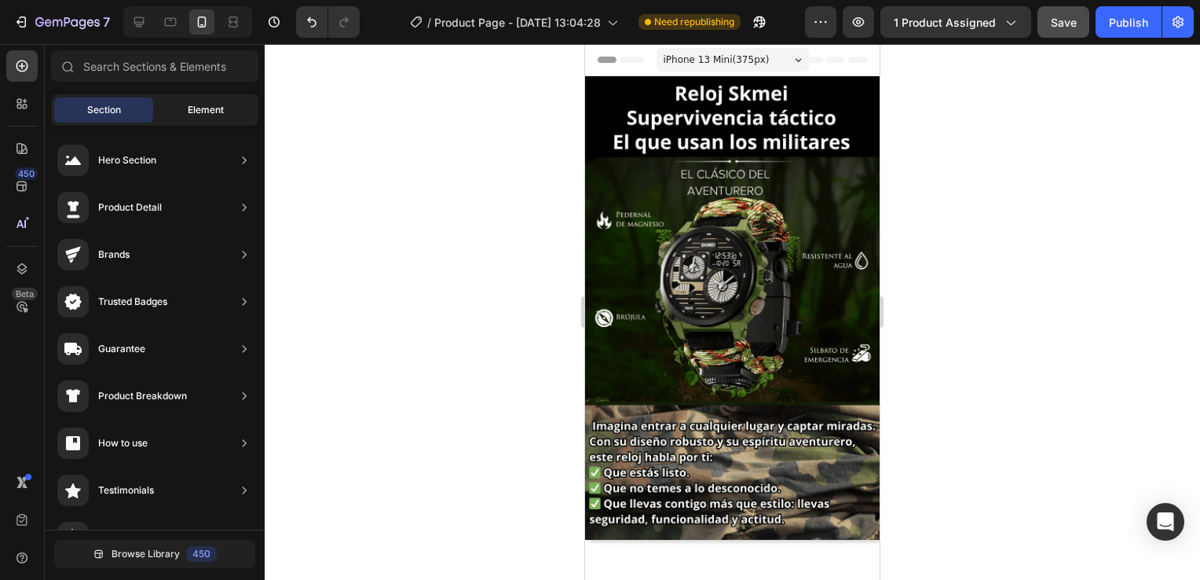
click at [204, 109] on span "Element" at bounding box center [206, 110] width 36 height 14
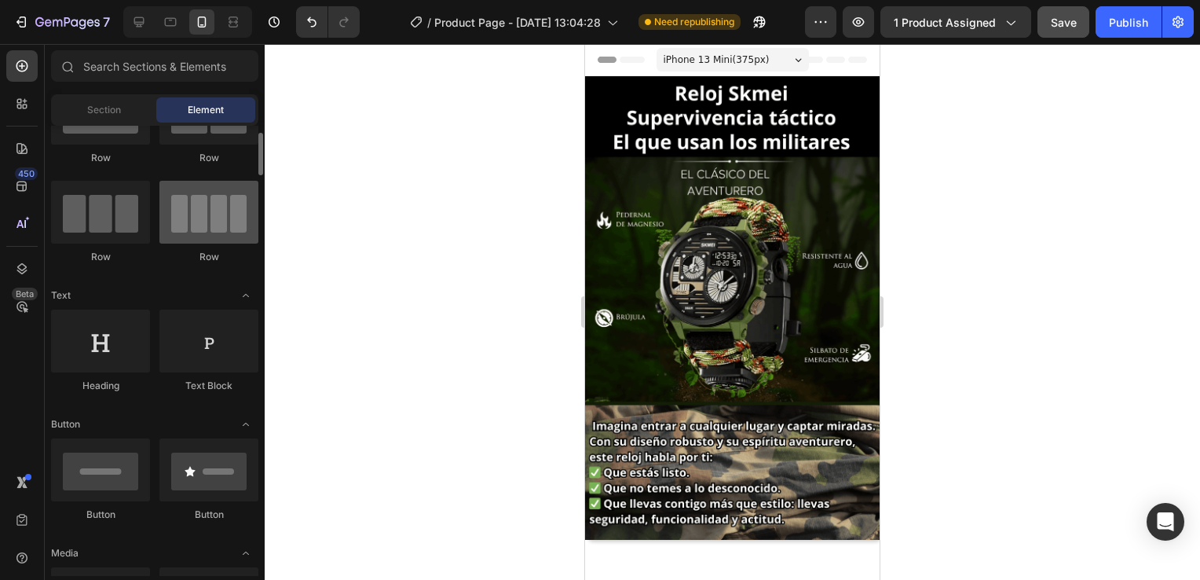
scroll to position [157, 0]
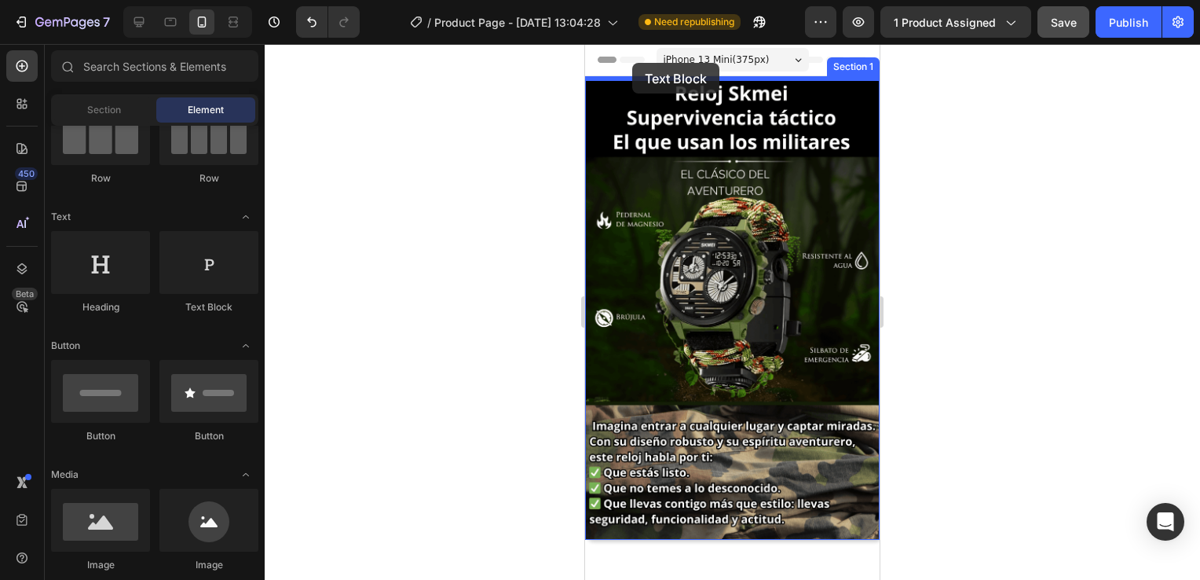
drag, startPoint x: 777, startPoint y: 306, endPoint x: 635, endPoint y: 72, distance: 273.2
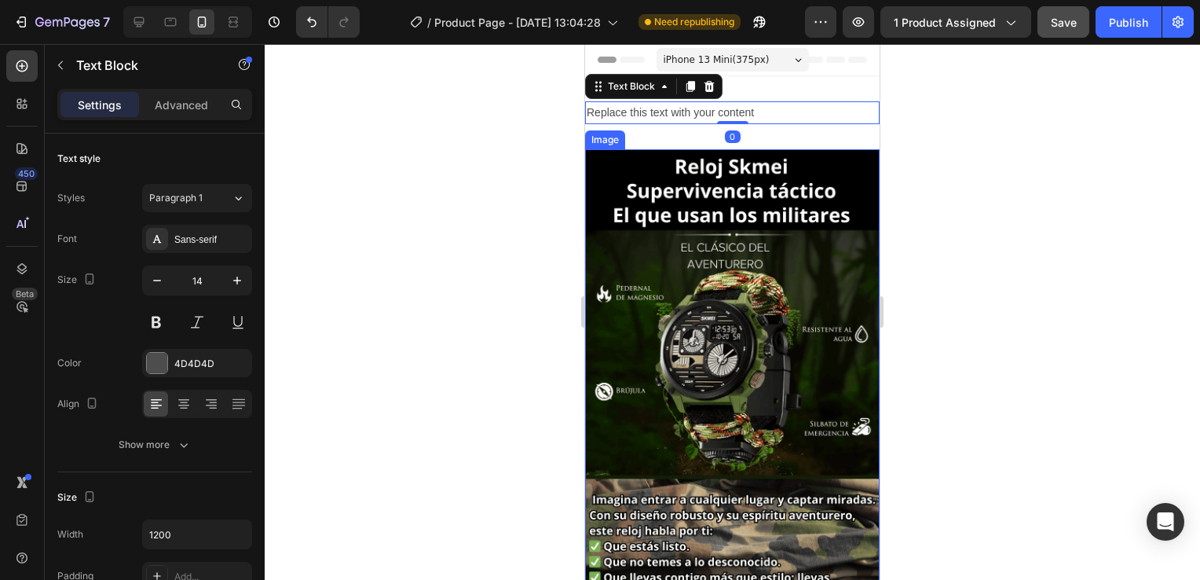
click at [692, 149] on img at bounding box center [732, 380] width 295 height 463
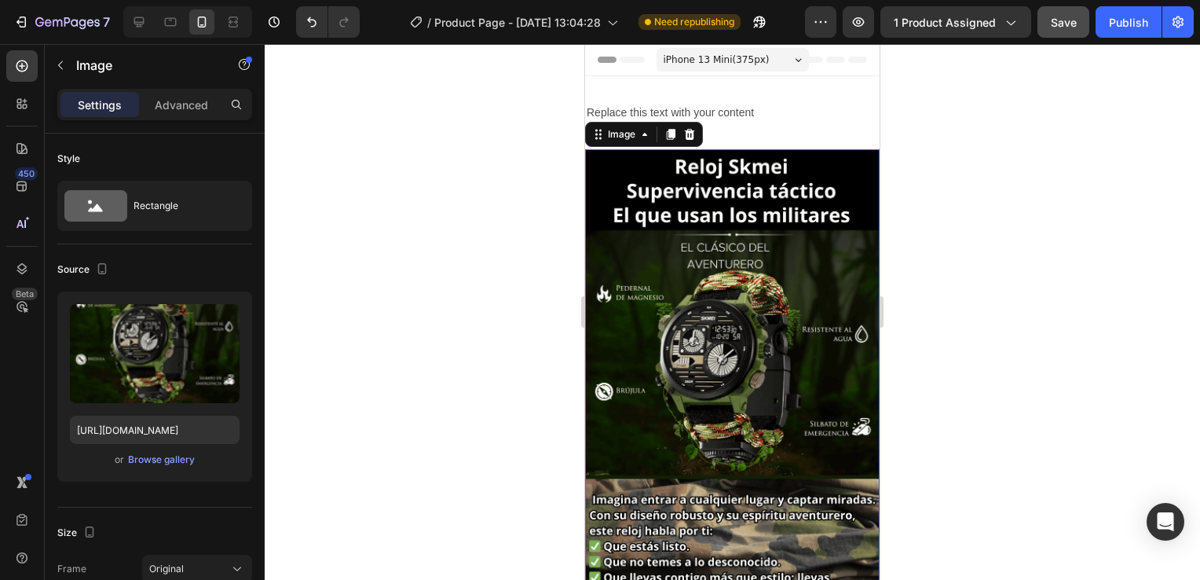
click at [787, 212] on img at bounding box center [732, 380] width 295 height 463
click at [174, 100] on p "Advanced" at bounding box center [181, 105] width 53 height 16
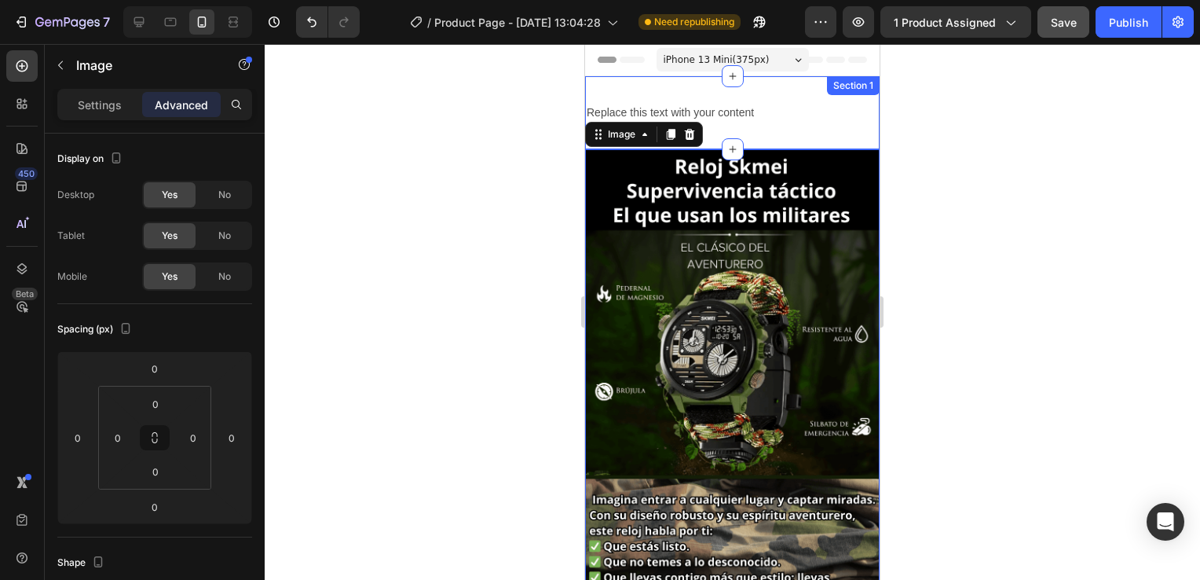
click at [750, 99] on div "Replace this text with your content Text Block Section 1" at bounding box center [732, 112] width 295 height 73
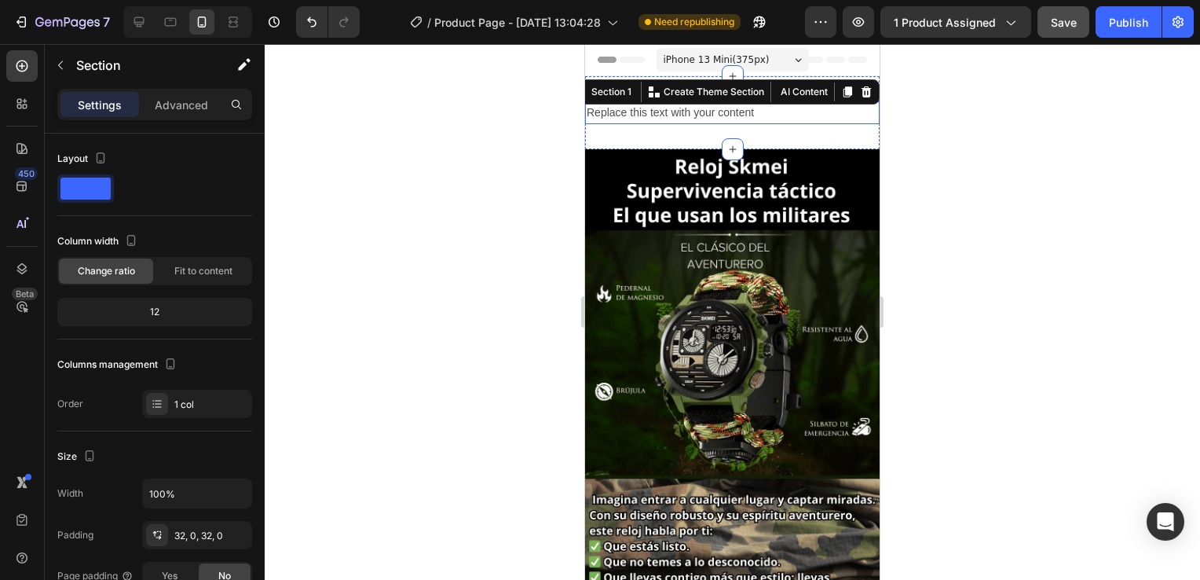
click at [750, 115] on div "Replace this text with your content" at bounding box center [732, 112] width 295 height 23
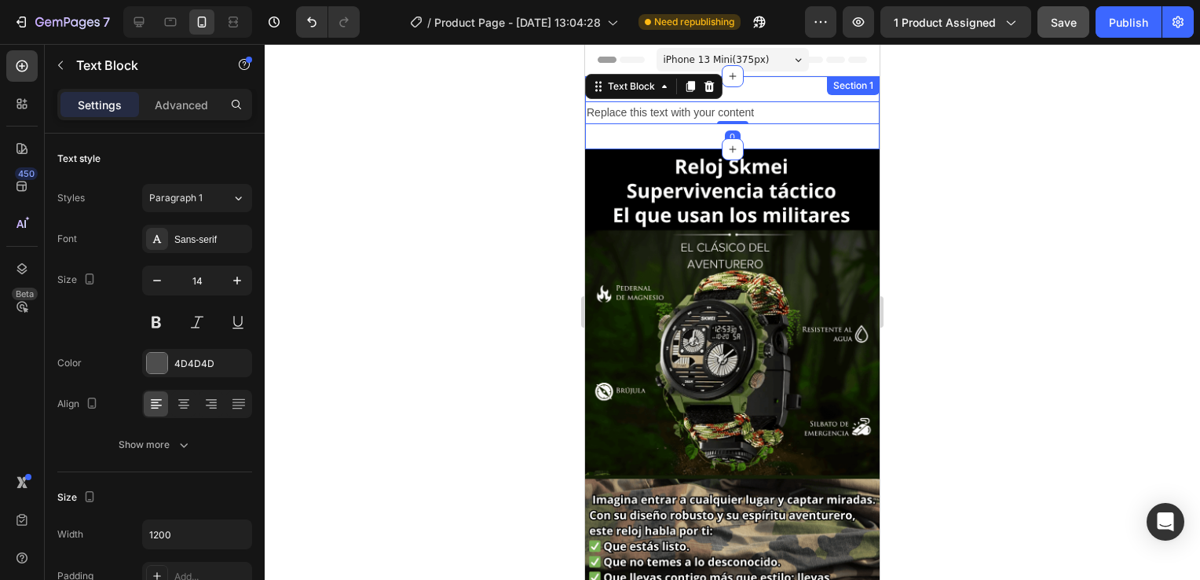
click at [791, 141] on div "Replace this text with your content Text Block 0 Section 1" at bounding box center [732, 112] width 295 height 73
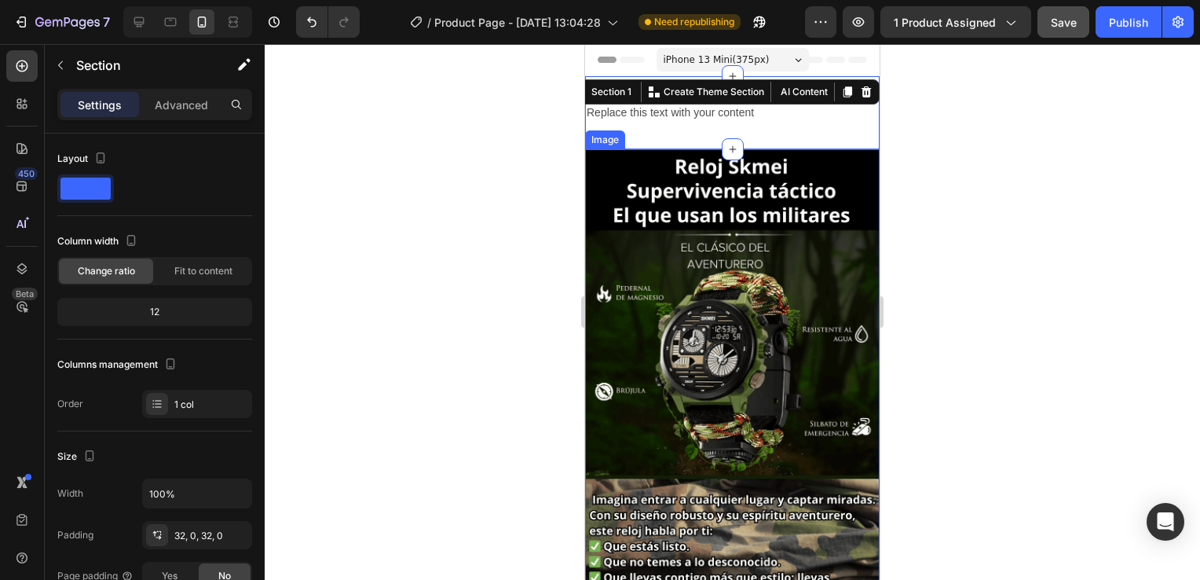
click at [771, 170] on img at bounding box center [732, 380] width 295 height 463
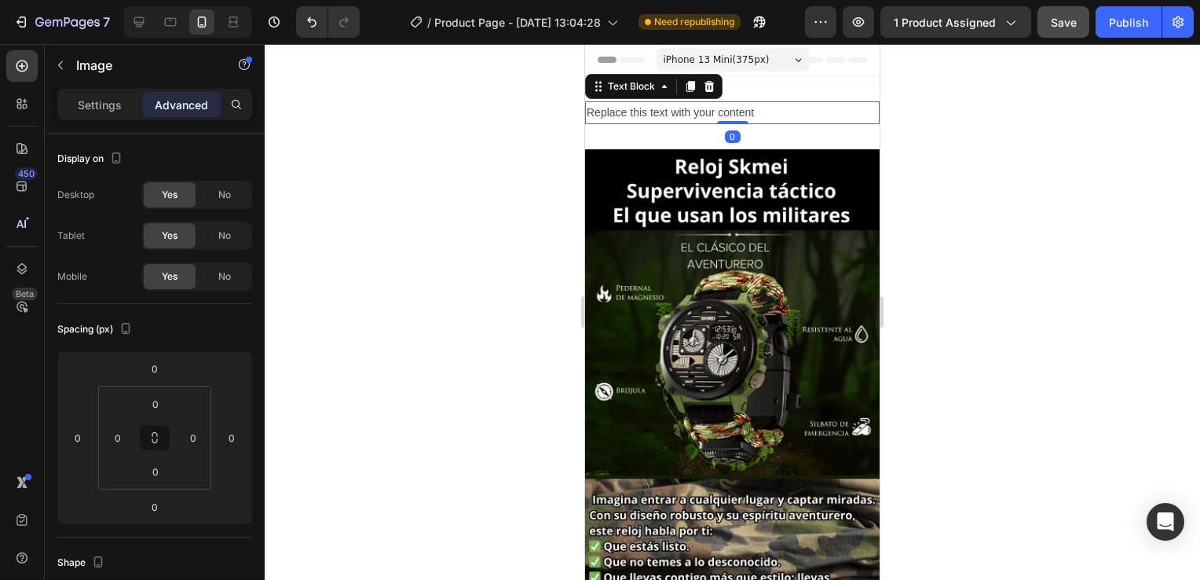
click at [759, 116] on div "Replace this text with your content" at bounding box center [732, 112] width 295 height 23
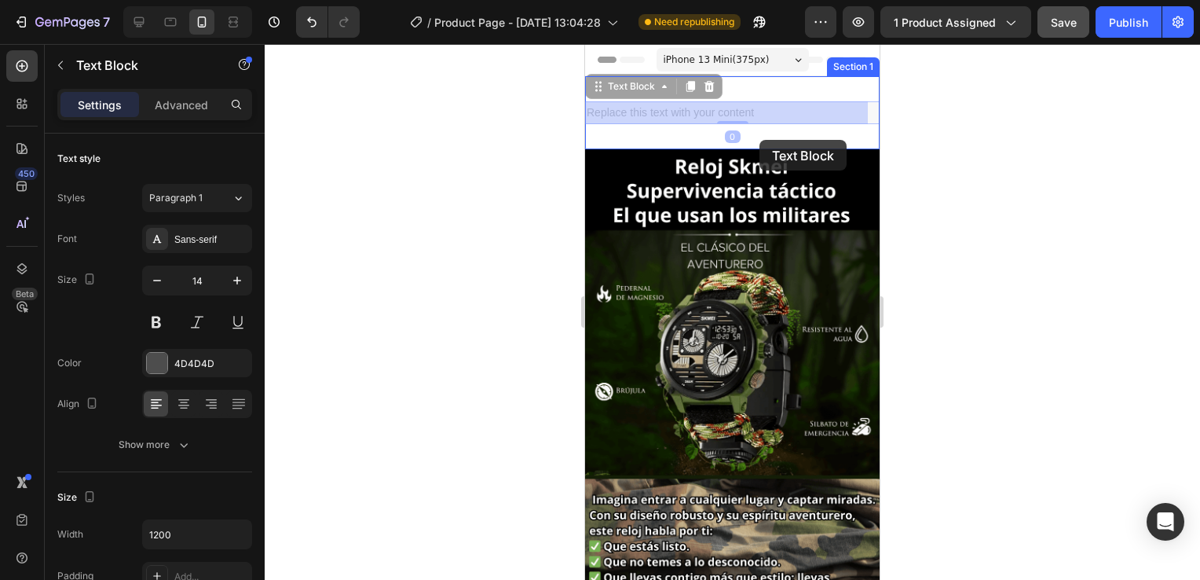
drag, startPoint x: 759, startPoint y: 116, endPoint x: 759, endPoint y: 140, distance: 23.6
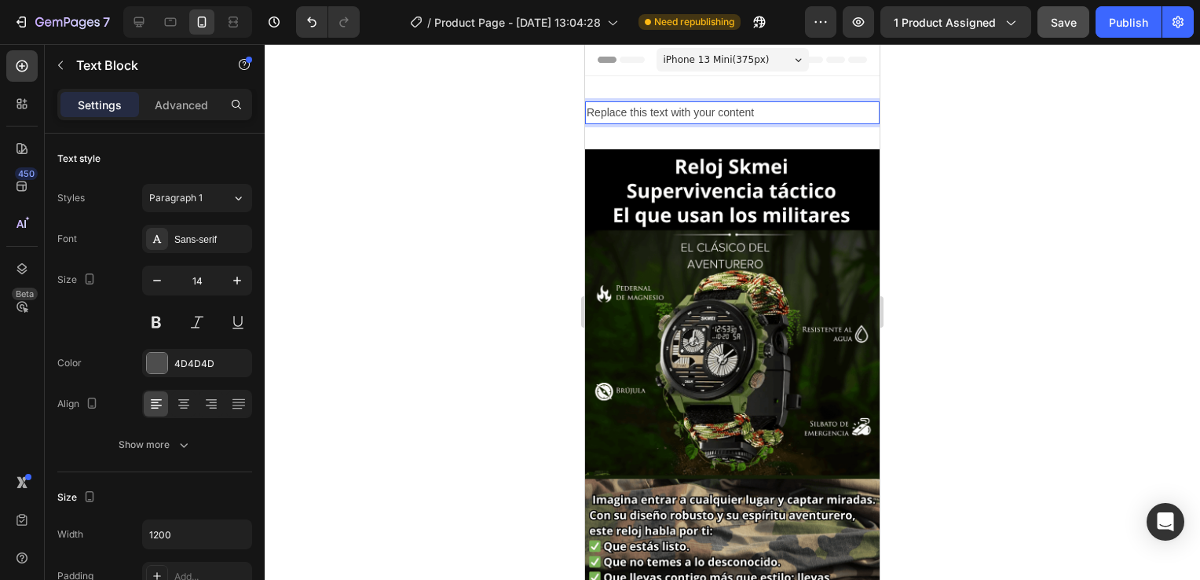
click at [776, 112] on p "Replace this text with your content" at bounding box center [732, 113] width 291 height 20
click at [958, 168] on div at bounding box center [732, 312] width 935 height 536
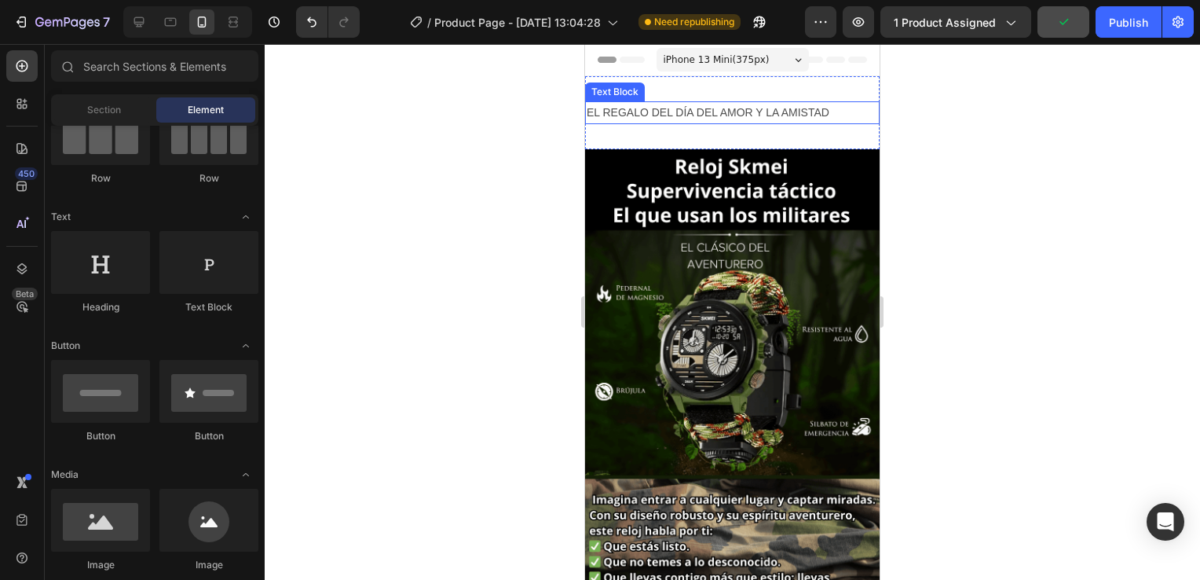
click at [774, 123] on div "EL REGALO DEL DÍA DEL AMOR Y LA AMISTAD" at bounding box center [732, 112] width 295 height 23
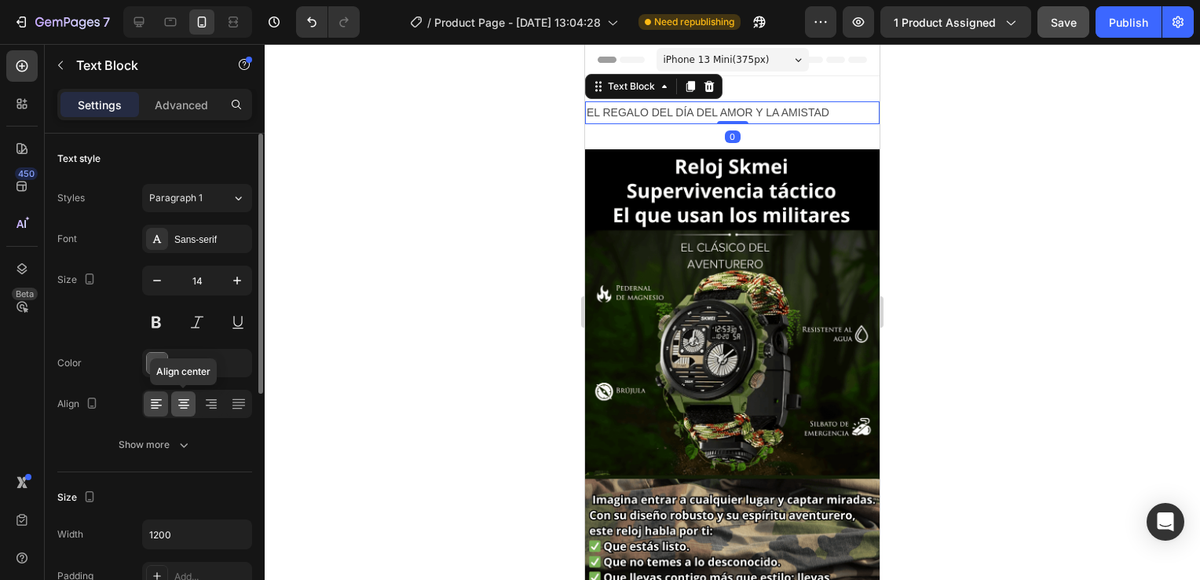
click at [183, 408] on icon at bounding box center [184, 404] width 16 height 16
click at [164, 369] on div at bounding box center [157, 363] width 20 height 20
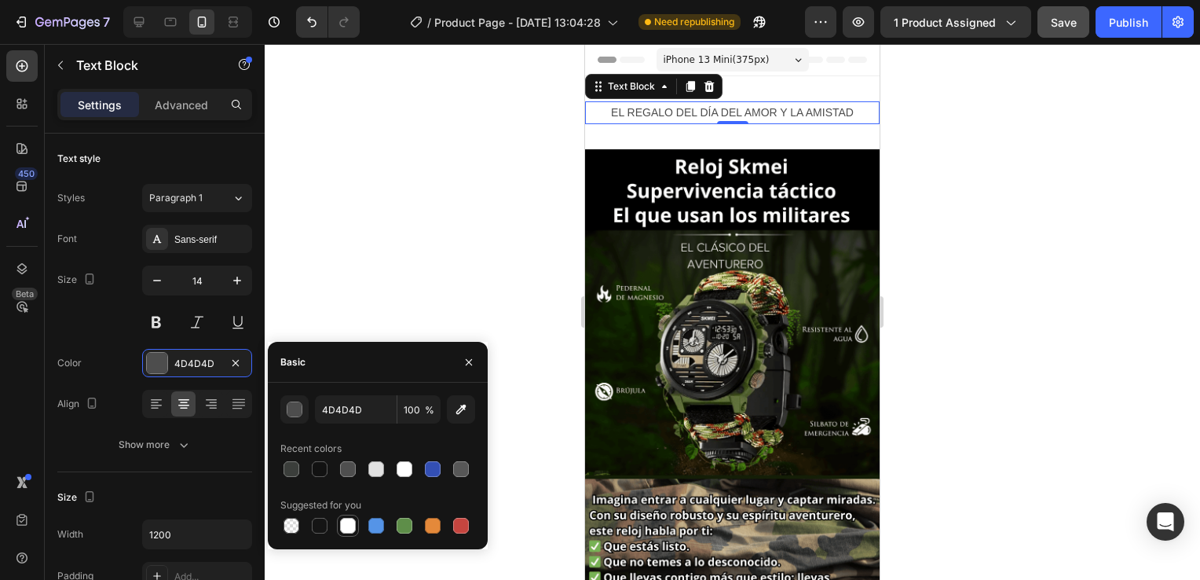
click at [342, 529] on div at bounding box center [348, 526] width 16 height 16
type input "FFFFFF"
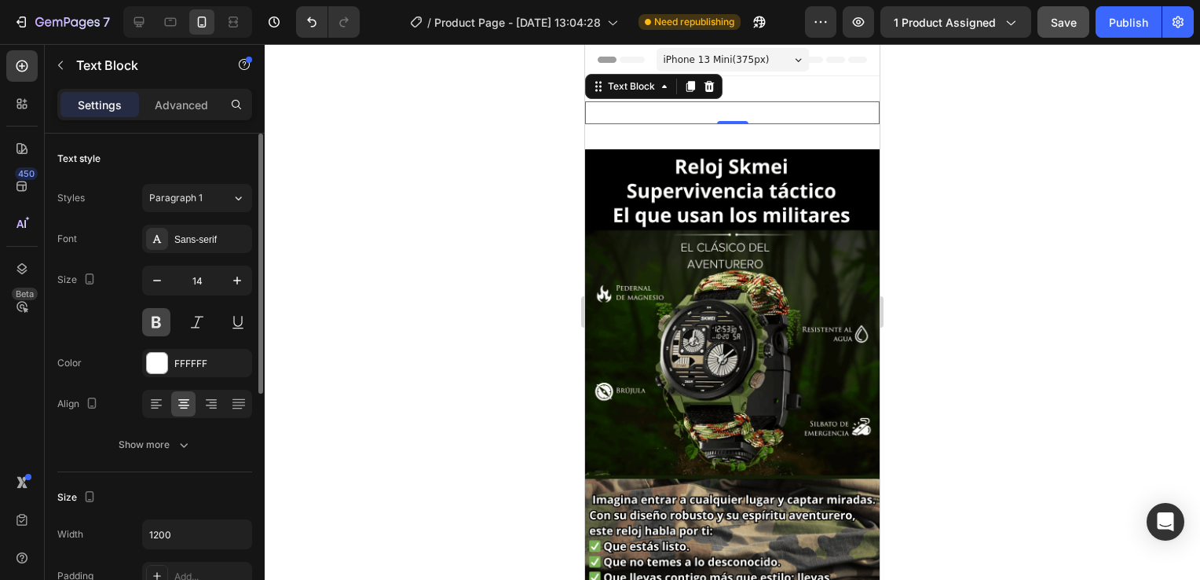
click at [154, 313] on button at bounding box center [156, 322] width 28 height 28
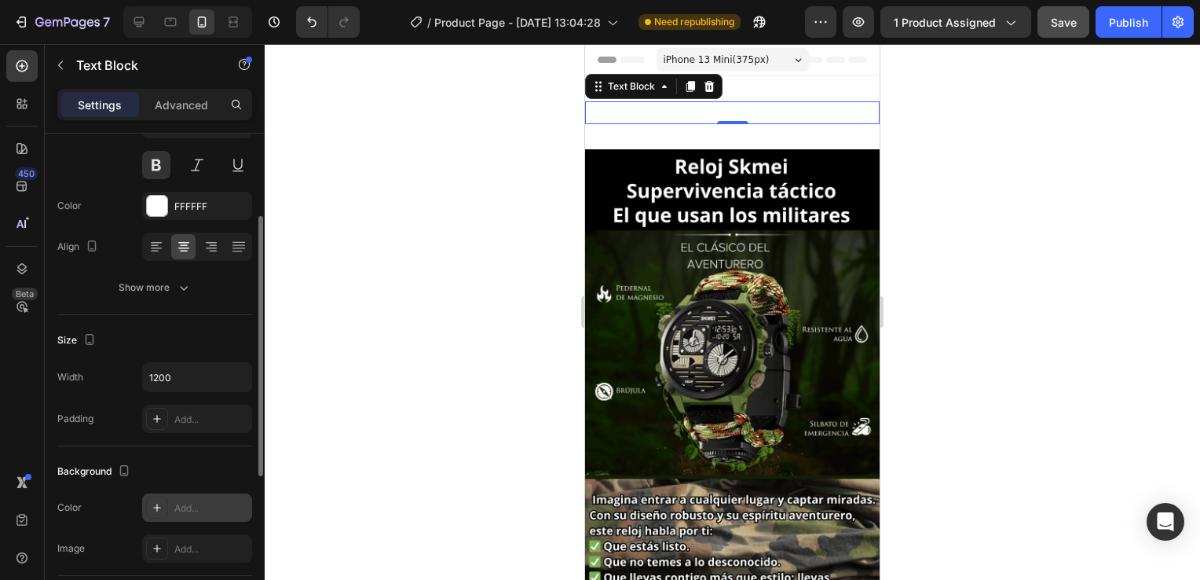
click at [163, 509] on div at bounding box center [157, 507] width 22 height 22
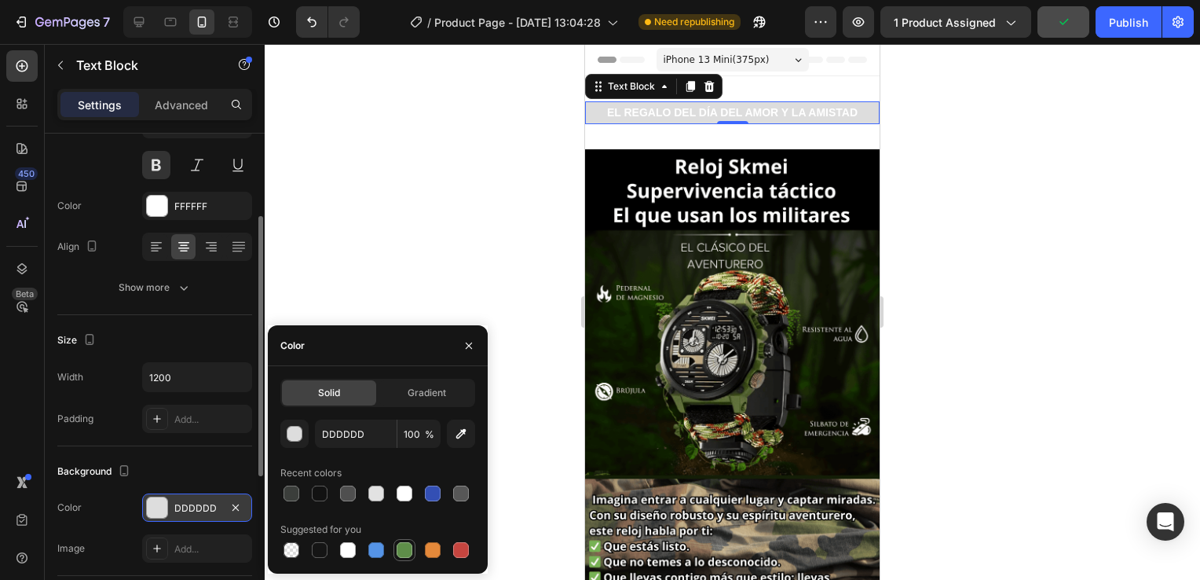
click at [404, 548] on div at bounding box center [405, 550] width 16 height 16
type input "5E8E49"
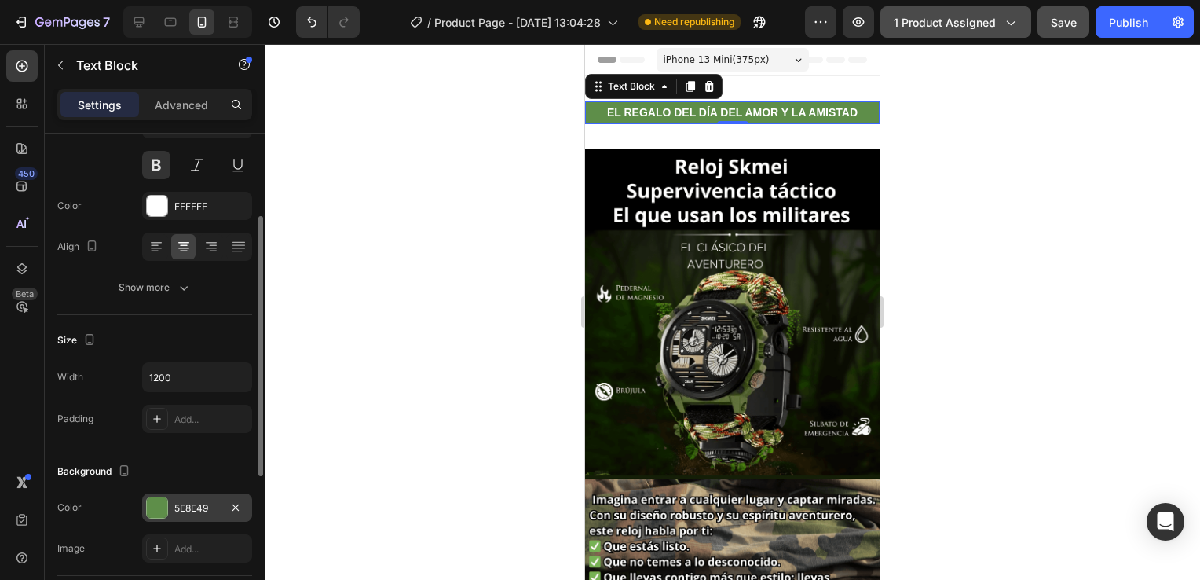
drag, startPoint x: 463, startPoint y: 146, endPoint x: 1031, endPoint y: 30, distance: 579.6
click at [467, 144] on div at bounding box center [732, 312] width 935 height 536
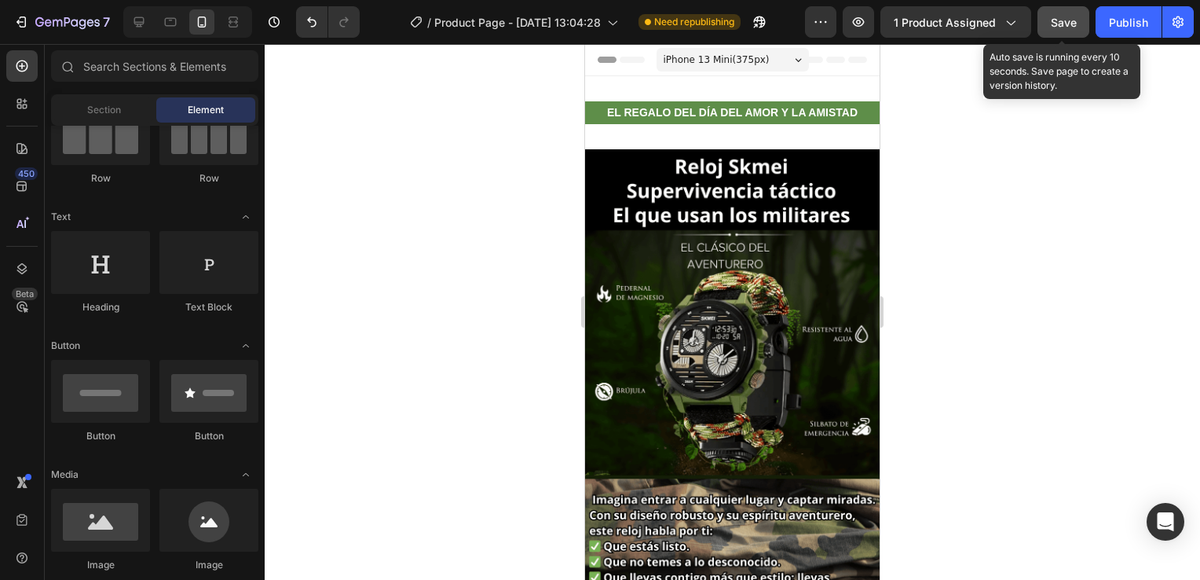
click at [1063, 17] on span "Save" at bounding box center [1064, 22] width 26 height 13
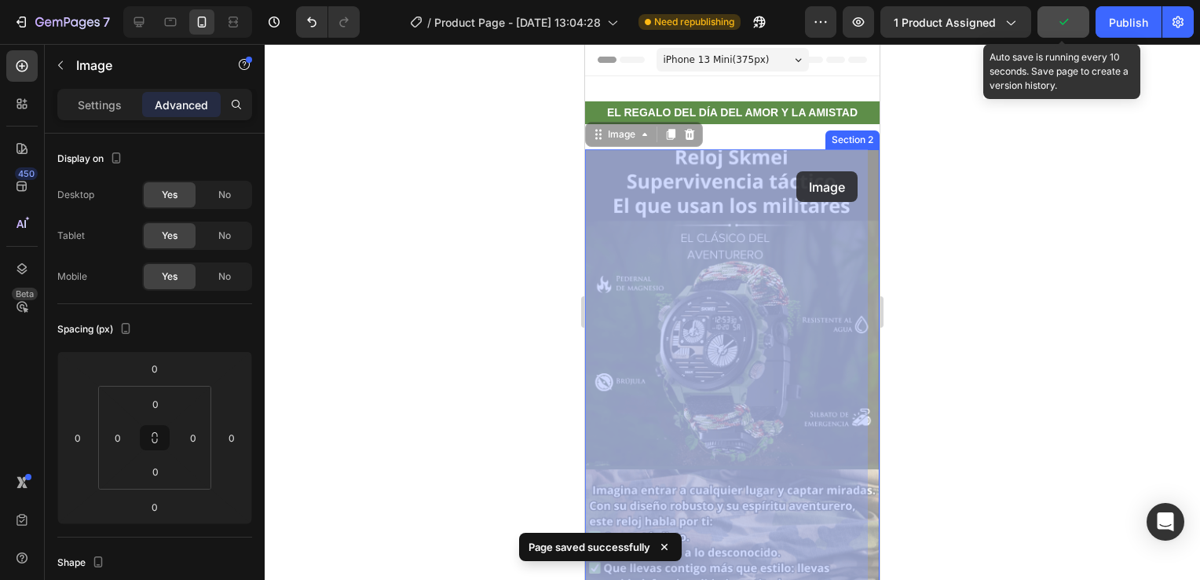
drag, startPoint x: 787, startPoint y: 240, endPoint x: 796, endPoint y: 177, distance: 62.6
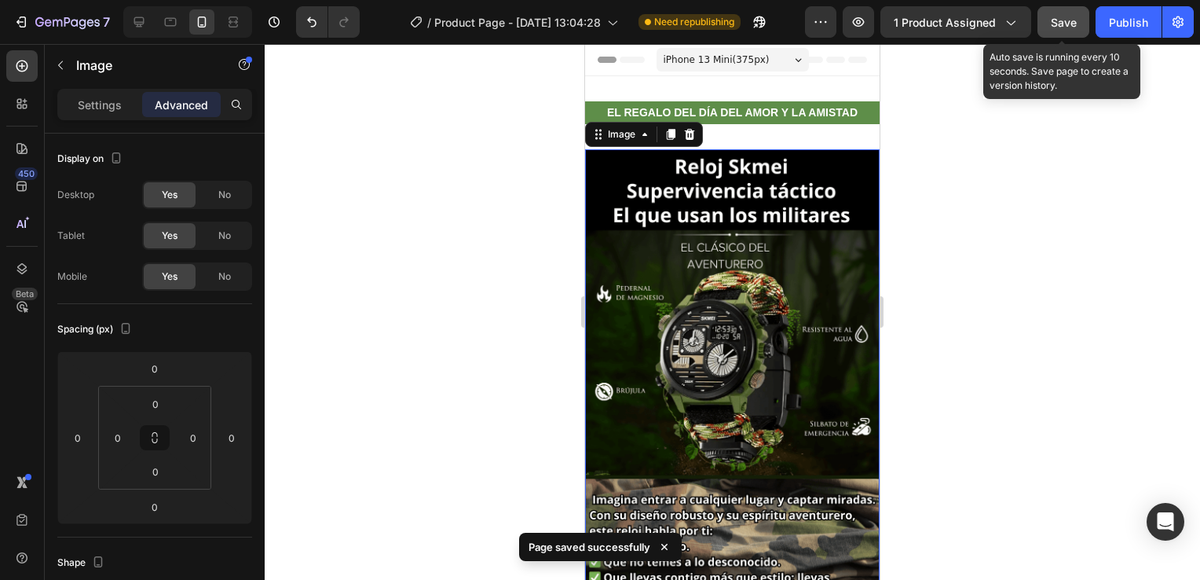
click at [990, 205] on div at bounding box center [732, 312] width 935 height 536
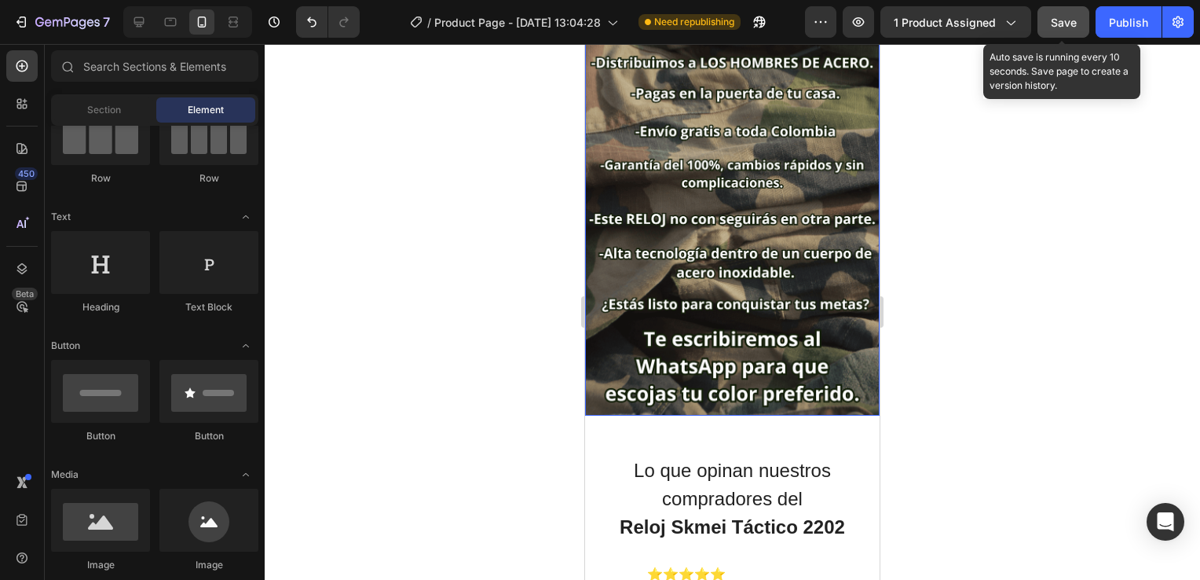
scroll to position [3270, 0]
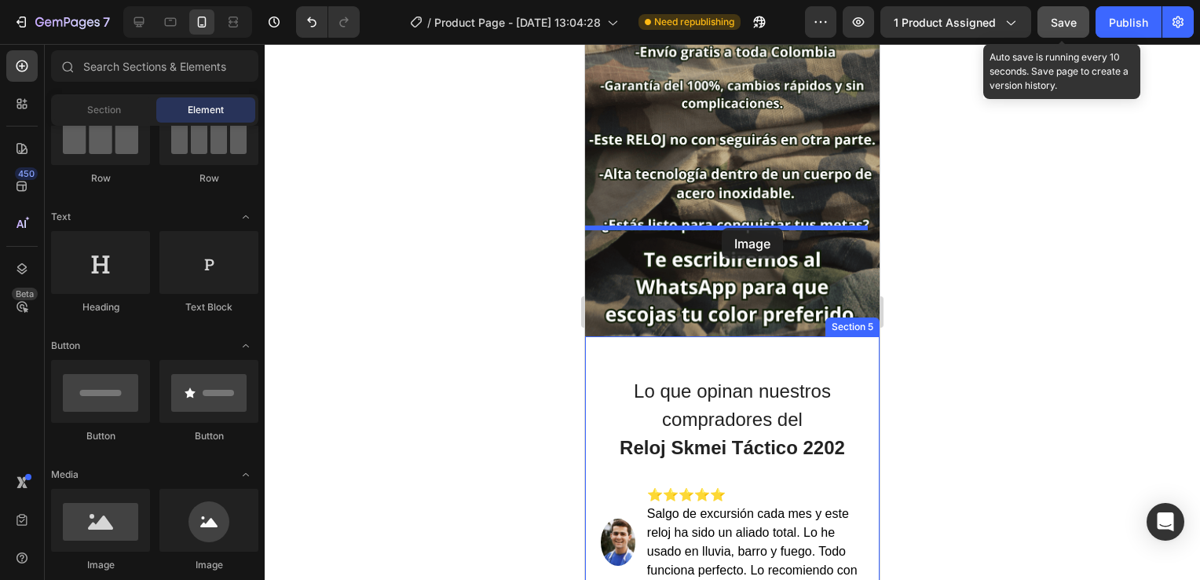
drag, startPoint x: 684, startPoint y: 561, endPoint x: 722, endPoint y: 228, distance: 335.1
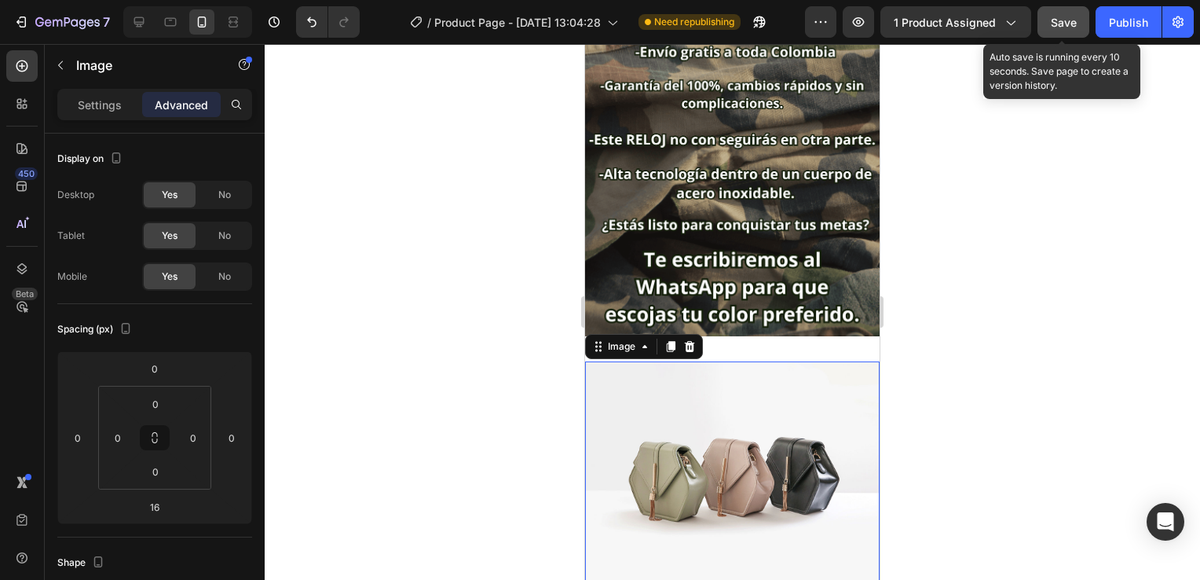
click at [704, 361] on img at bounding box center [732, 471] width 295 height 221
click at [721, 361] on img at bounding box center [732, 471] width 295 height 221
click at [96, 97] on p "Settings" at bounding box center [100, 105] width 44 height 16
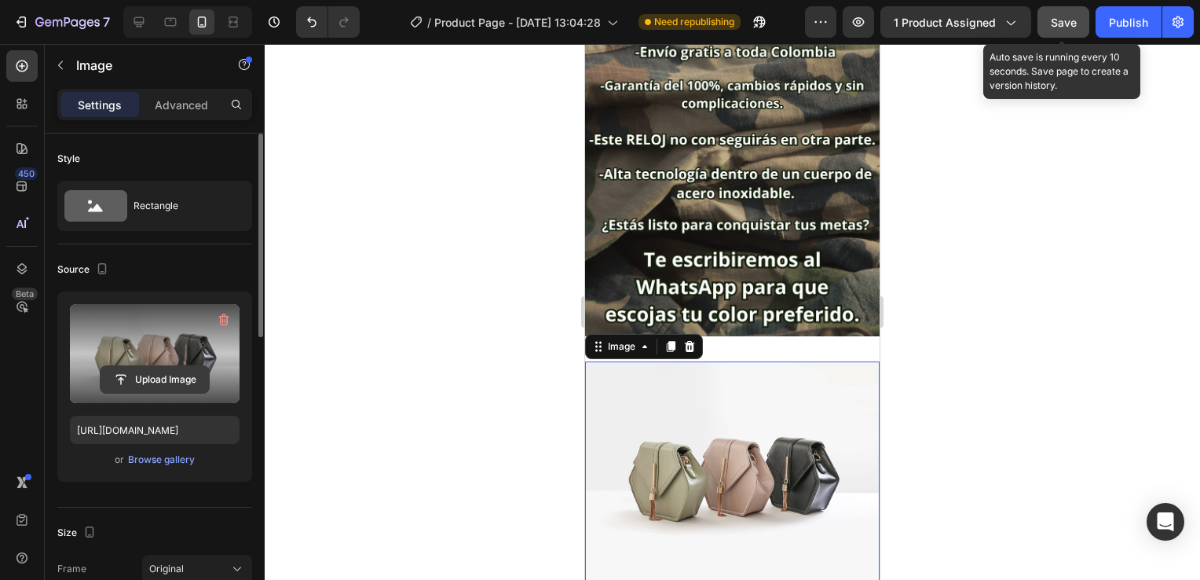
click at [139, 382] on input "file" at bounding box center [155, 379] width 108 height 27
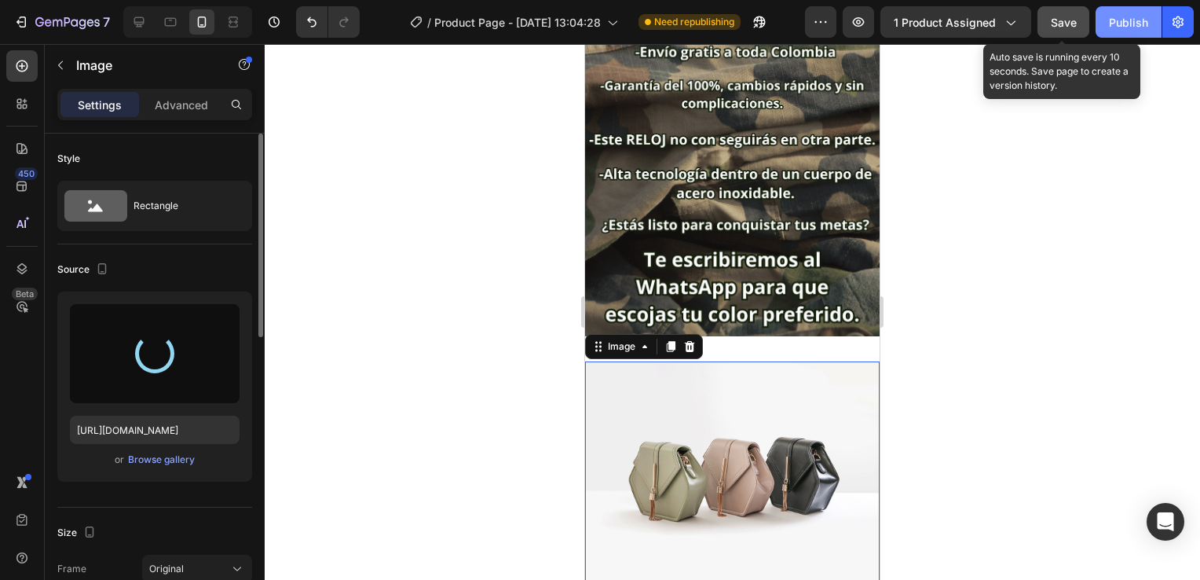
type input "[URL][DOMAIN_NAME]"
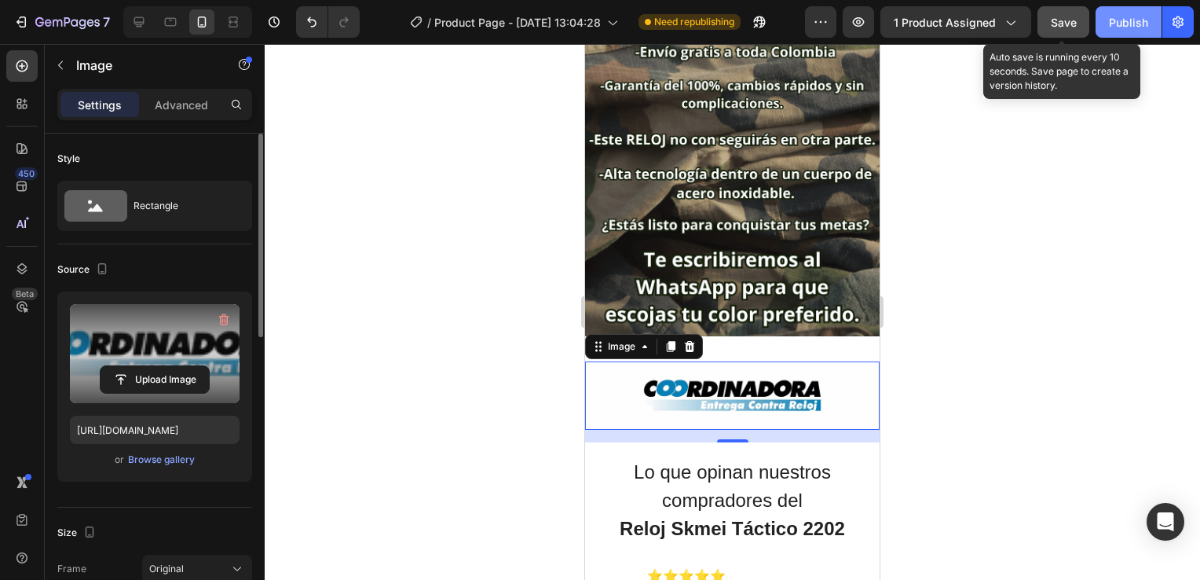
click at [1127, 20] on div "Publish" at bounding box center [1128, 22] width 39 height 16
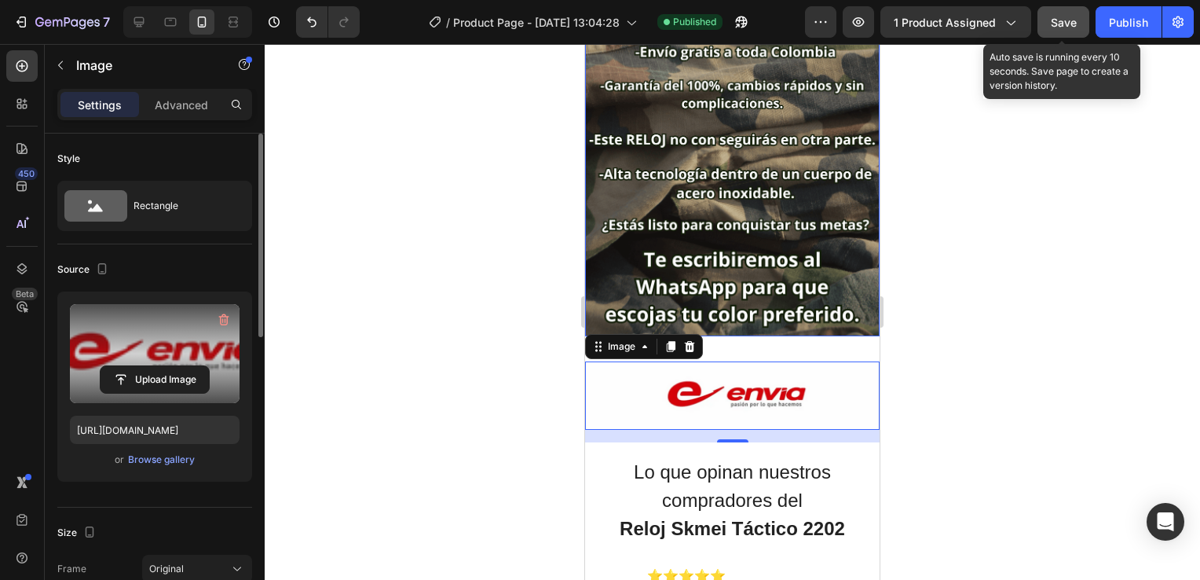
click at [836, 148] on img at bounding box center [732, 103] width 295 height 463
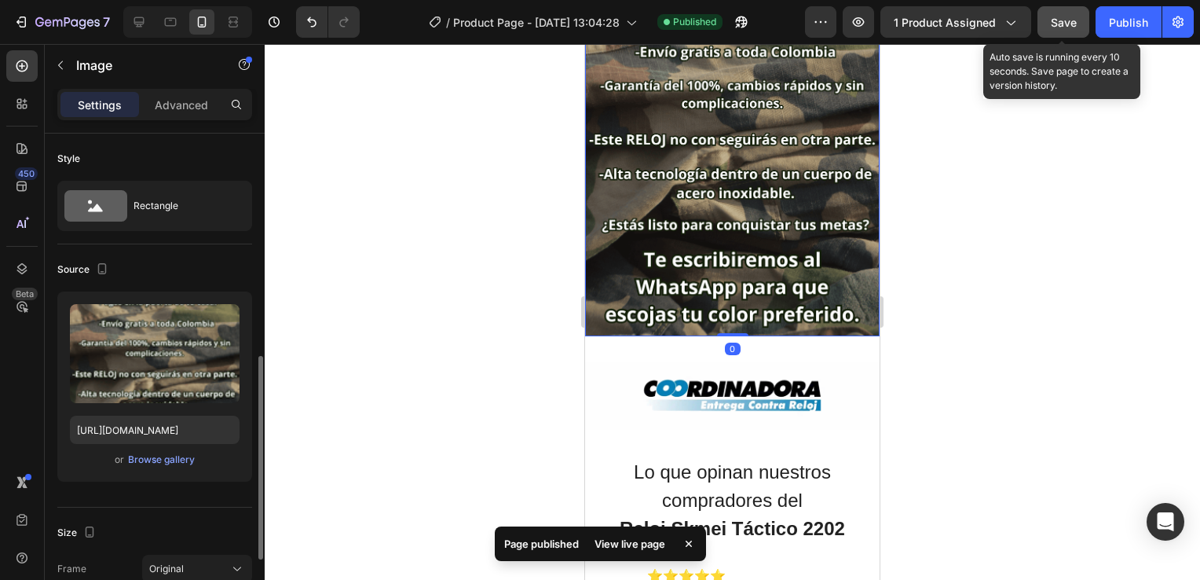
scroll to position [157, 0]
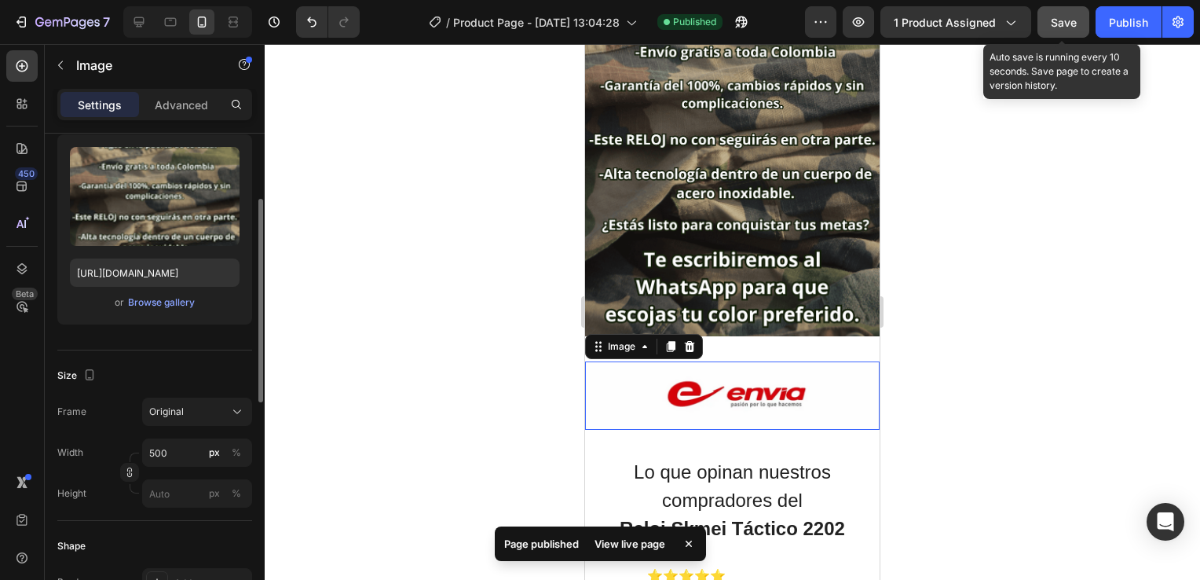
click at [738, 361] on img at bounding box center [732, 395] width 295 height 68
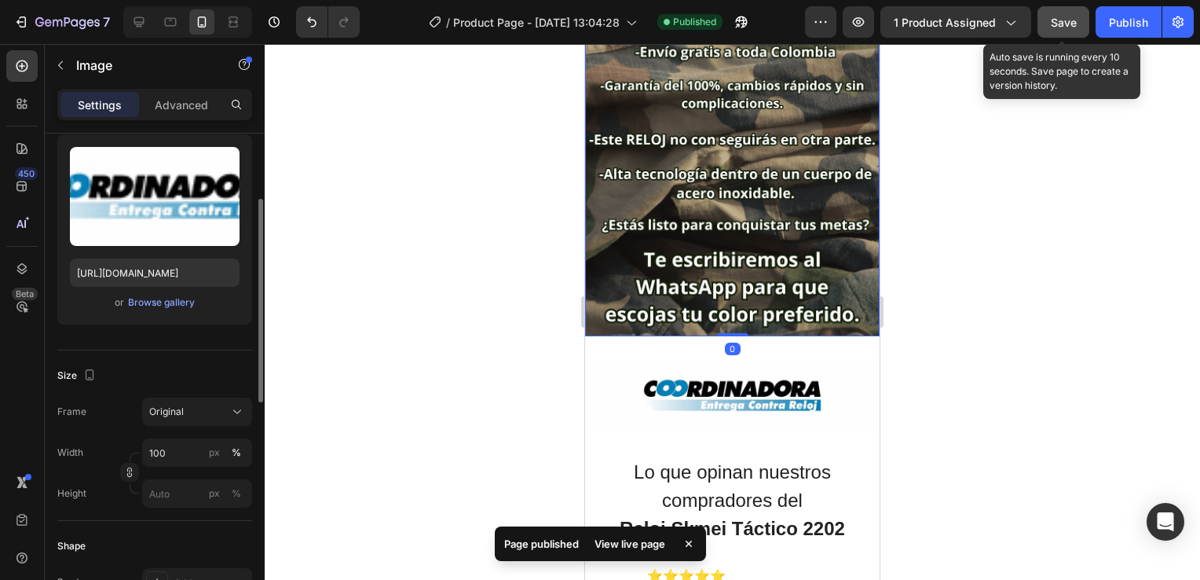
click at [748, 171] on img at bounding box center [732, 103] width 295 height 463
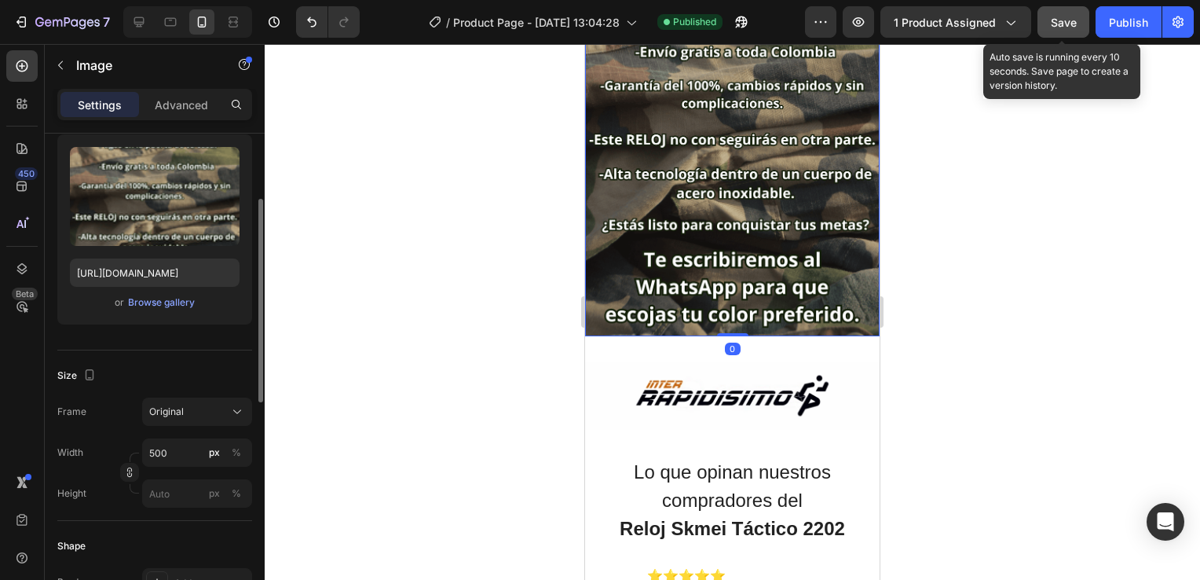
drag, startPoint x: 735, startPoint y: 201, endPoint x: 741, endPoint y: 124, distance: 77.2
click at [741, 121] on div "Image 0" at bounding box center [732, 103] width 295 height 463
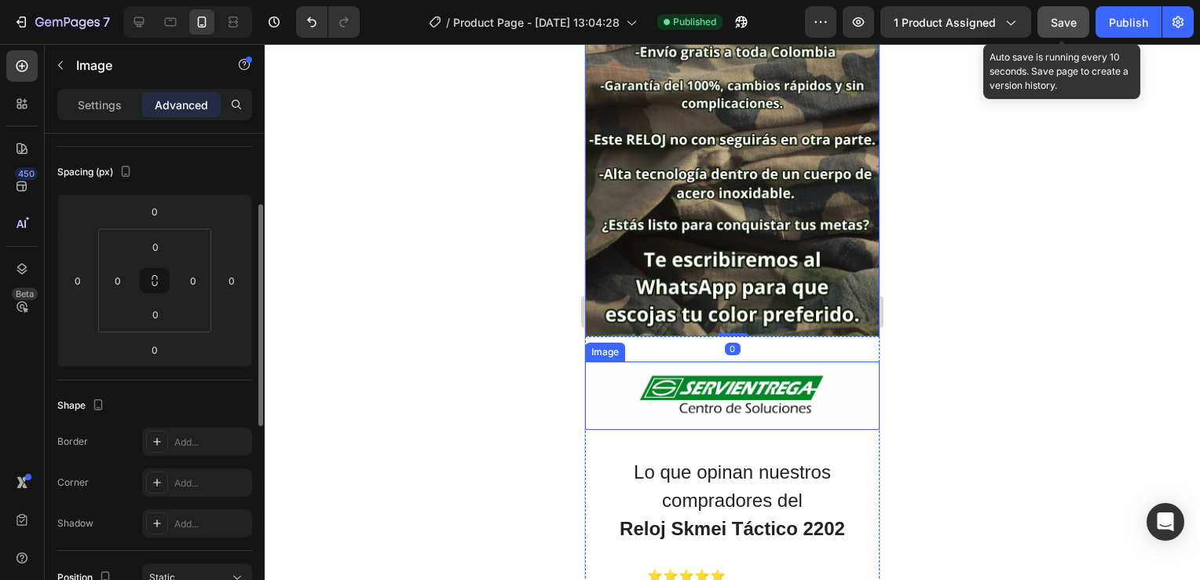
click at [763, 361] on img at bounding box center [732, 395] width 295 height 68
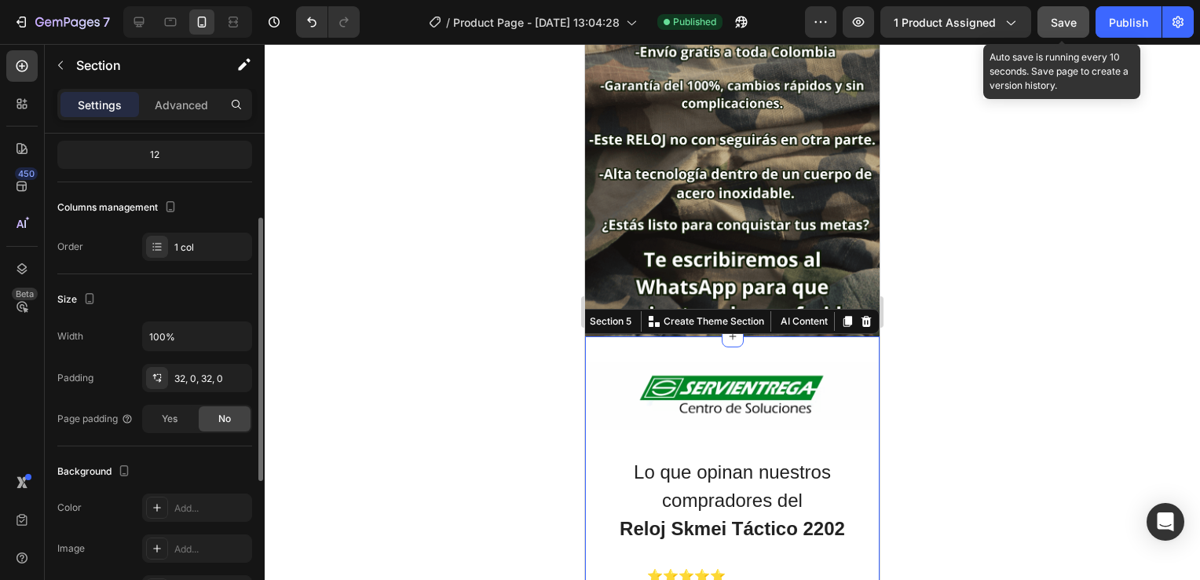
scroll to position [0, 0]
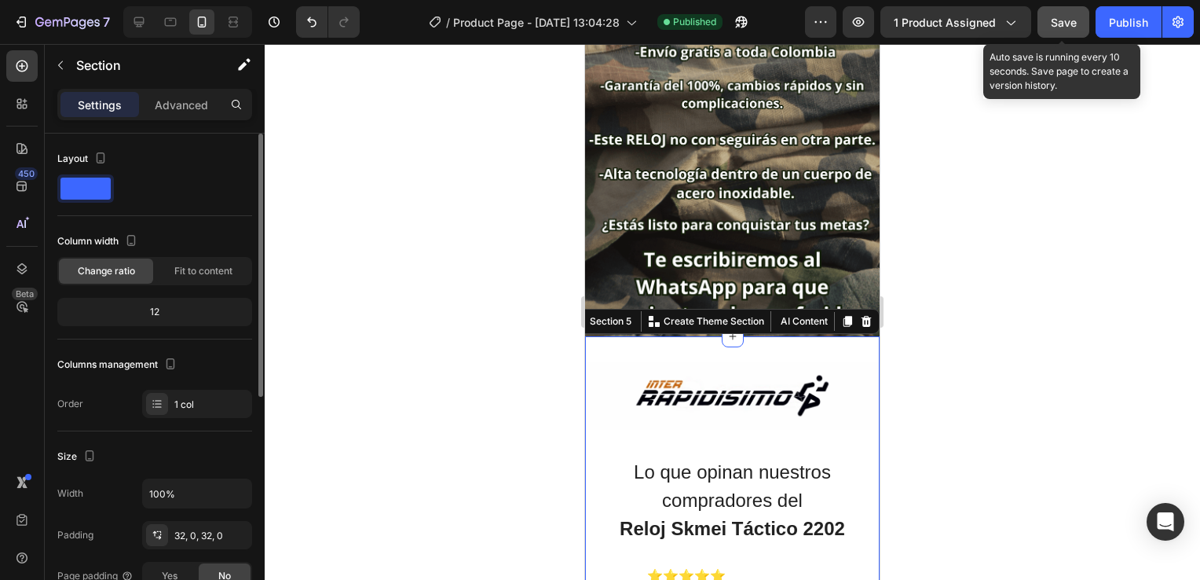
click at [164, 130] on div "Settings Advanced" at bounding box center [155, 111] width 220 height 45
click at [173, 102] on p "Advanced" at bounding box center [181, 105] width 53 height 16
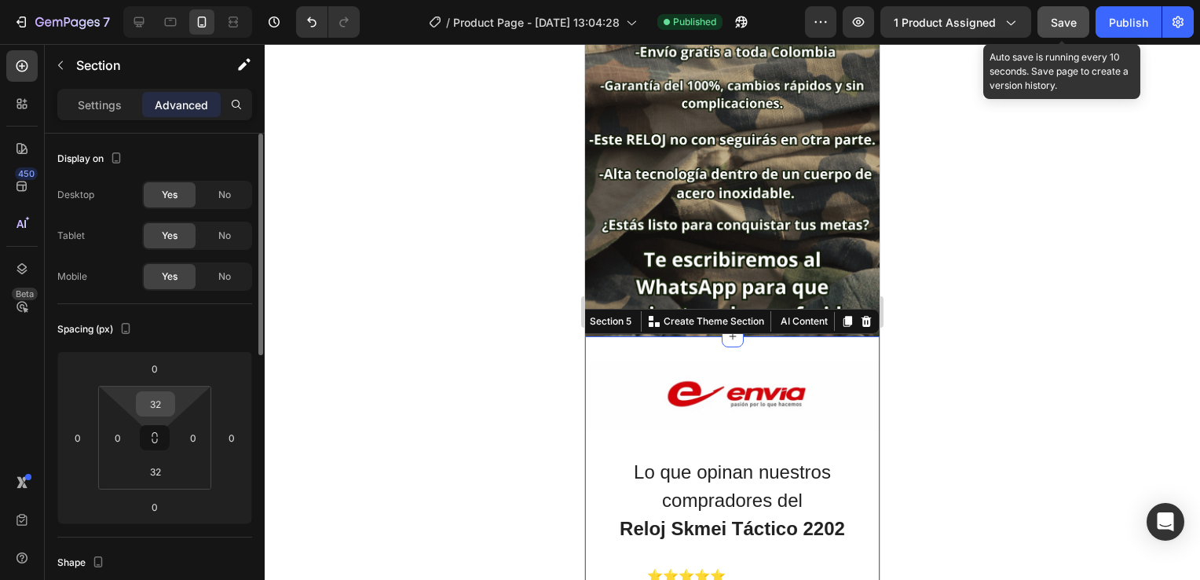
click at [159, 401] on input "32" at bounding box center [155, 404] width 31 height 24
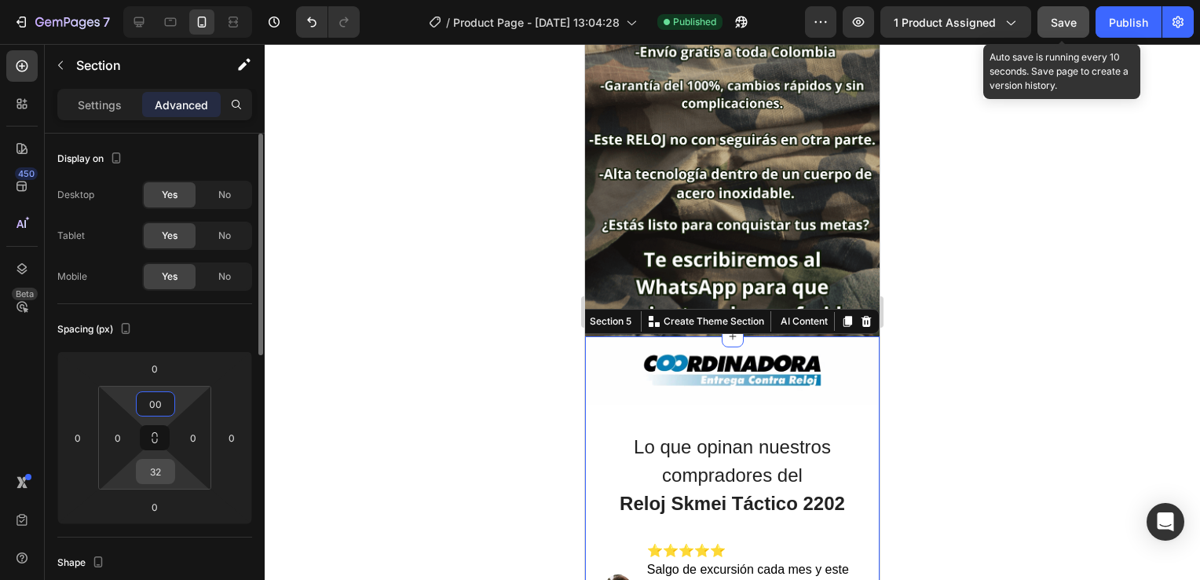
type input "0"
click at [160, 469] on input "32" at bounding box center [155, 471] width 31 height 24
type input "0"
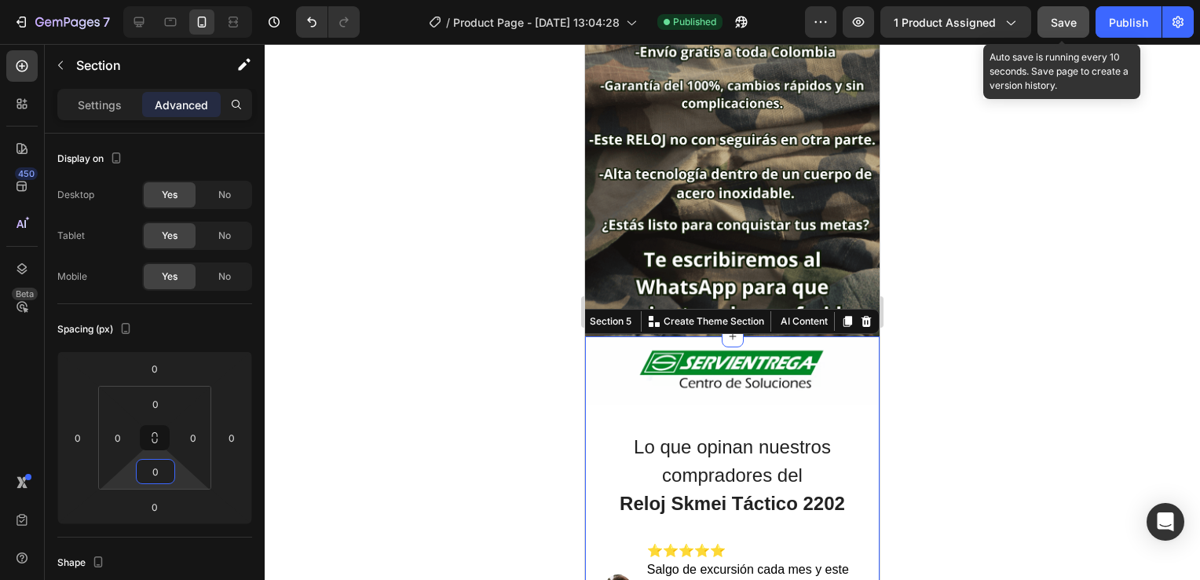
click at [374, 253] on div at bounding box center [732, 312] width 935 height 536
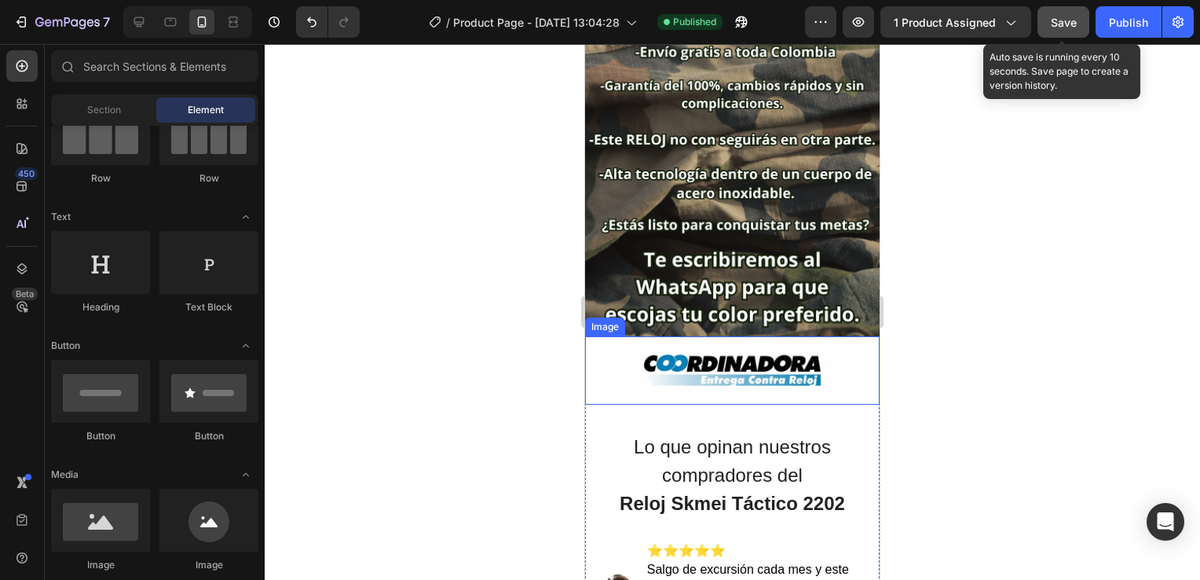
click at [719, 336] on img at bounding box center [732, 370] width 295 height 68
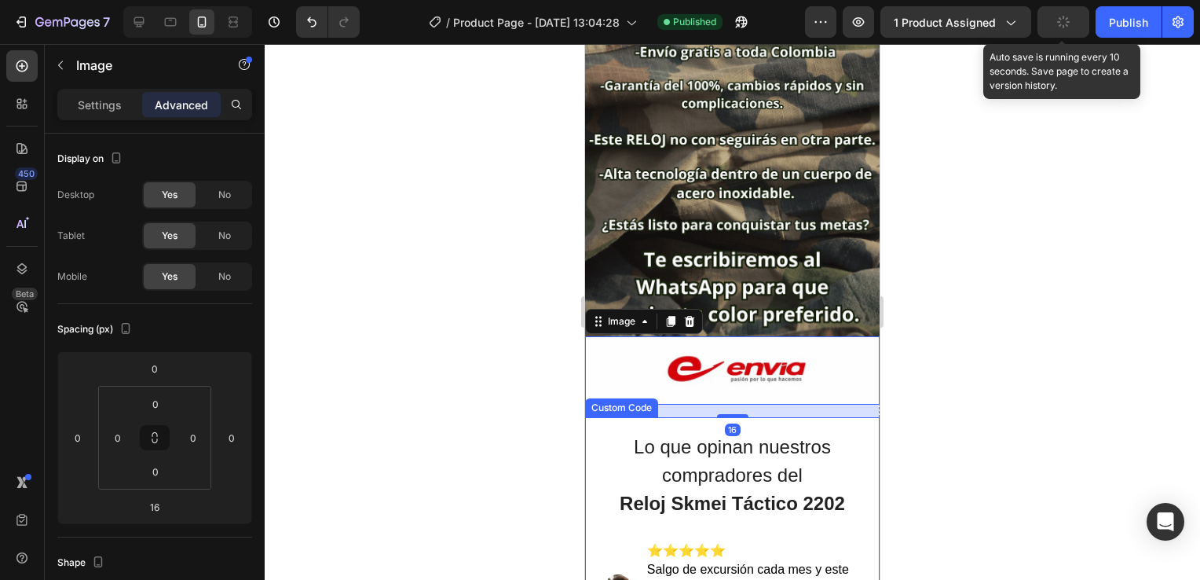
click at [744, 433] on h2 "Lo que opinan nuestros compradores del Reloj Skmei Táctico 2202" at bounding box center [732, 475] width 263 height 85
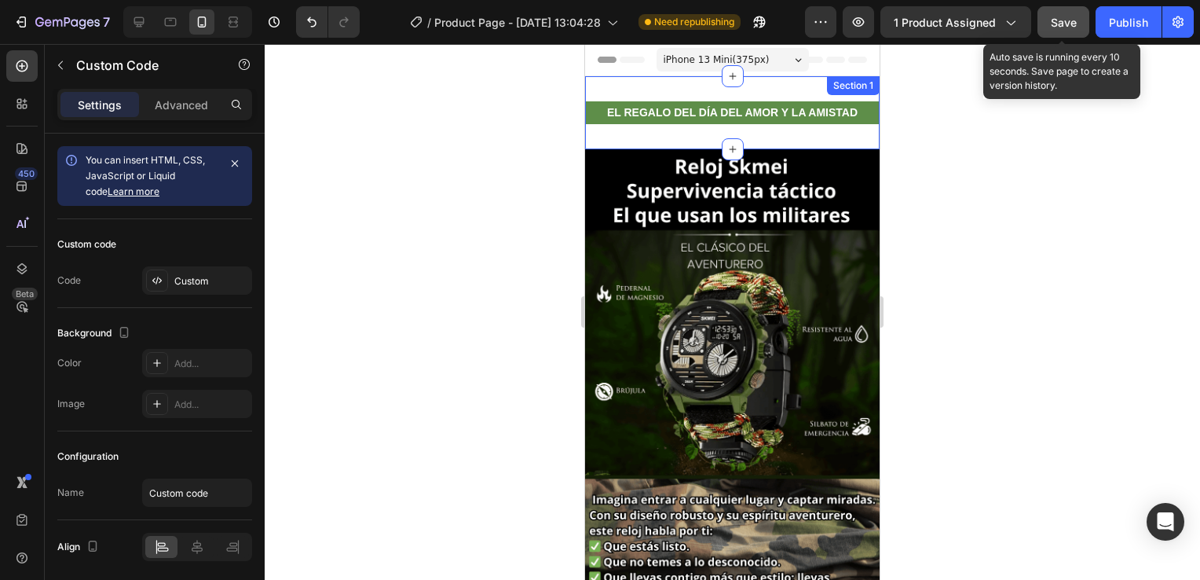
click at [760, 129] on div "EL REGALO DEL DÍA DEL AMOR Y LA AMISTAD Text Block Section 1" at bounding box center [732, 112] width 295 height 73
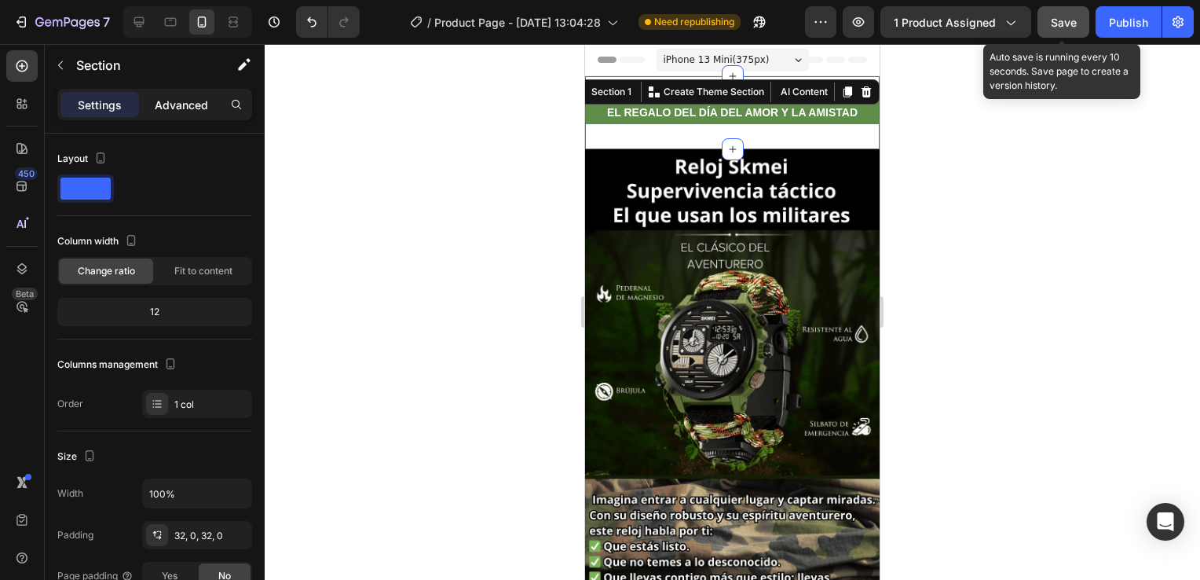
click at [166, 105] on p "Advanced" at bounding box center [181, 105] width 53 height 16
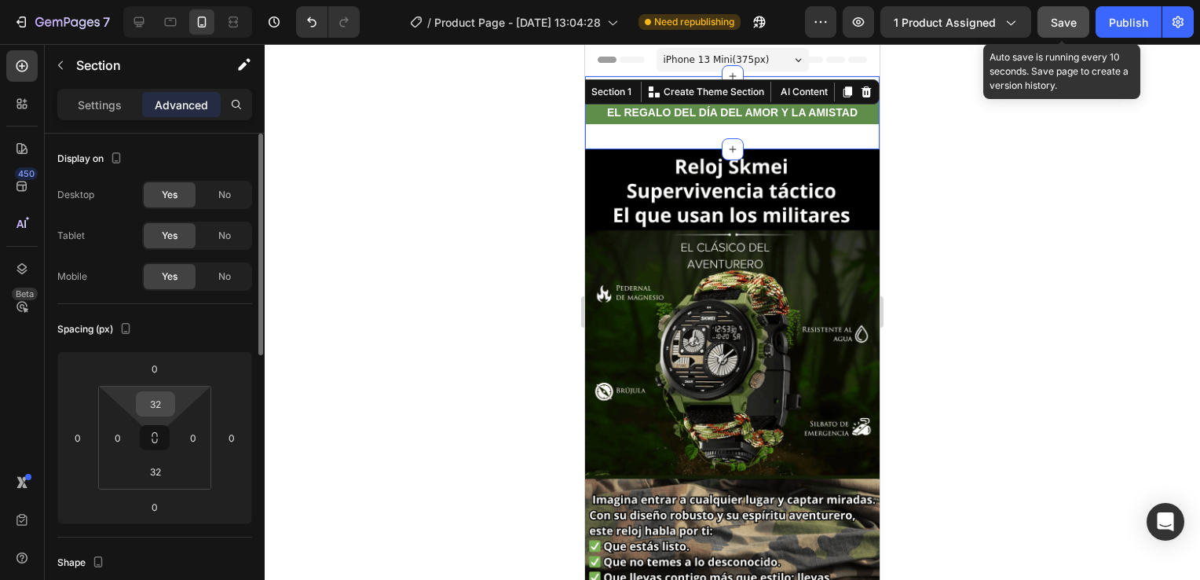
click at [152, 395] on input "32" at bounding box center [155, 404] width 31 height 24
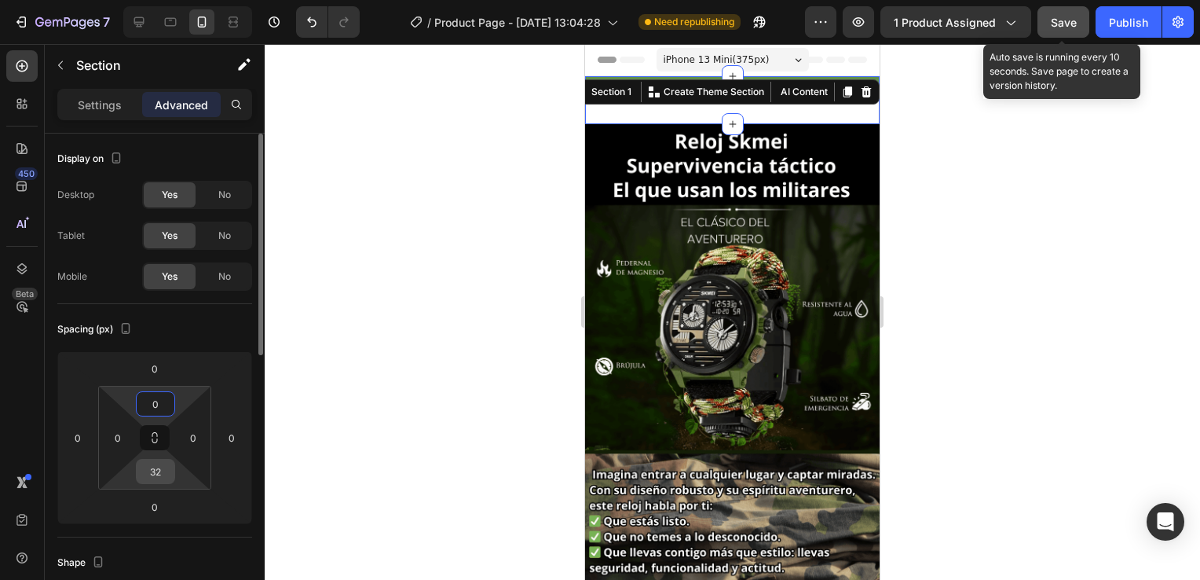
type input "0"
click at [159, 473] on input "32" at bounding box center [155, 471] width 31 height 24
type input "'"
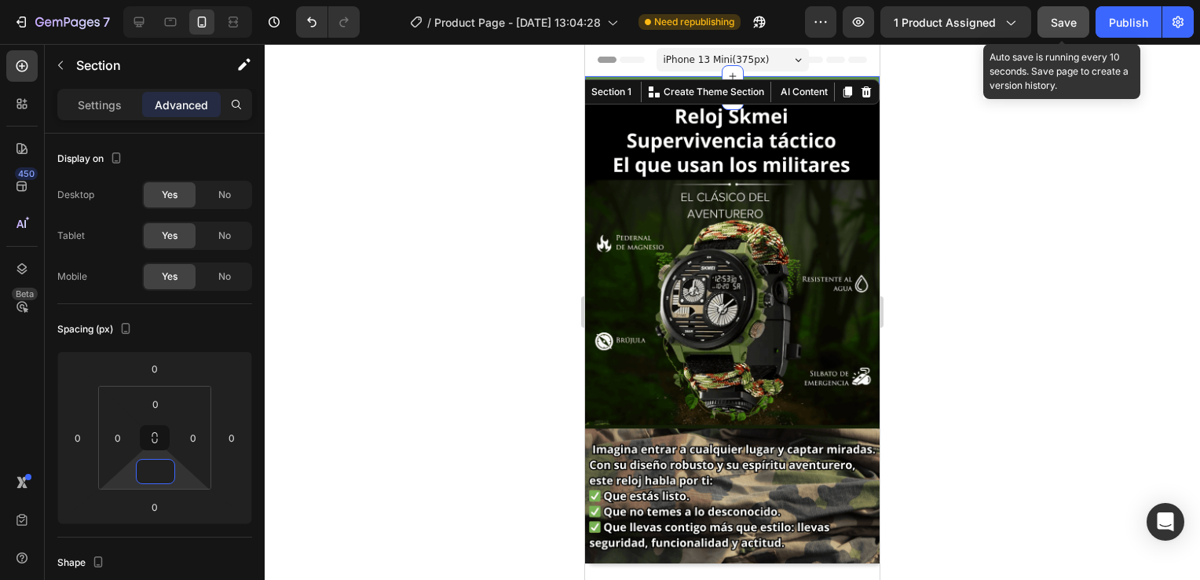
type input "0"
click at [393, 188] on div at bounding box center [732, 312] width 935 height 536
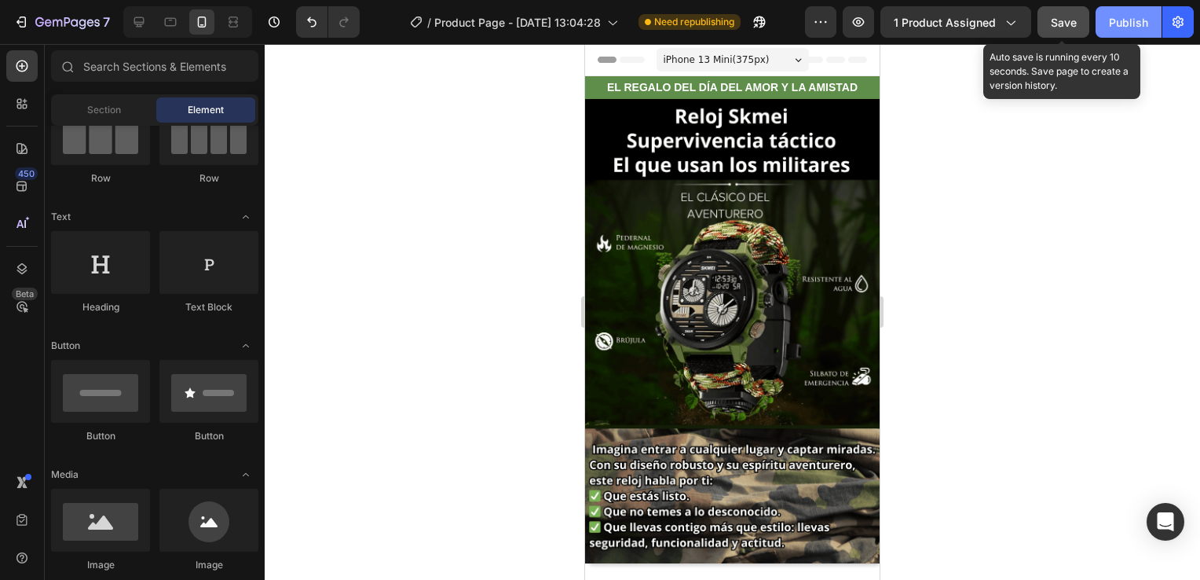
click at [1113, 20] on div "Publish" at bounding box center [1128, 22] width 39 height 16
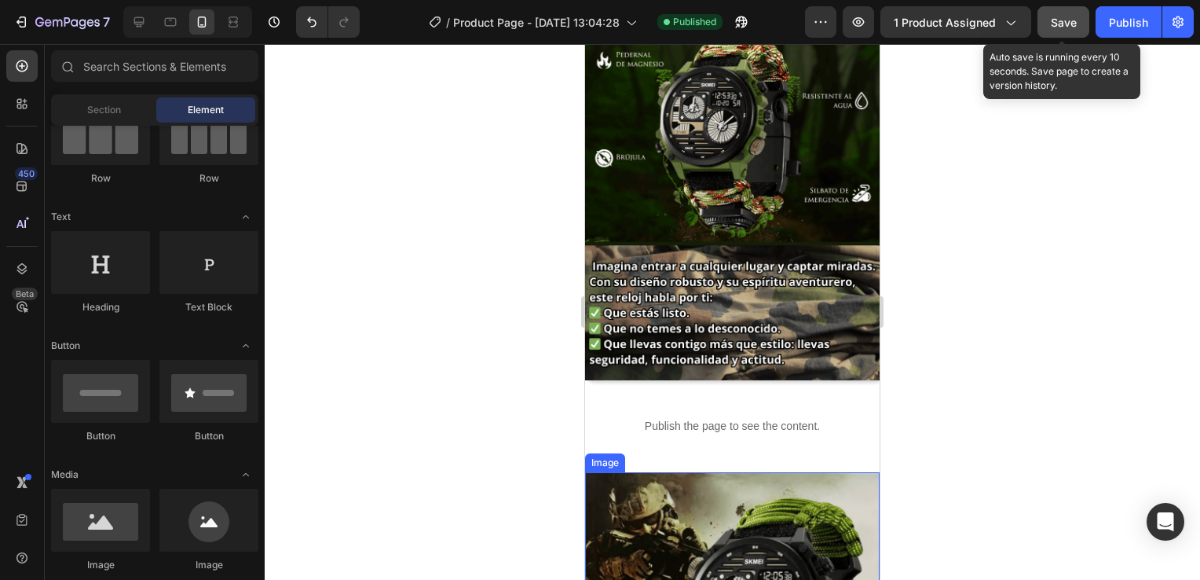
scroll to position [157, 0]
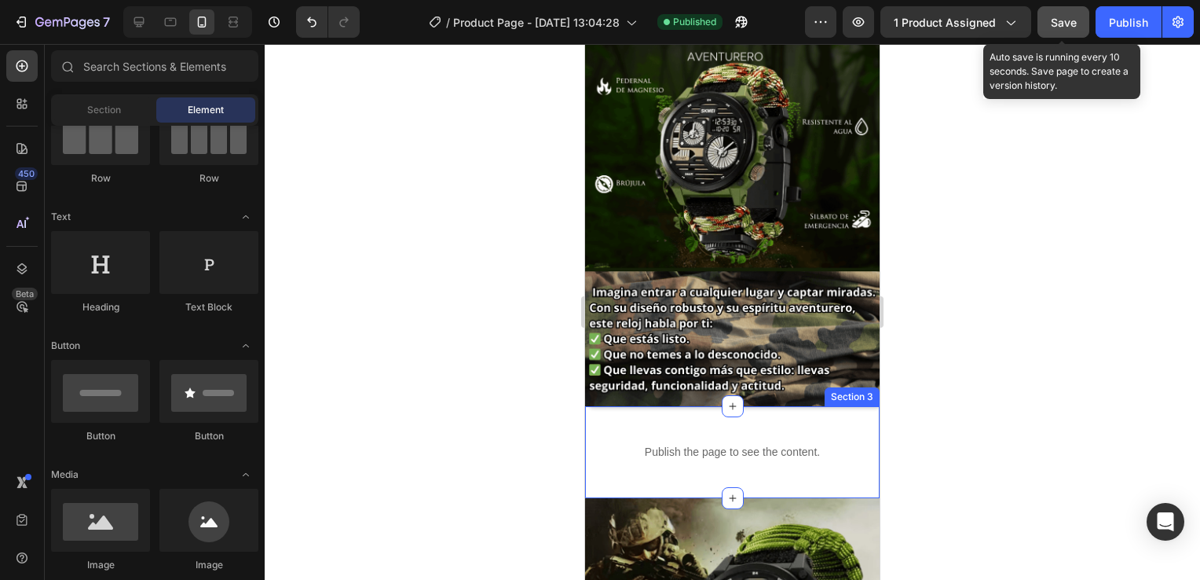
click at [790, 458] on div "Publish the page to see the content. Custom Code Section 3" at bounding box center [732, 452] width 295 height 92
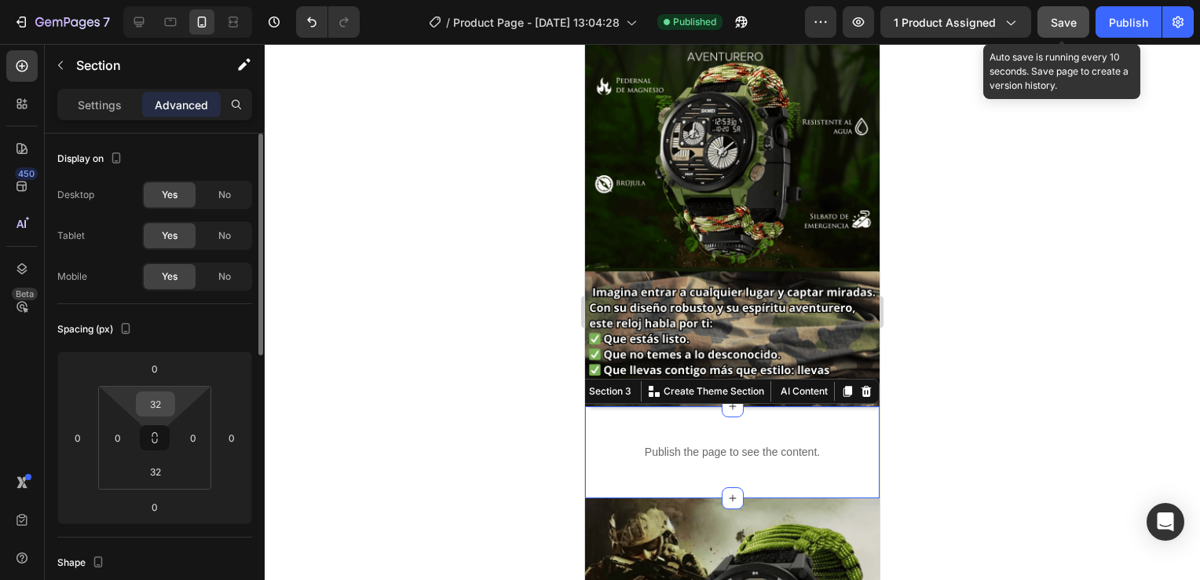
click at [161, 404] on input "32" at bounding box center [155, 404] width 31 height 24
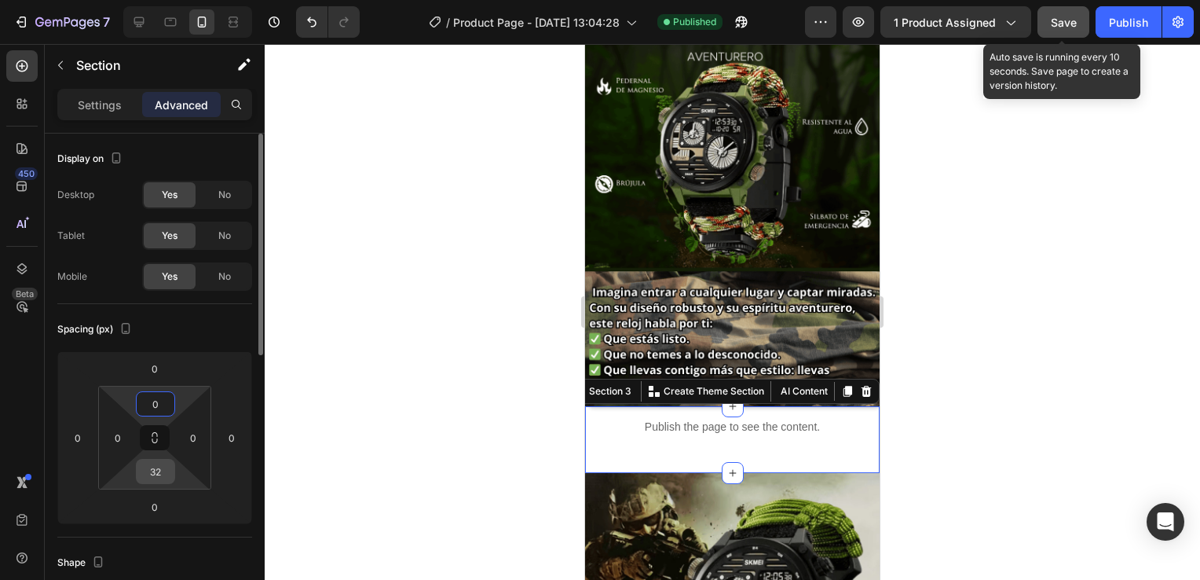
type input "0"
click at [152, 479] on input "32" at bounding box center [155, 471] width 31 height 24
type input "0"
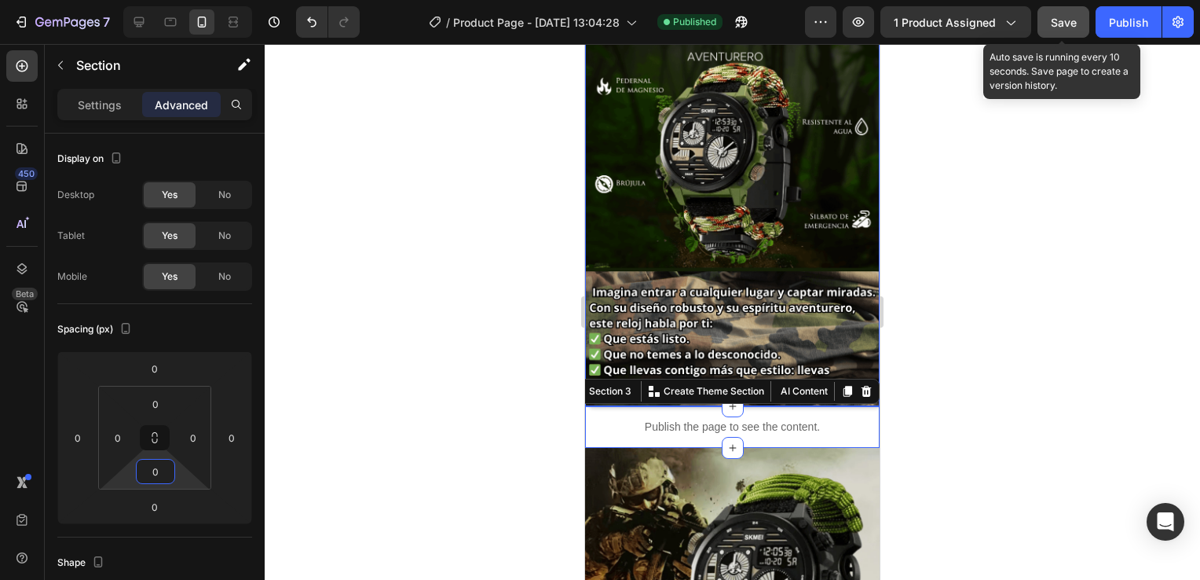
click at [1012, 243] on div at bounding box center [732, 312] width 935 height 536
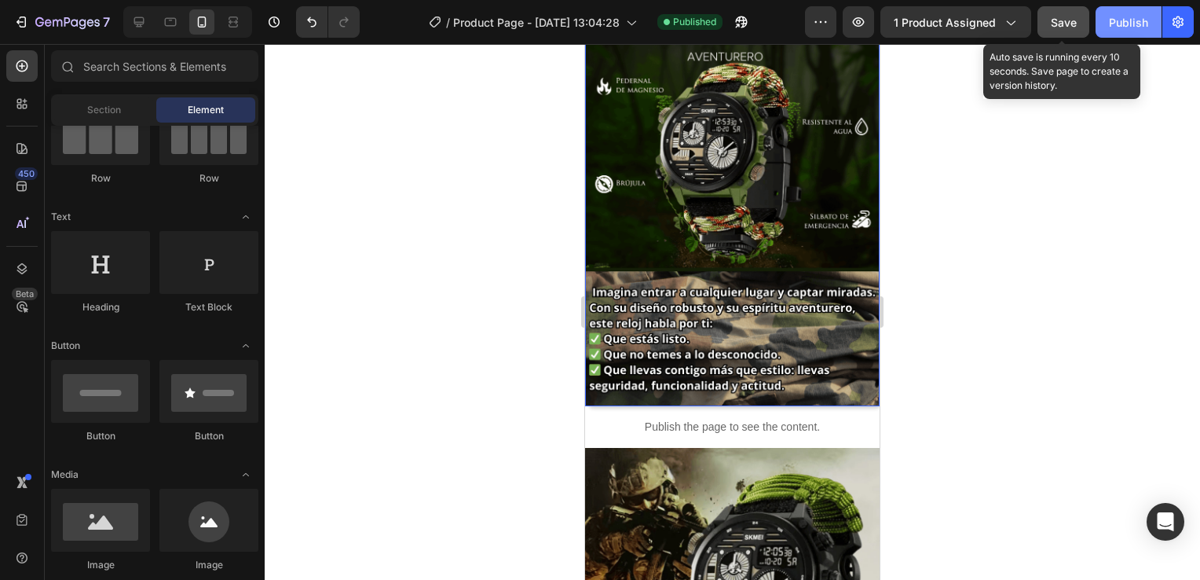
click at [1114, 20] on div "Publish" at bounding box center [1128, 22] width 39 height 16
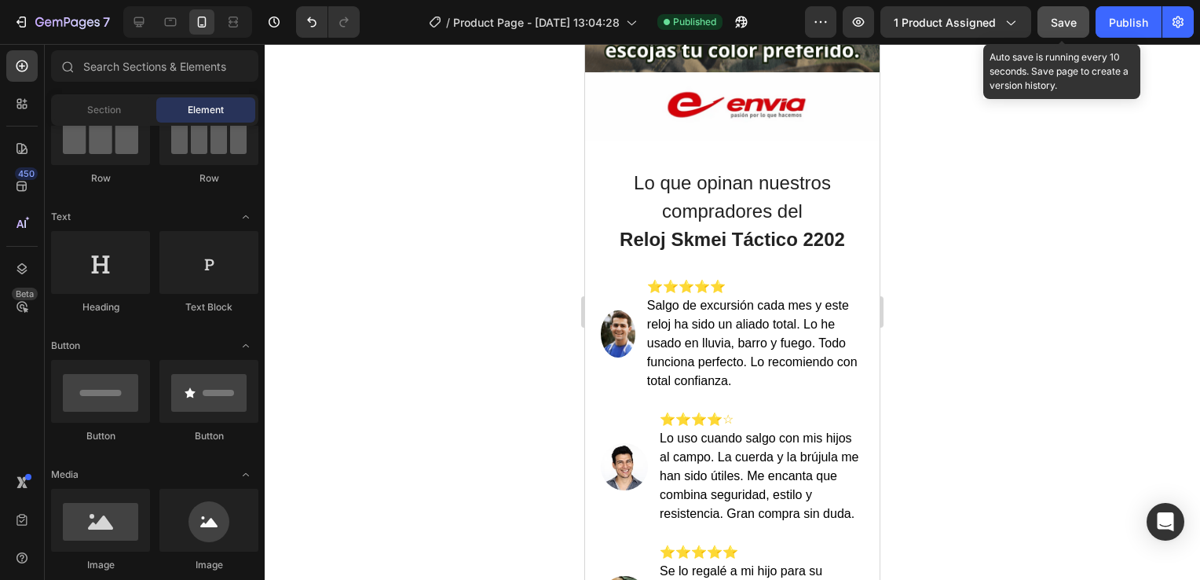
scroll to position [2962, 0]
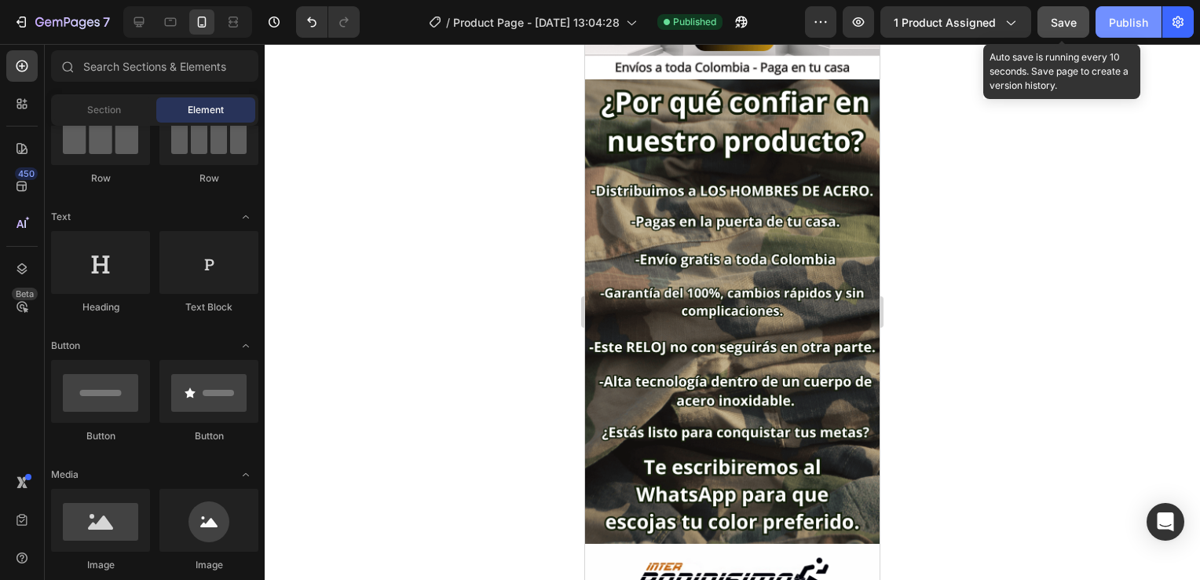
click at [1136, 35] on button "Publish" at bounding box center [1129, 21] width 66 height 31
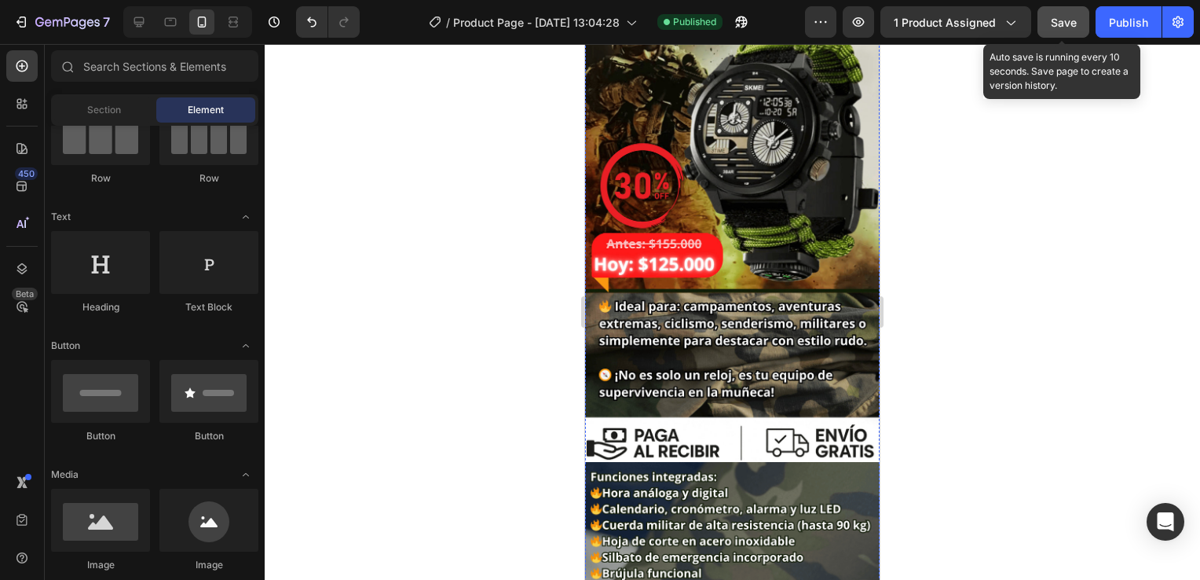
scroll to position [0, 0]
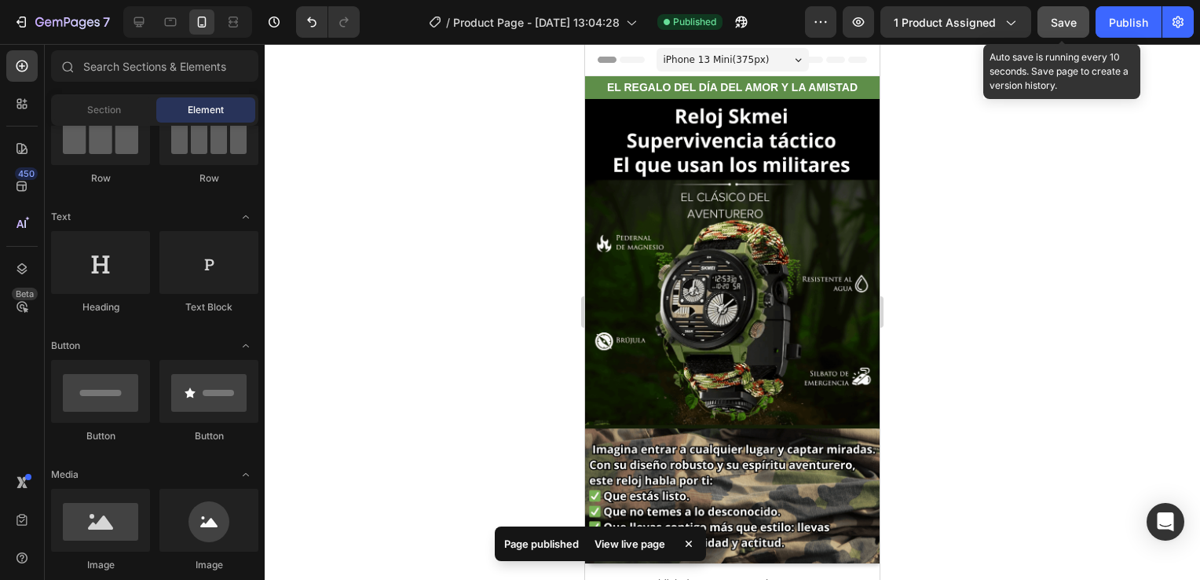
click at [942, 206] on div at bounding box center [732, 312] width 935 height 536
